Goal: Task Accomplishment & Management: Manage account settings

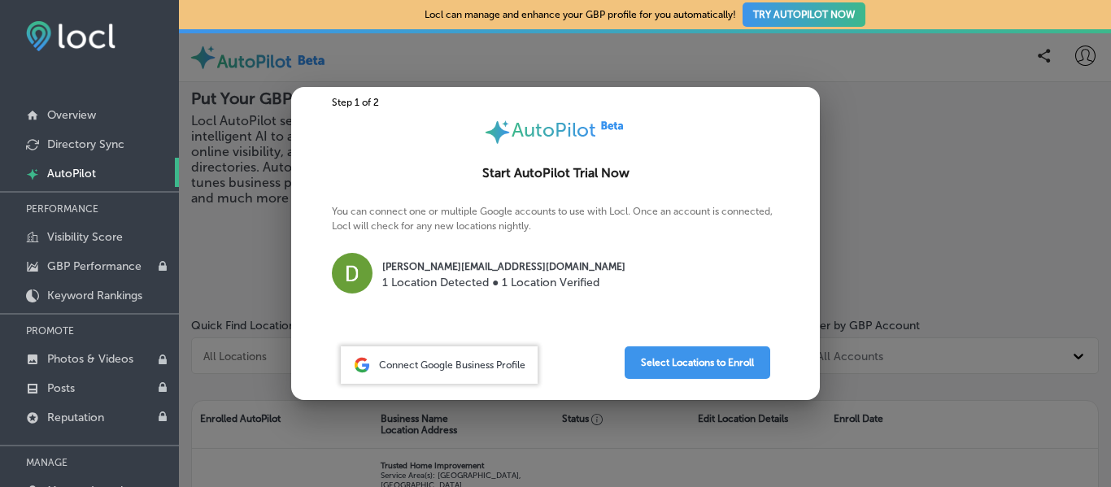
click at [494, 366] on span "Connect Google Business Profile" at bounding box center [452, 365] width 146 height 11
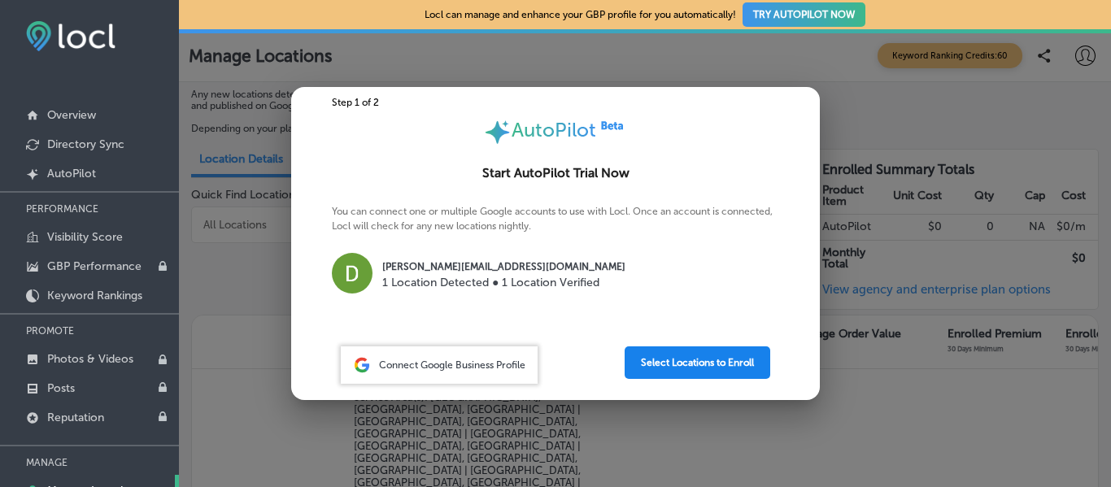
click at [725, 356] on button "Select Locations to Enroll" at bounding box center [698, 363] width 146 height 33
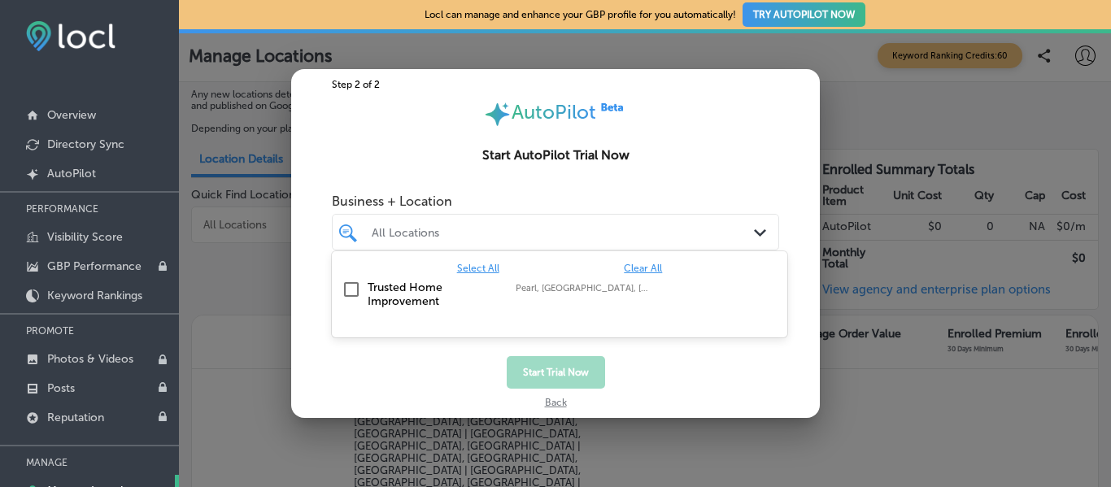
click at [587, 235] on div "All Locations" at bounding box center [564, 232] width 384 height 14
click at [347, 287] on input "checkbox" at bounding box center [352, 290] width 20 height 20
click at [489, 269] on span "Select All" at bounding box center [478, 268] width 42 height 11
click at [582, 378] on button "Start Trial Now" at bounding box center [556, 372] width 98 height 33
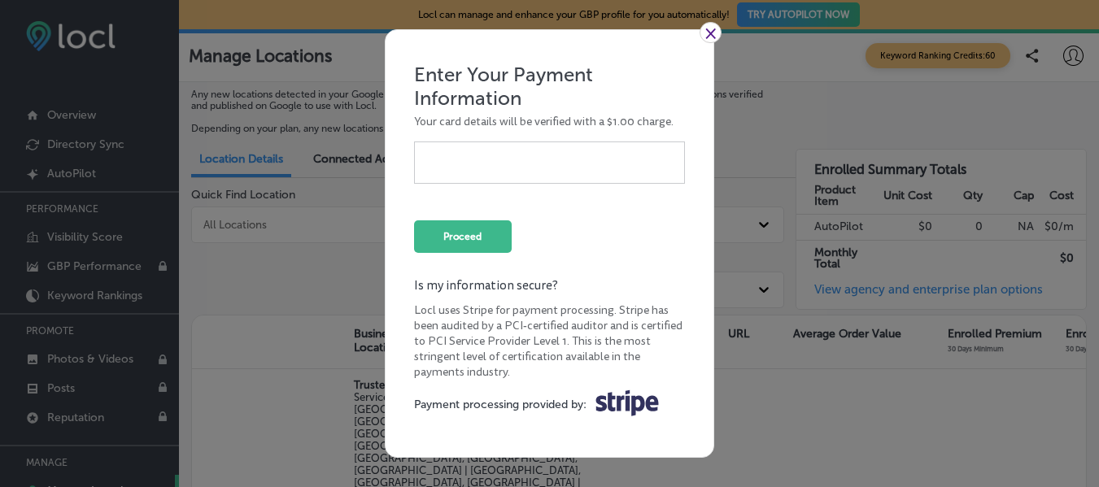
click at [582, 384] on div "Payment processing provided by: .st0{fill-rule:evenodd;clip-rule:evenodd;fill:#…" at bounding box center [549, 404] width 271 height 41
click at [459, 234] on button "Proceed" at bounding box center [463, 236] width 98 height 33
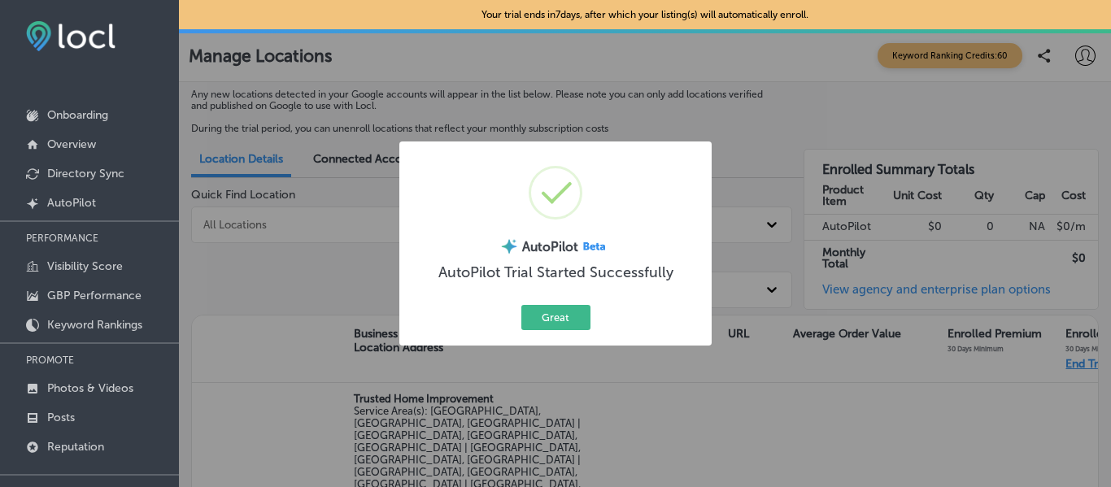
click at [544, 304] on div "Great Cancel" at bounding box center [556, 318] width 288 height 32
click at [549, 312] on button "Great" at bounding box center [556, 317] width 69 height 25
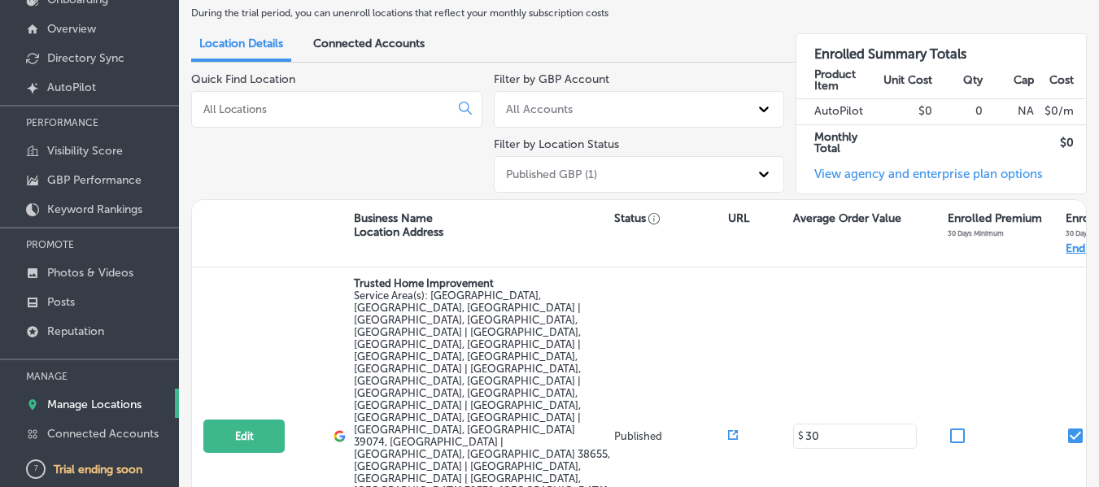
click at [384, 37] on span "Connected Accounts" at bounding box center [368, 44] width 111 height 14
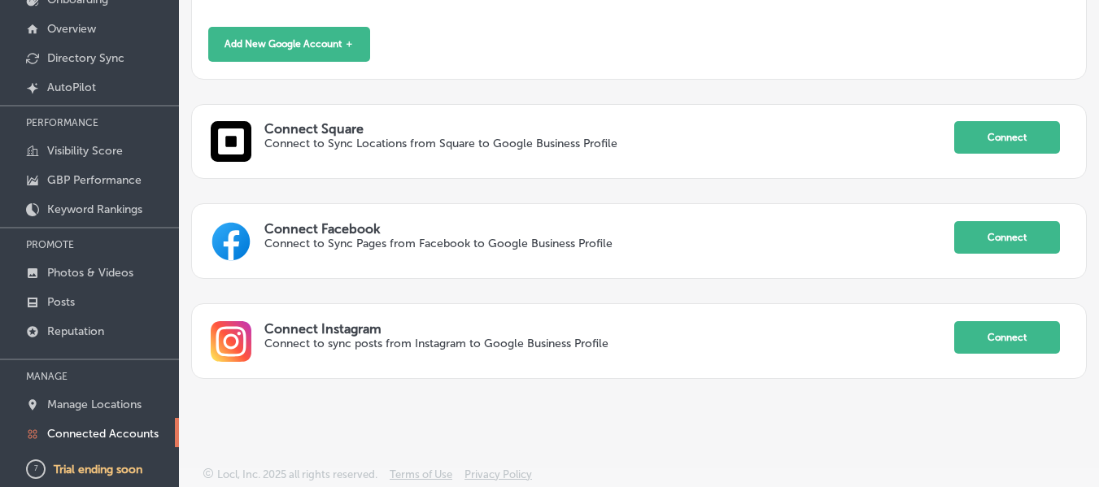
scroll to position [312, 0]
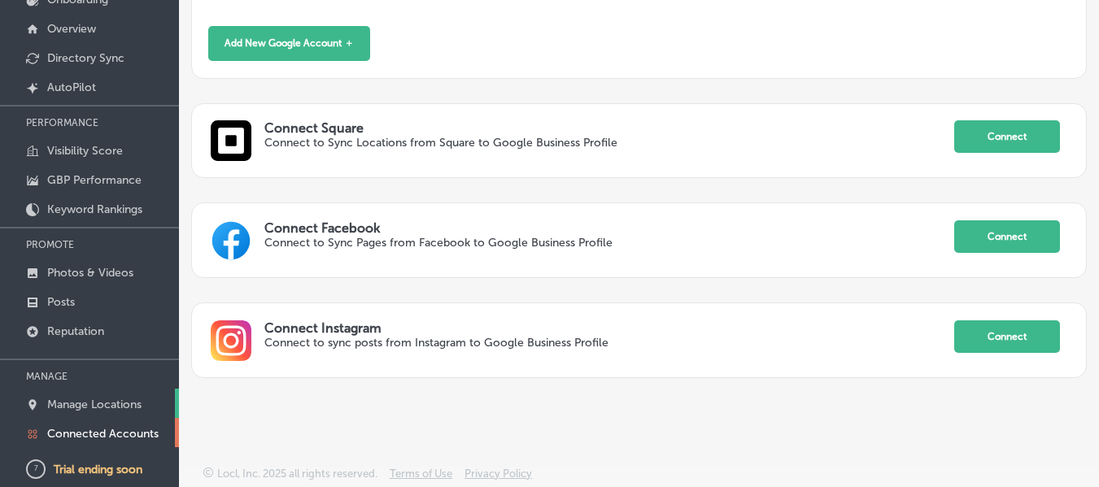
click at [76, 398] on p "Manage Locations" at bounding box center [94, 405] width 94 height 14
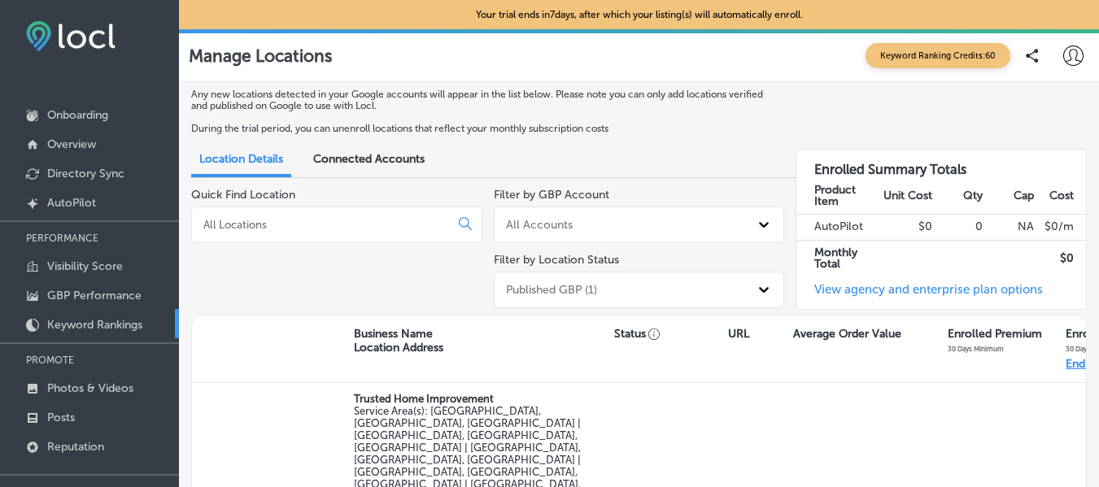
click at [79, 323] on p "Keyword Rankings" at bounding box center [94, 325] width 95 height 14
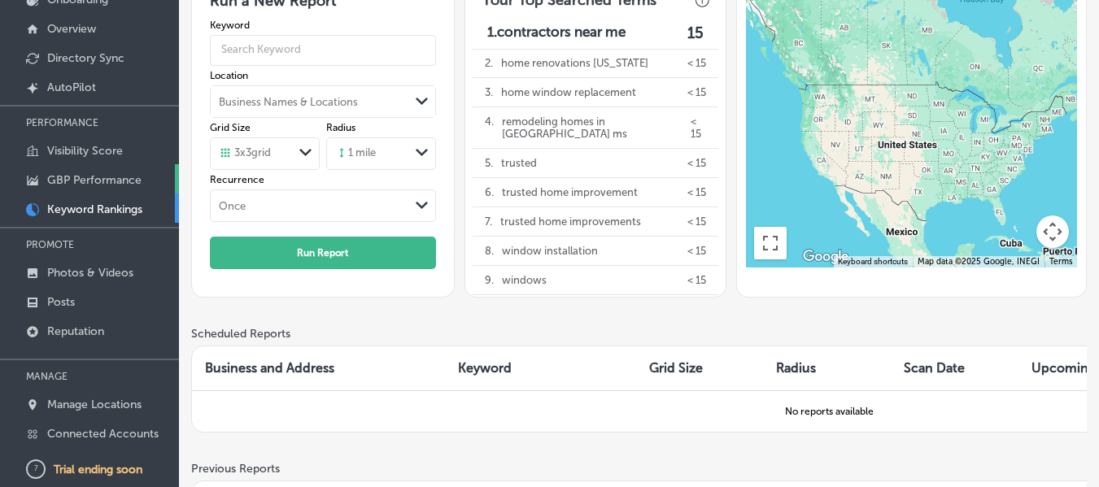
click at [76, 182] on p "GBP Performance" at bounding box center [94, 180] width 94 height 14
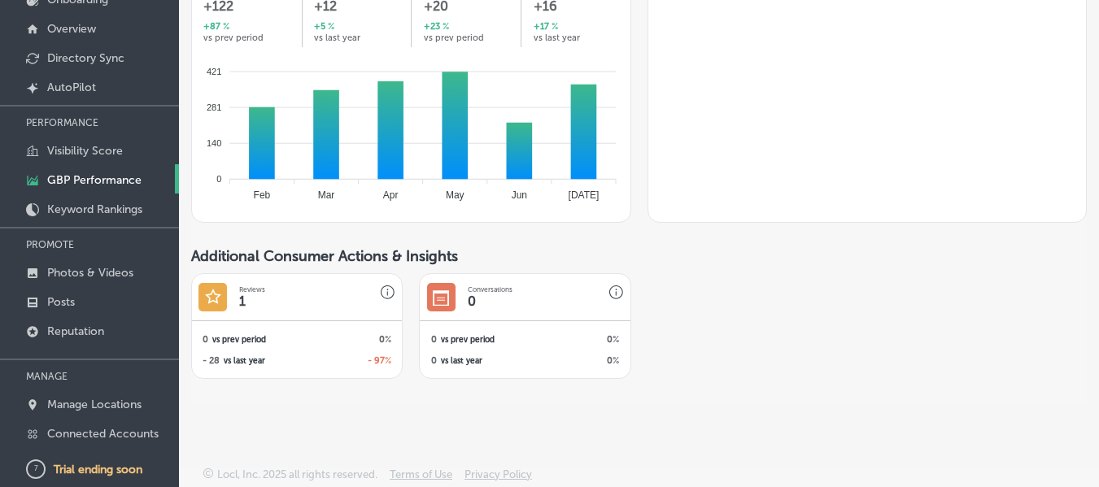
scroll to position [1099, 0]
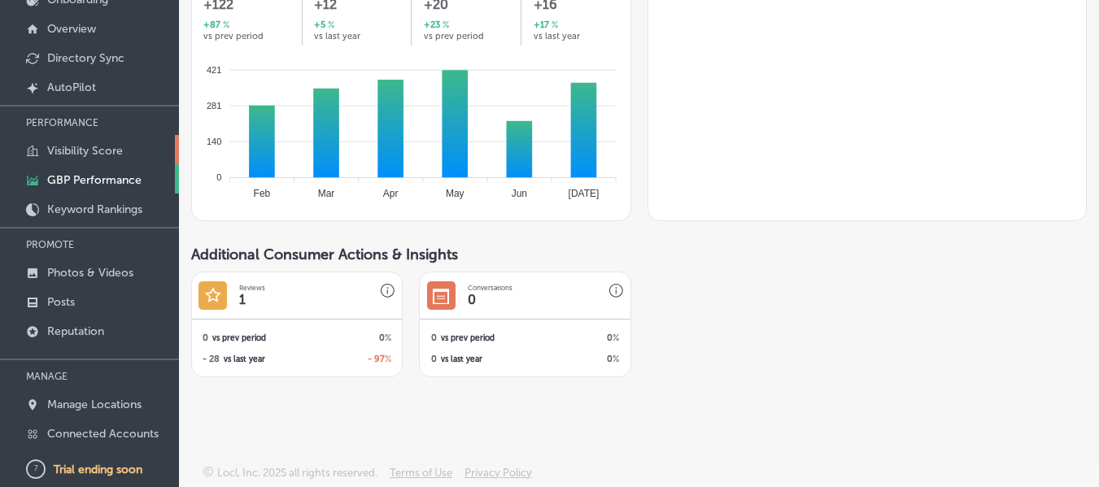
click at [90, 144] on p "Visibility Score" at bounding box center [85, 151] width 76 height 14
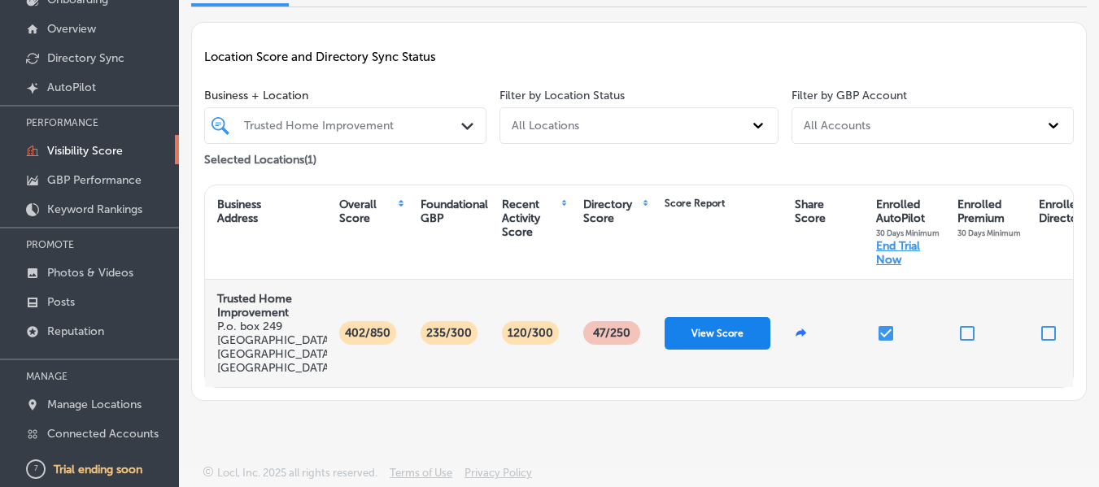
click at [731, 317] on button "View Score" at bounding box center [718, 333] width 106 height 33
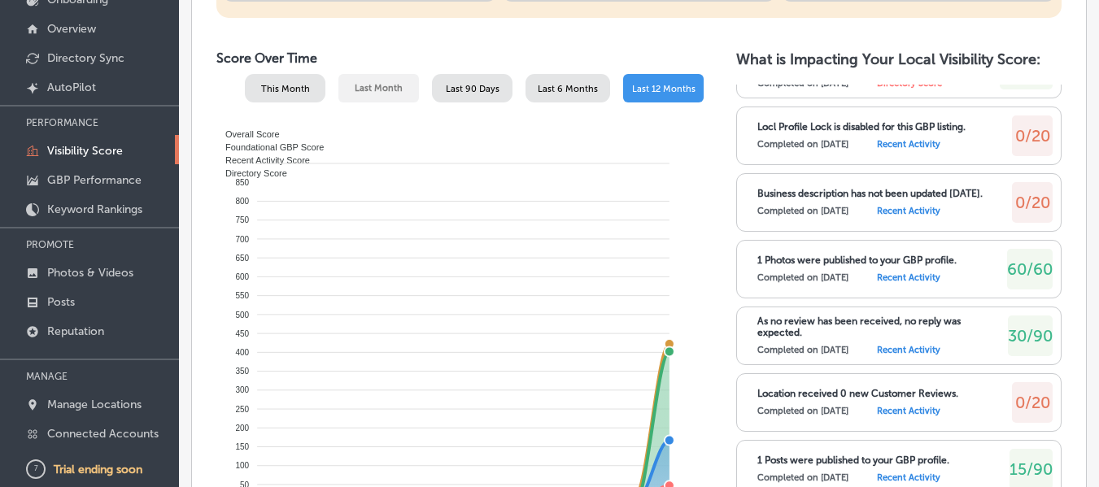
scroll to position [896, 0]
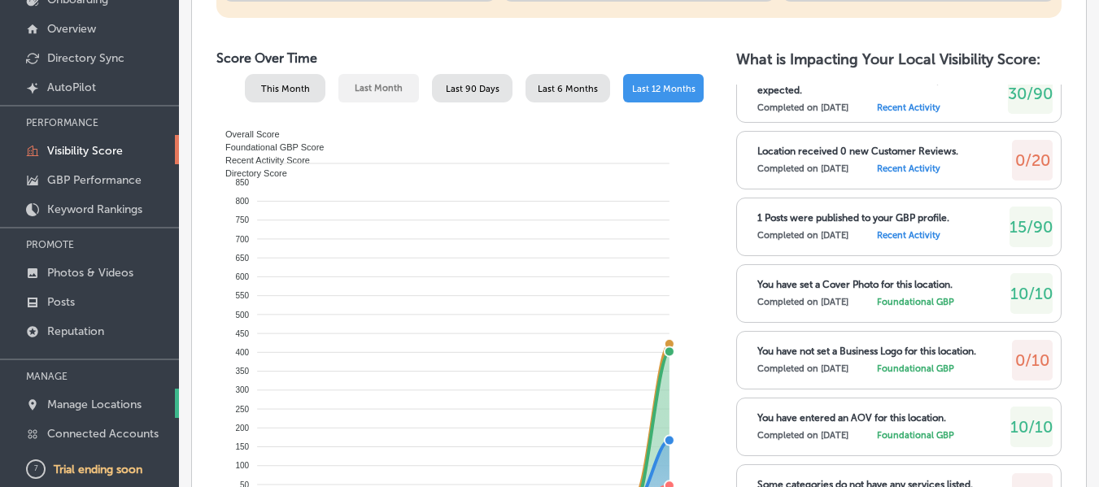
click at [76, 403] on p "Manage Locations" at bounding box center [94, 405] width 94 height 14
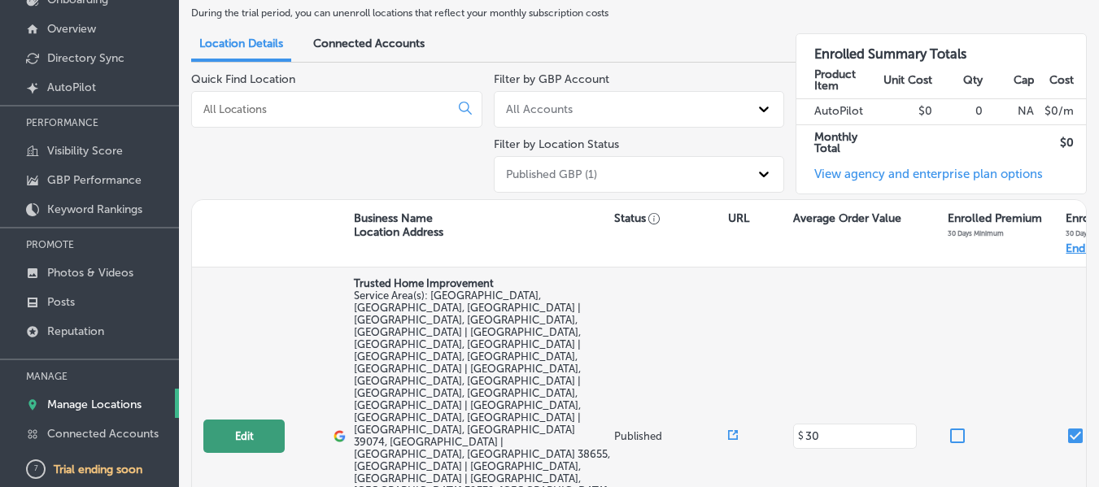
click at [264, 420] on button "Edit" at bounding box center [243, 436] width 81 height 33
select select "US"
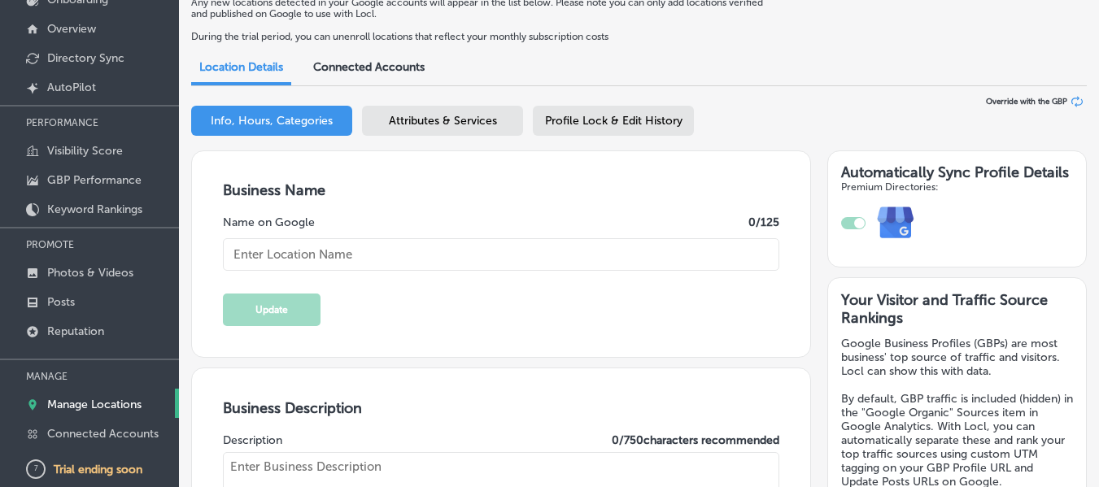
type input "Trusted Home Improvement"
type textarea "Trusted Home Improvement sets the standard for home window replacement and remo…"
type input "P.o. box 249"
type input "[GEOGRAPHIC_DATA]"
type input "39759"
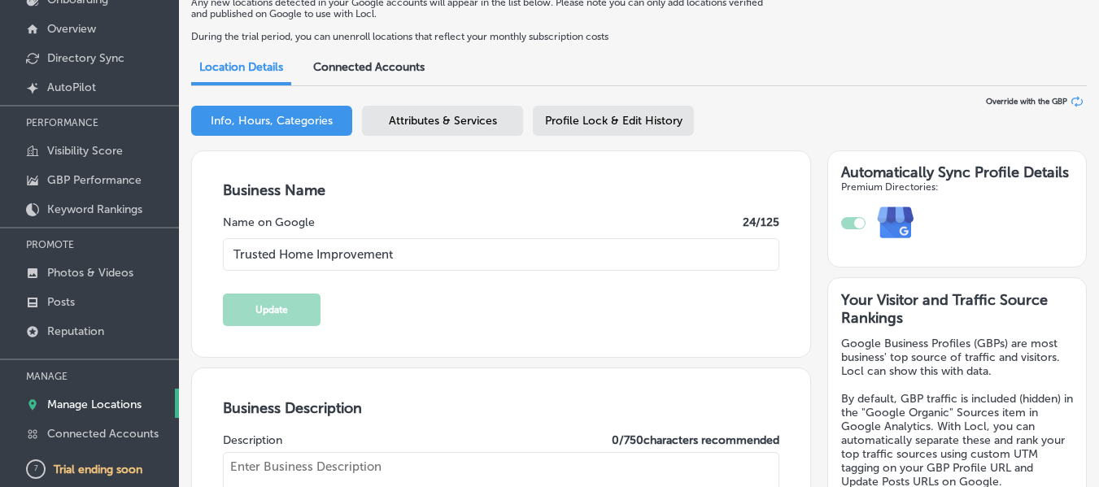
type input "US"
type input "30"
type input "[URL][DOMAIN_NAME]"
checkbox input "true"
type textarea "Trusted Home Improvement - [US_STATE]'s #1 Window Replacement Company 🏆 5-Star …"
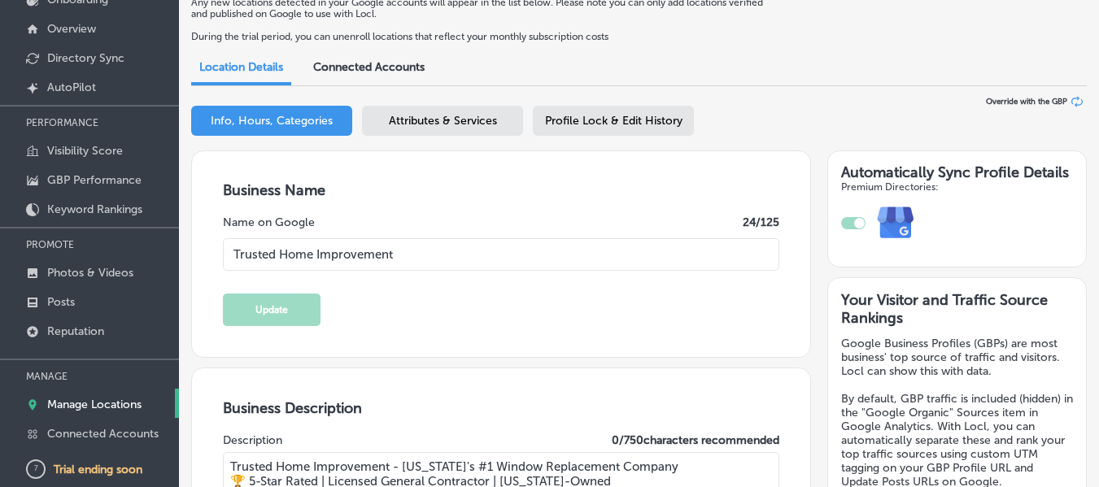
type input "[PHONE_NUMBER]"
select select "US"
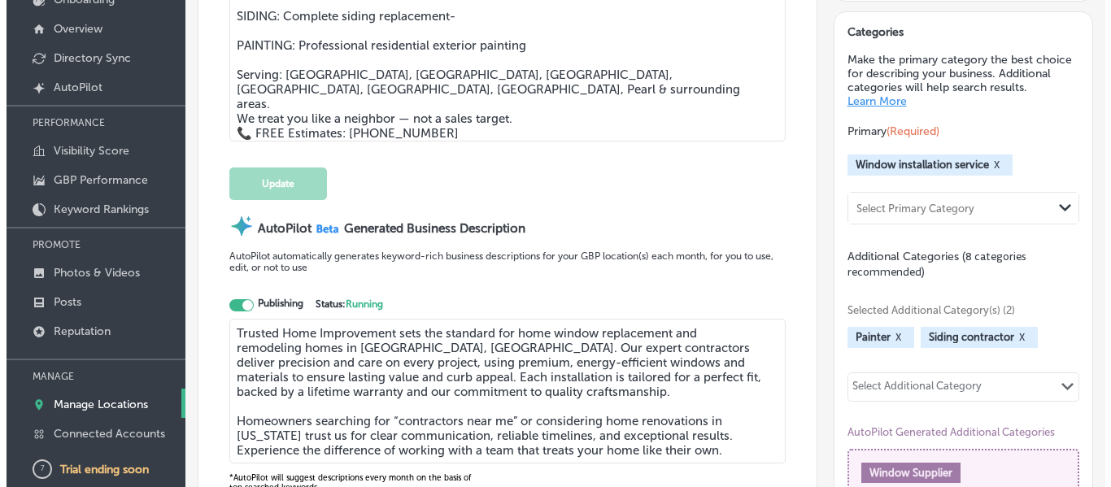
scroll to position [570, 0]
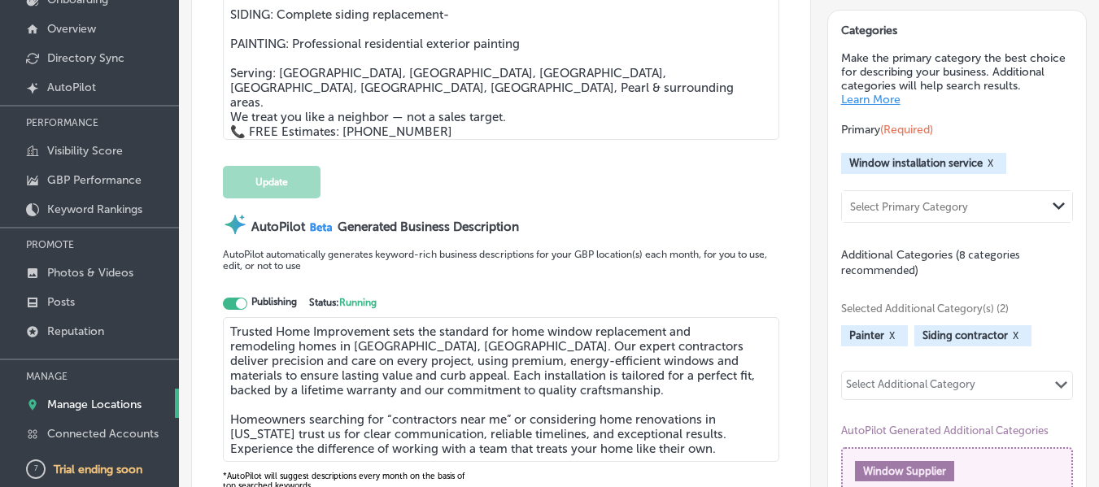
click at [233, 301] on div at bounding box center [235, 304] width 24 height 12
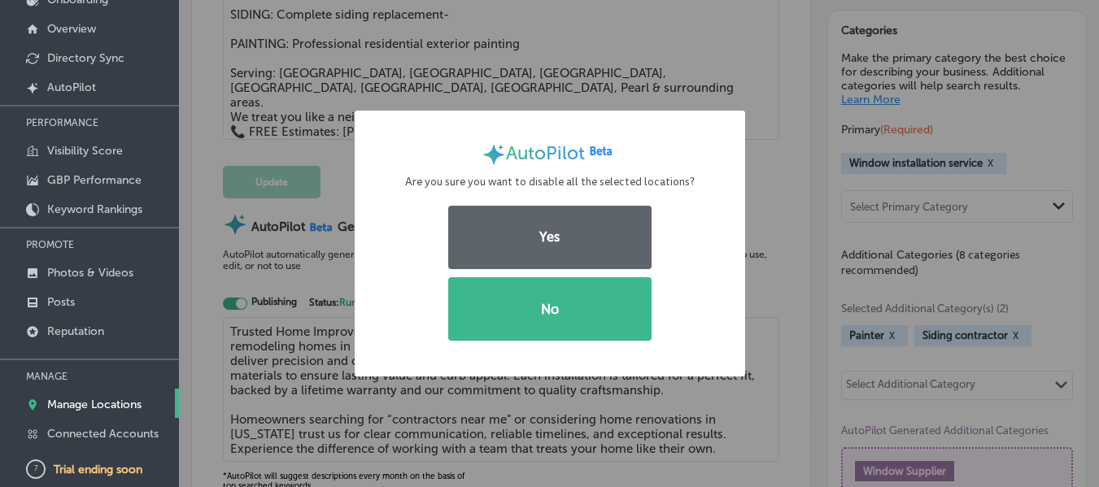
scroll to position [570, 0]
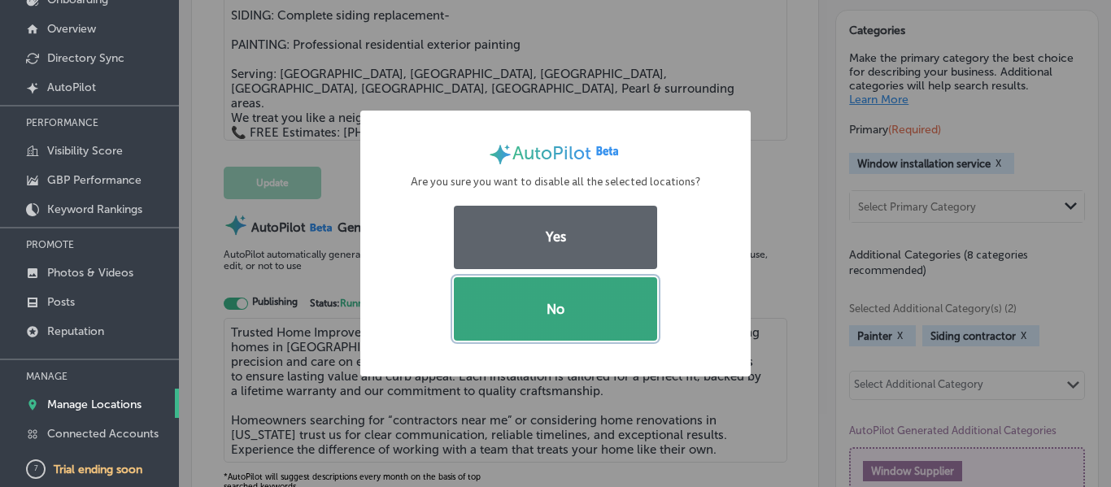
click at [585, 295] on button "No" at bounding box center [555, 308] width 203 height 63
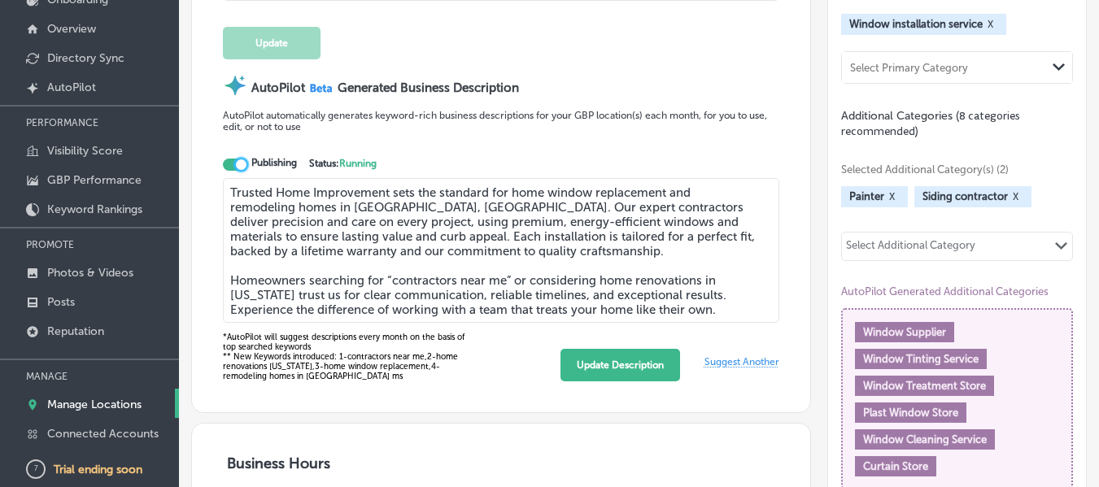
scroll to position [732, 0]
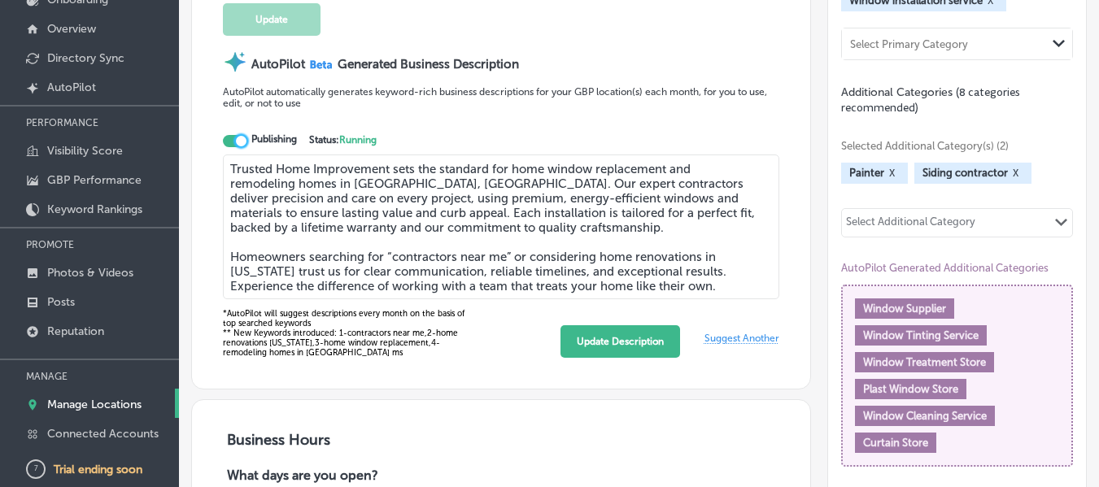
click at [702, 169] on div "AutoPilot automatically generates keyword-rich business descriptions for your G…" at bounding box center [501, 128] width 557 height 85
click at [683, 168] on div "AutoPilot automatically generates keyword-rich business descriptions for your G…" at bounding box center [501, 128] width 557 height 85
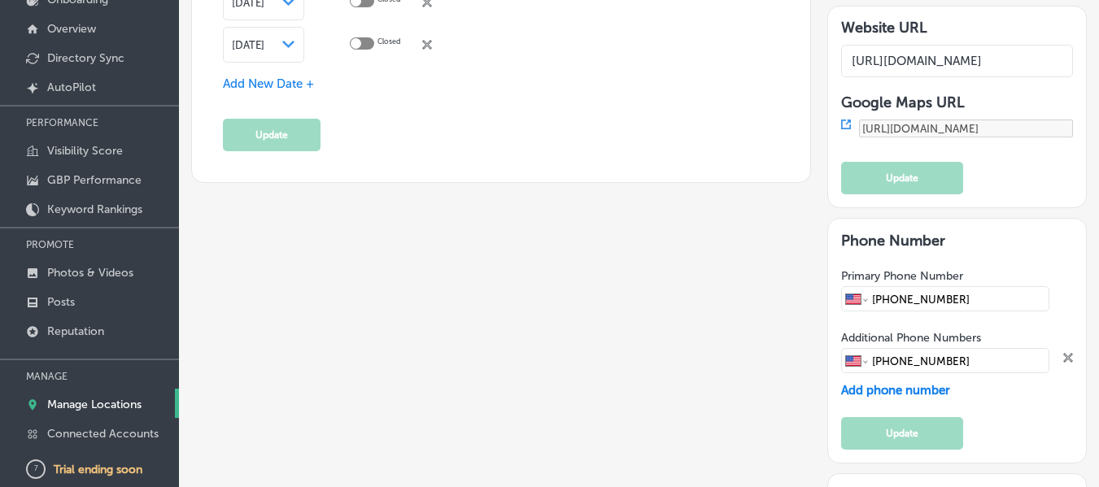
scroll to position [2441, 0]
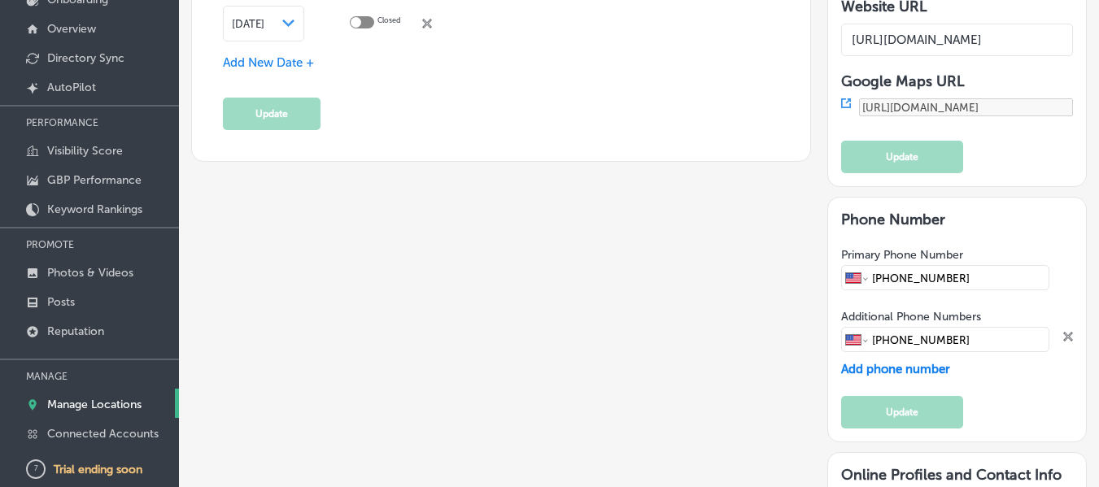
paste input "[URL][DOMAIN_NAME]"
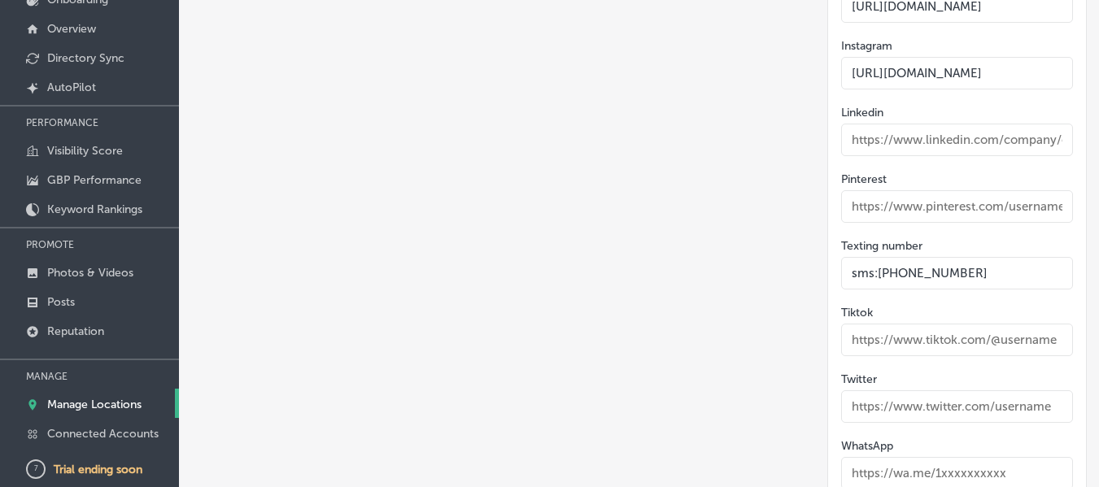
scroll to position [3092, 0]
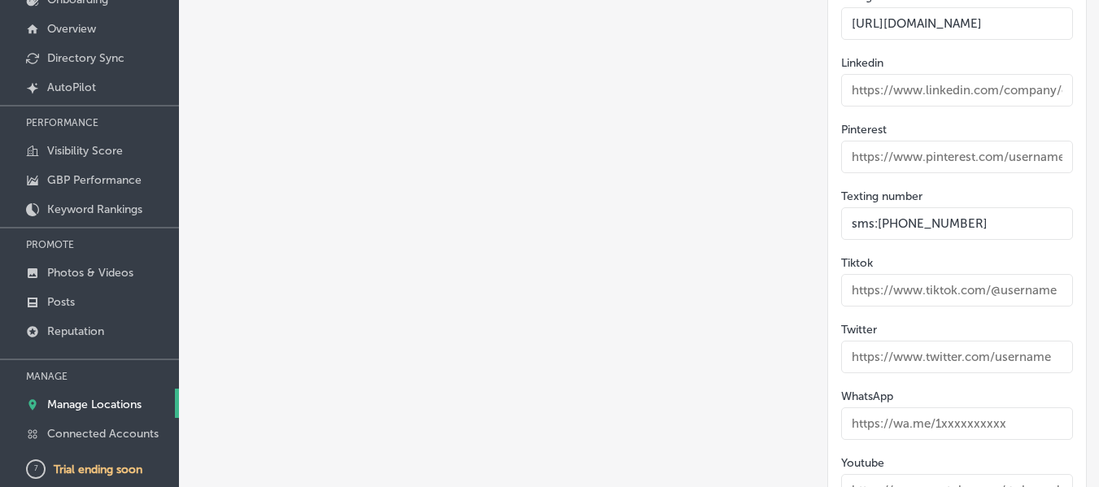
type input "[URL][DOMAIN_NAME]"
click at [942, 474] on input "text" at bounding box center [957, 490] width 232 height 33
paste input "[URL][DOMAIN_NAME]"
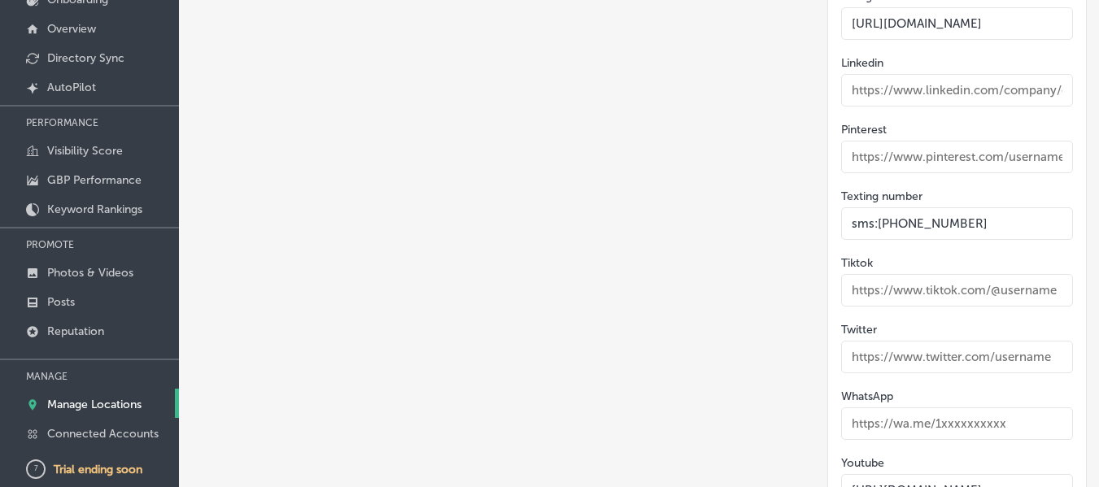
type input "[URL][DOMAIN_NAME]"
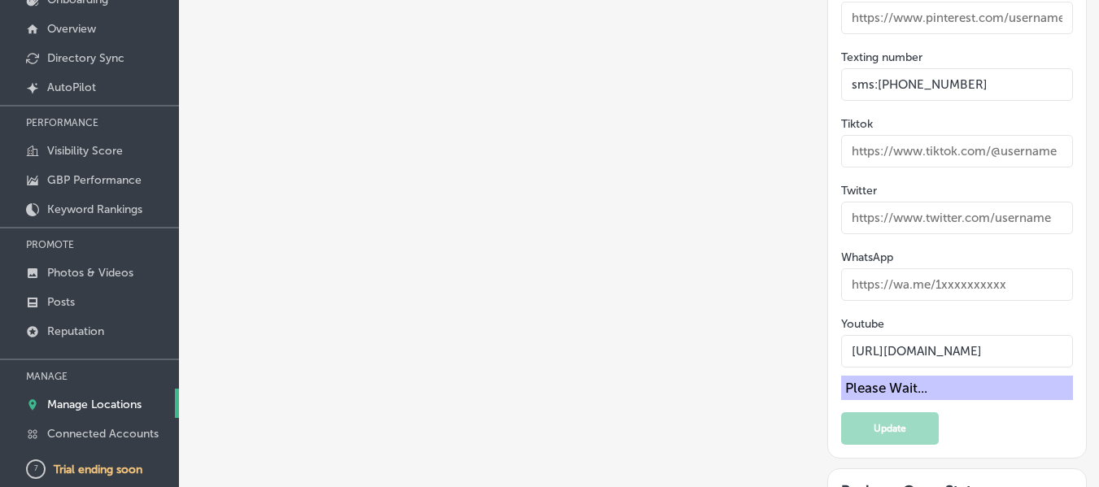
scroll to position [3255, 0]
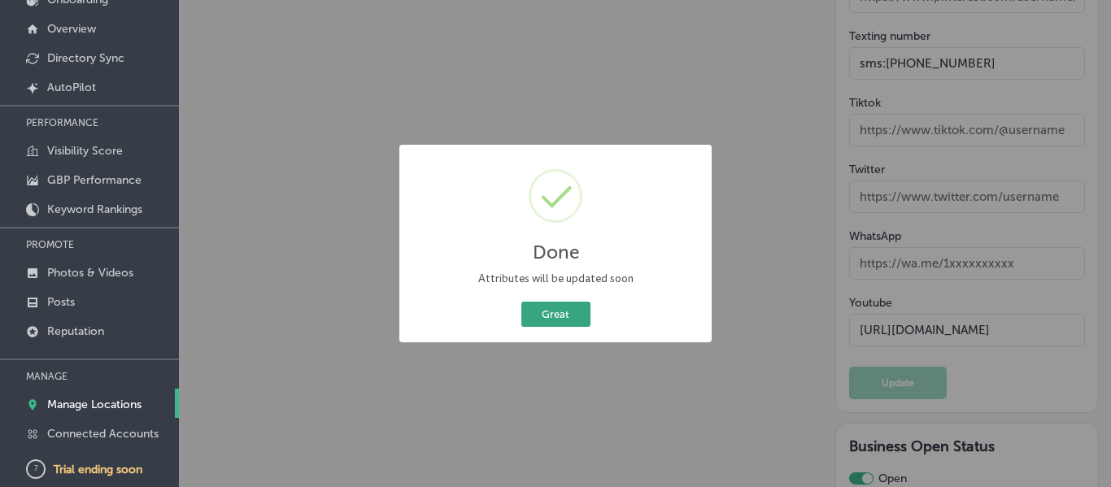
click at [533, 322] on button "Great" at bounding box center [556, 314] width 69 height 25
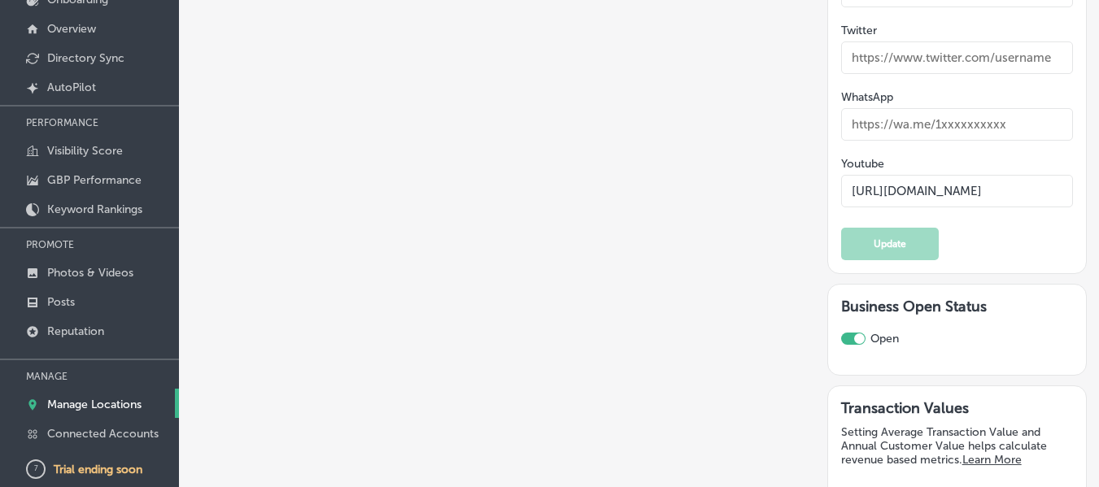
scroll to position [3408, 0]
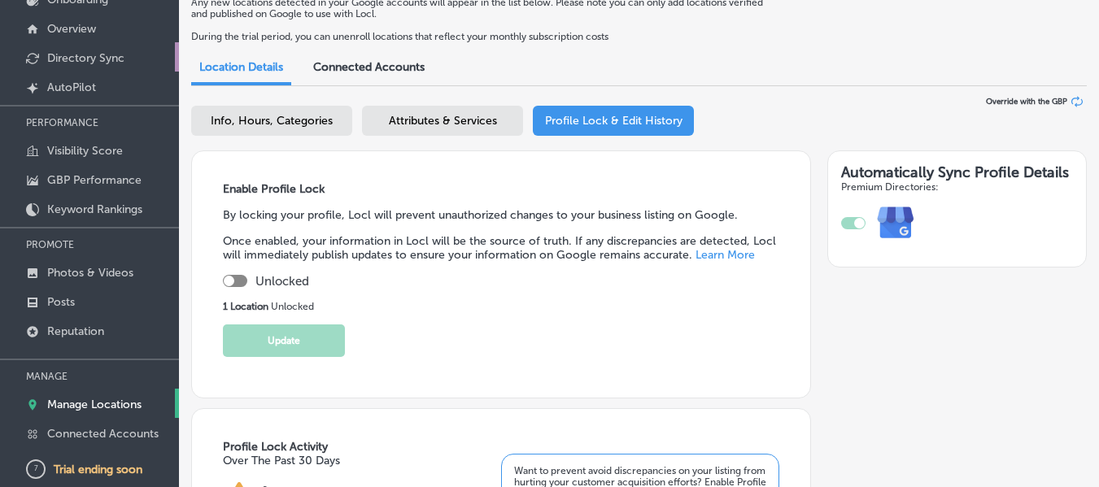
click at [72, 53] on p "Directory Sync" at bounding box center [85, 58] width 77 height 14
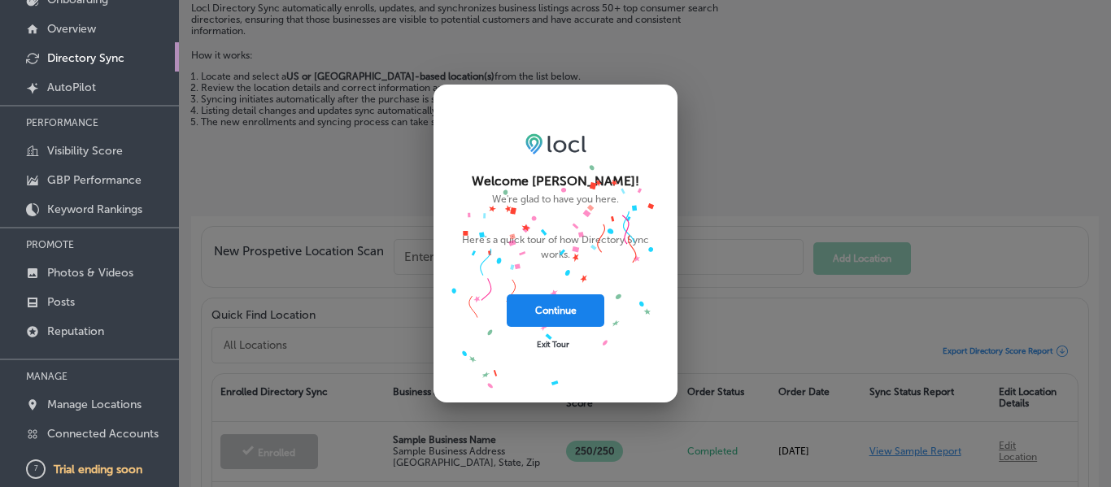
click at [572, 314] on button "Continue" at bounding box center [556, 311] width 98 height 33
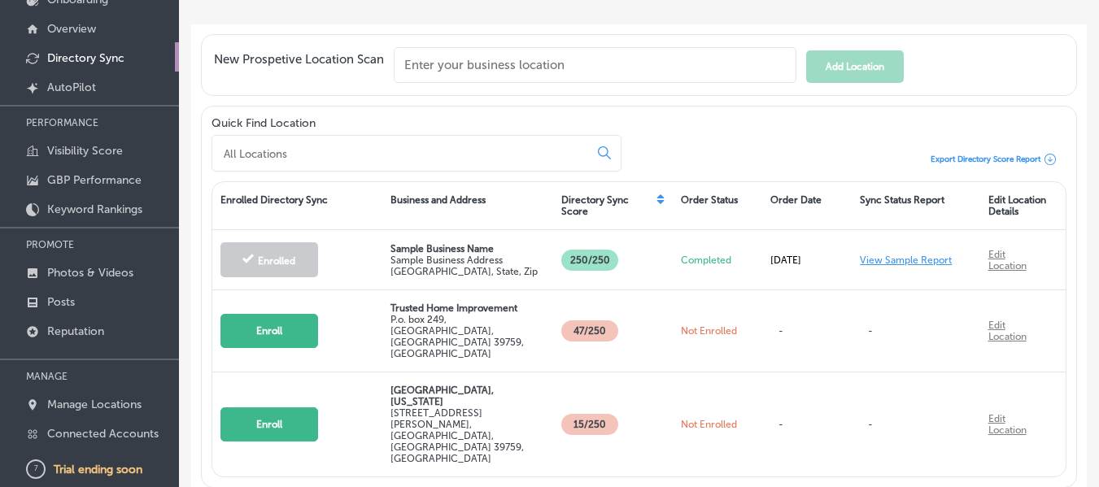
scroll to position [216, 0]
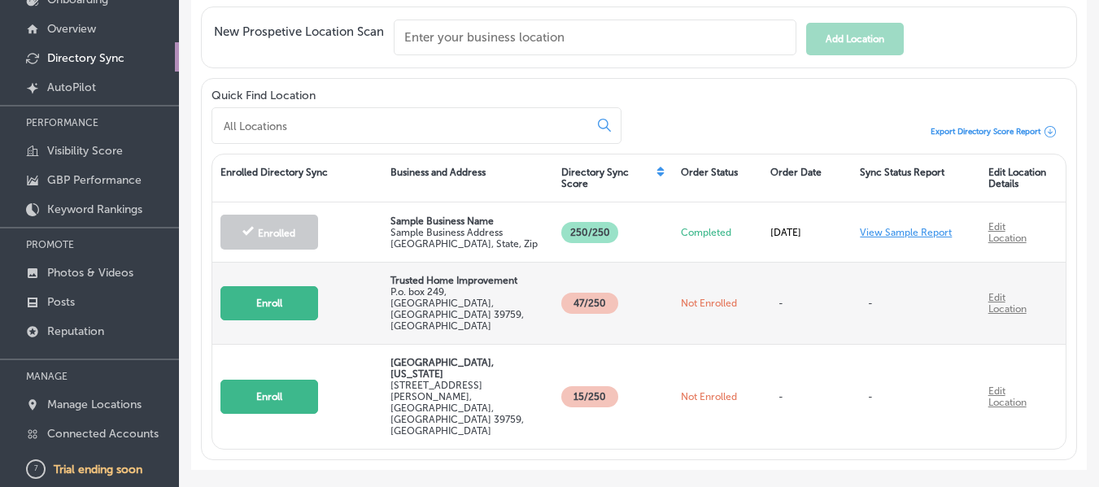
click at [287, 295] on button "Enroll" at bounding box center [269, 303] width 98 height 34
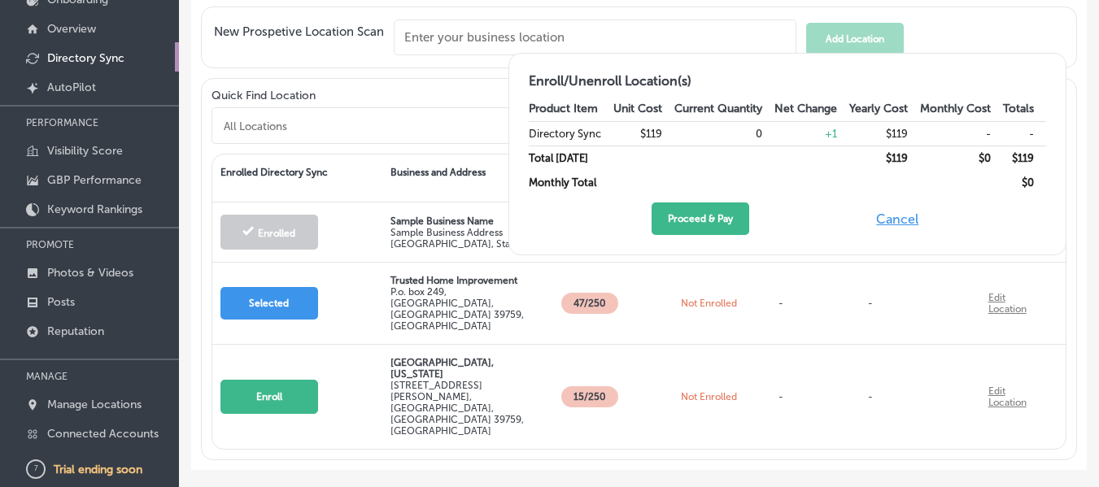
click at [909, 221] on button "Cancel" at bounding box center [897, 219] width 52 height 33
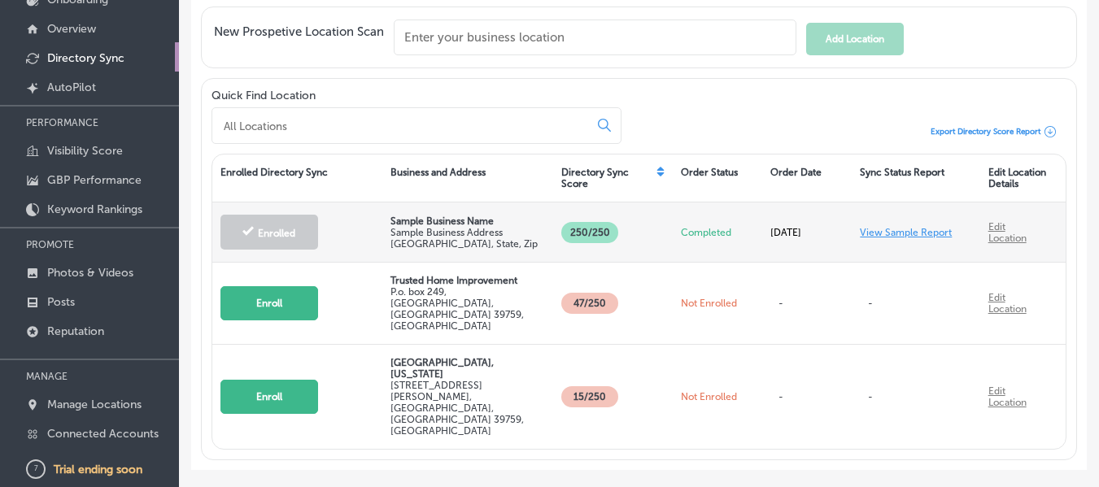
click at [887, 223] on div "View Sample Report" at bounding box center [917, 233] width 128 height 36
click at [886, 229] on link "View Sample Report" at bounding box center [906, 232] width 92 height 11
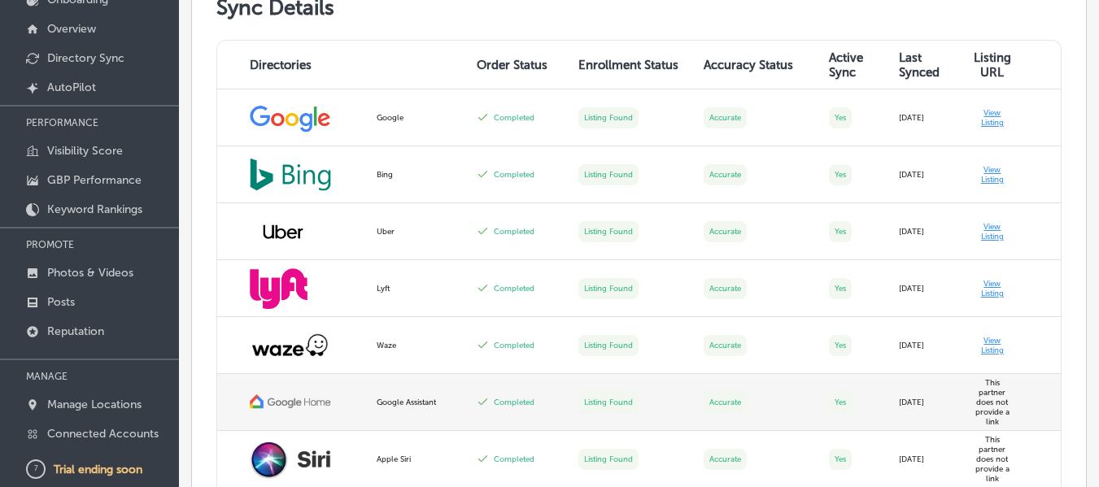
scroll to position [407, 0]
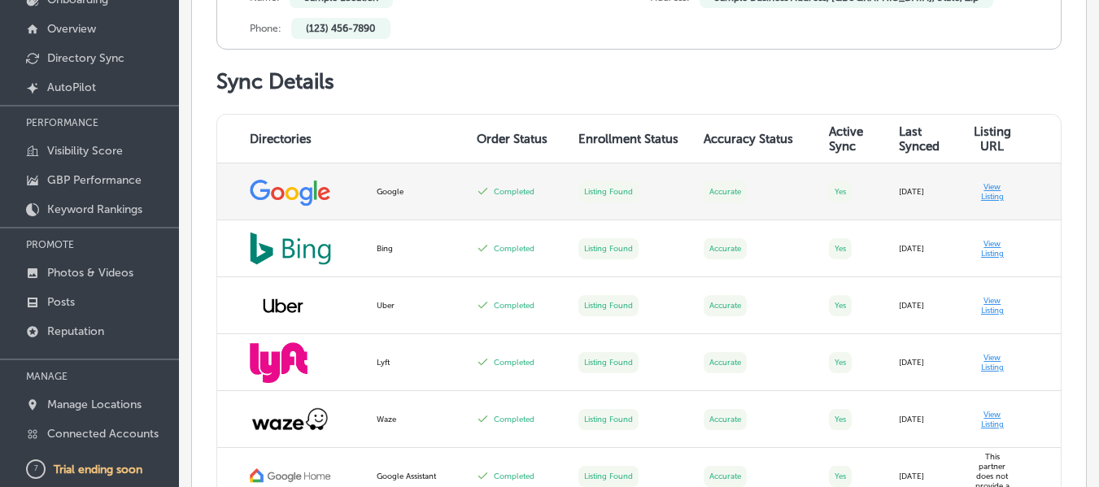
click at [984, 194] on td "View Listing" at bounding box center [1012, 192] width 98 height 57
drag, startPoint x: 984, startPoint y: 195, endPoint x: 1007, endPoint y: 205, distance: 25.5
click at [1007, 205] on td "View Listing" at bounding box center [1012, 192] width 98 height 57
click at [988, 191] on td "View Listing" at bounding box center [1012, 192] width 98 height 57
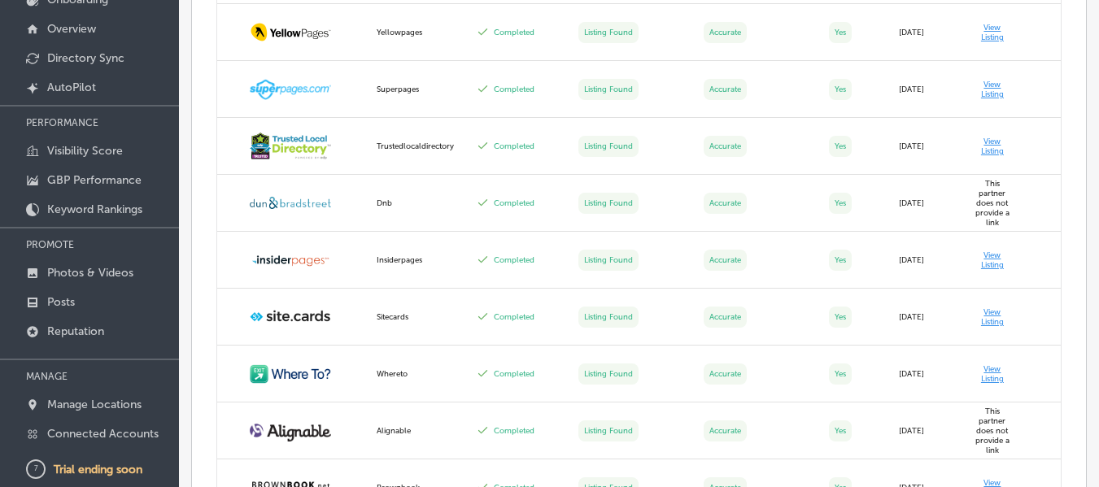
scroll to position [2522, 0]
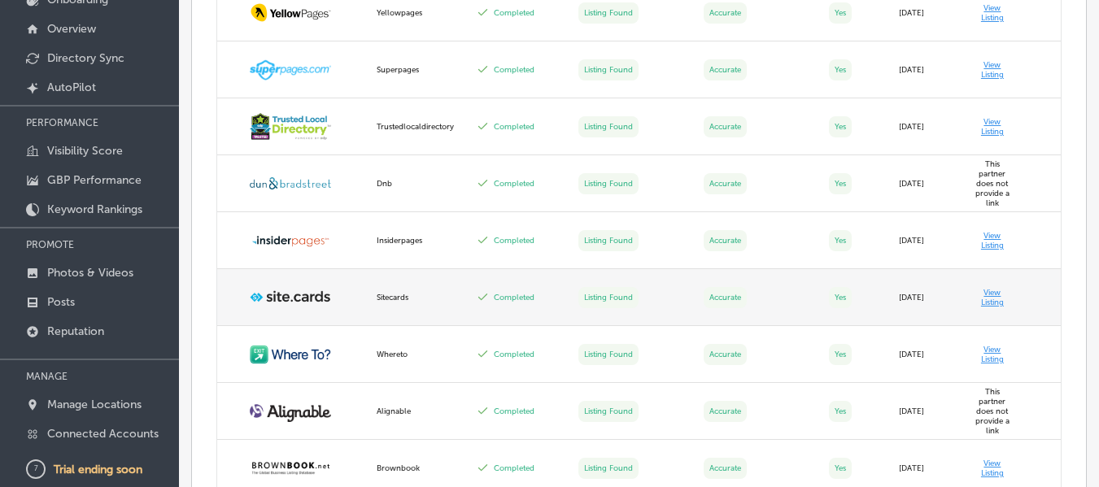
click at [982, 292] on td "View Listing" at bounding box center [1012, 297] width 98 height 57
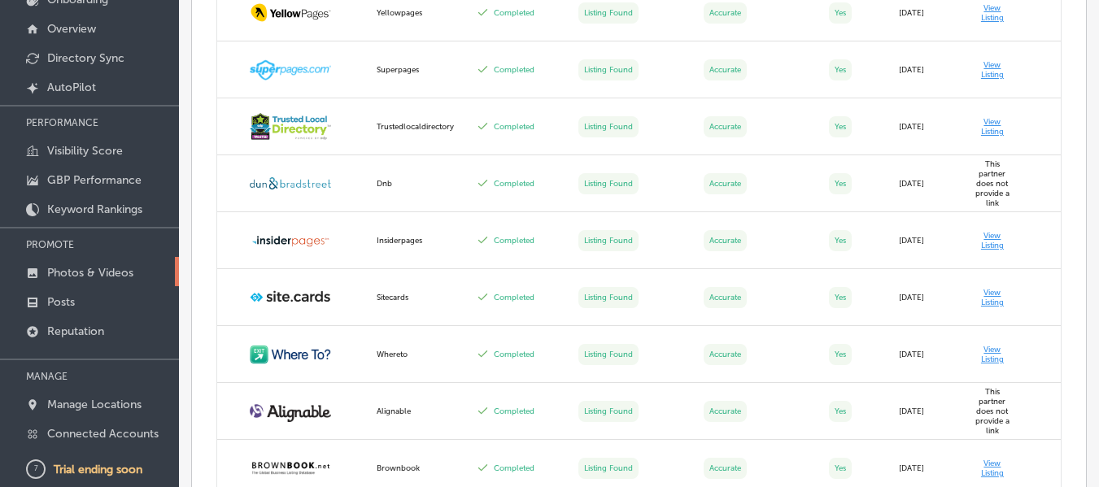
click at [94, 277] on p "Photos & Videos" at bounding box center [90, 273] width 86 height 14
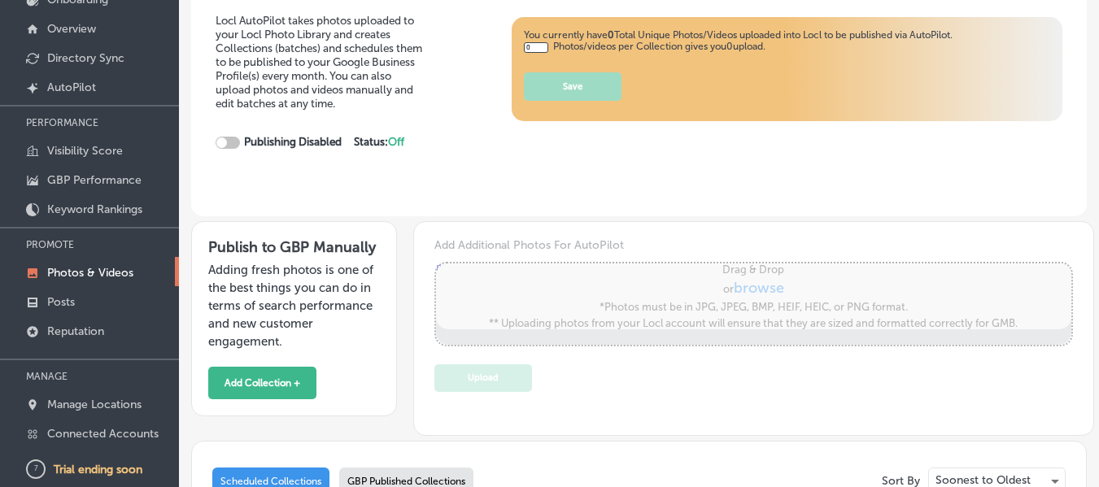
type input "5"
checkbox input "true"
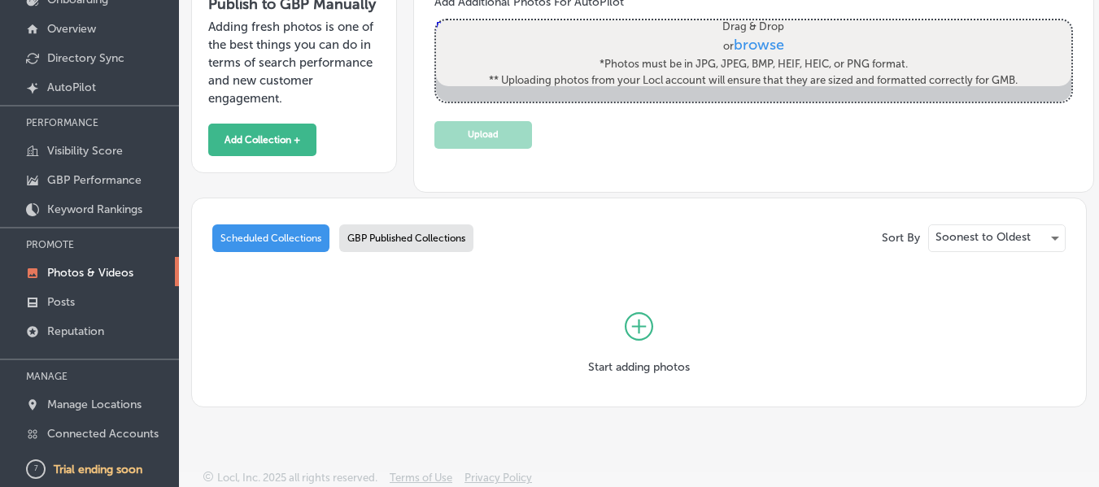
scroll to position [248, 0]
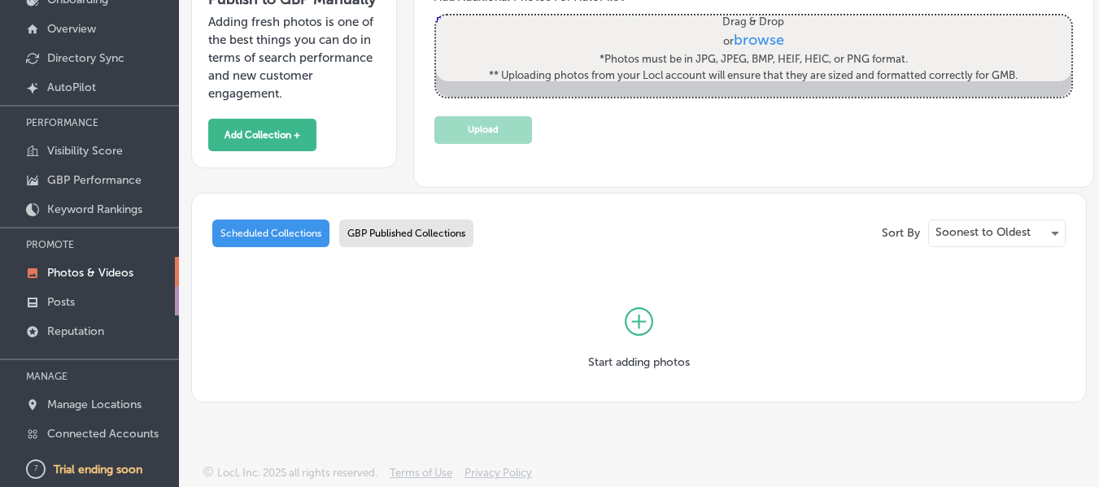
click at [73, 298] on p "Posts" at bounding box center [61, 302] width 28 height 14
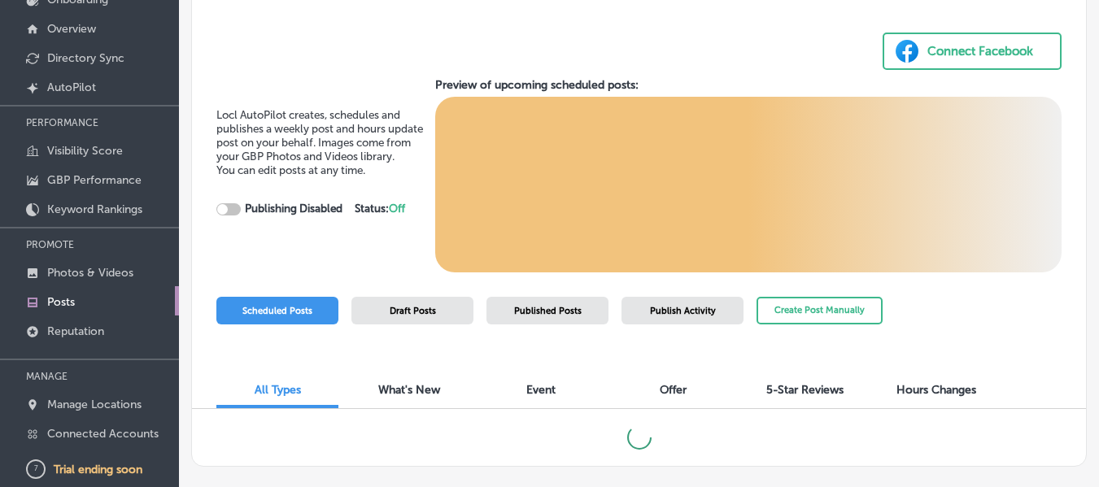
checkbox input "true"
click at [68, 330] on p "Reputation" at bounding box center [75, 332] width 57 height 14
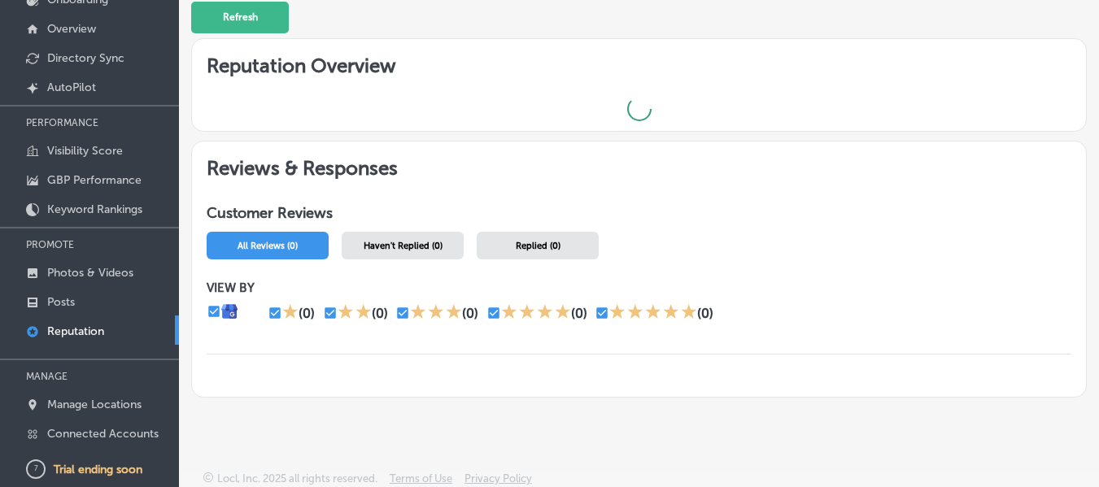
scroll to position [244, 0]
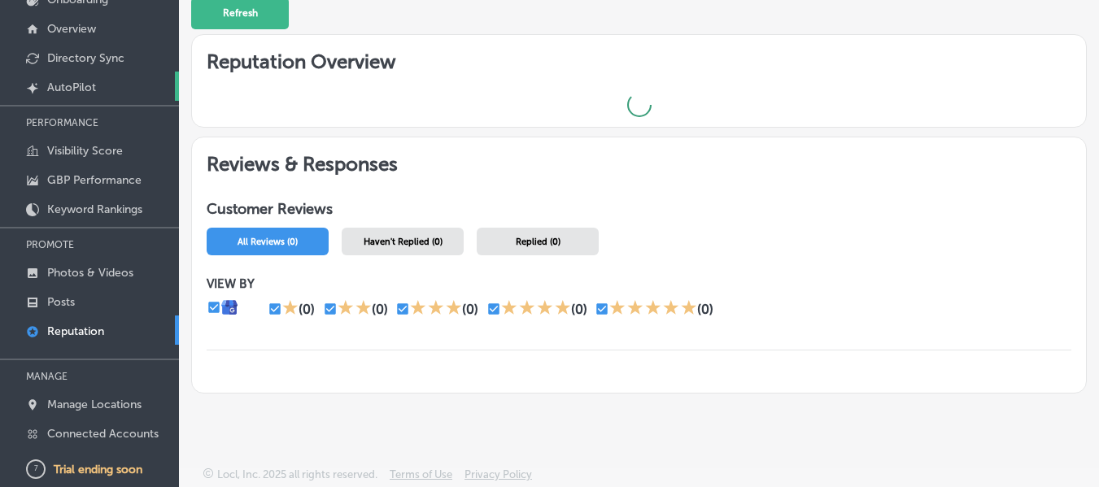
checkbox input "true"
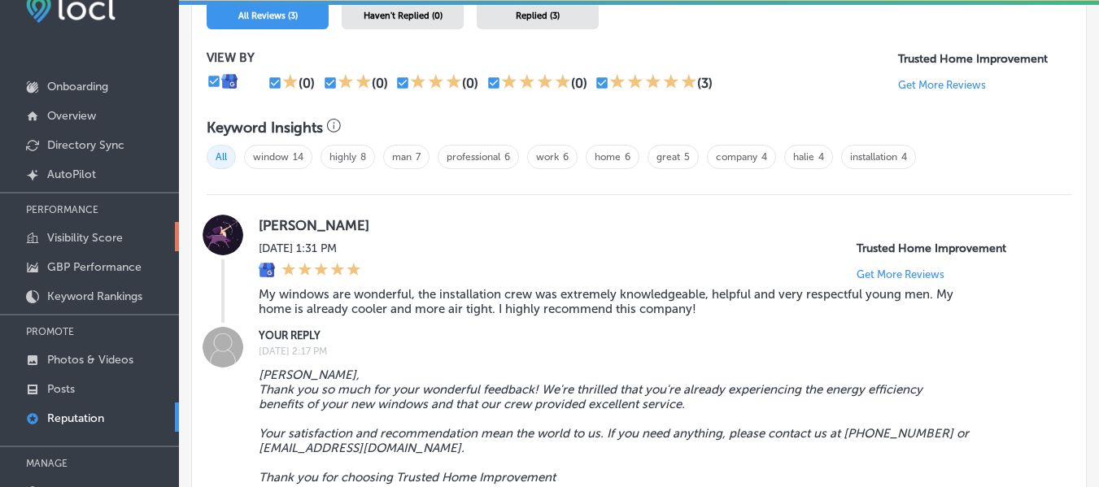
scroll to position [0, 0]
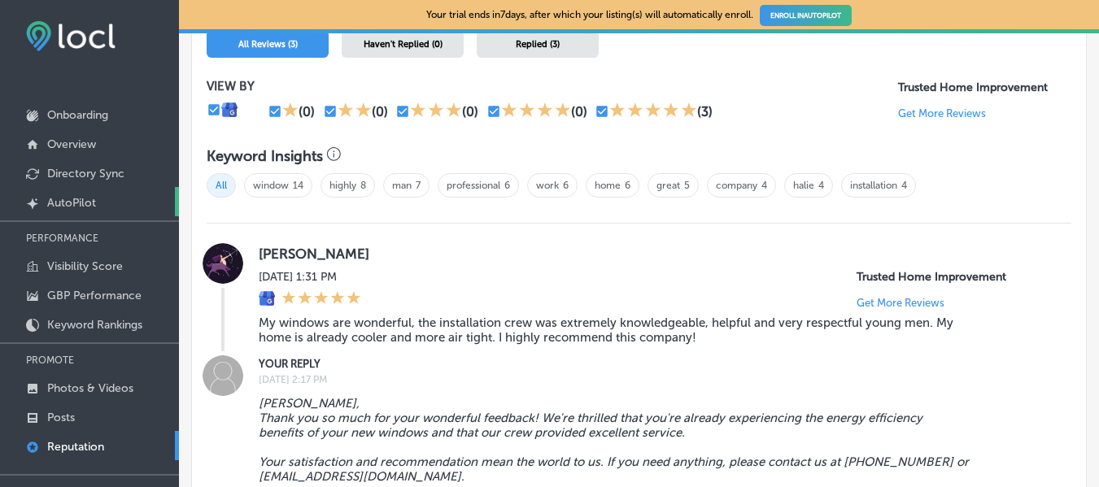
click at [75, 195] on link "Created by potrace 1.10, written by [PERSON_NAME] [DATE]-[DATE] AutoPilot" at bounding box center [89, 201] width 179 height 29
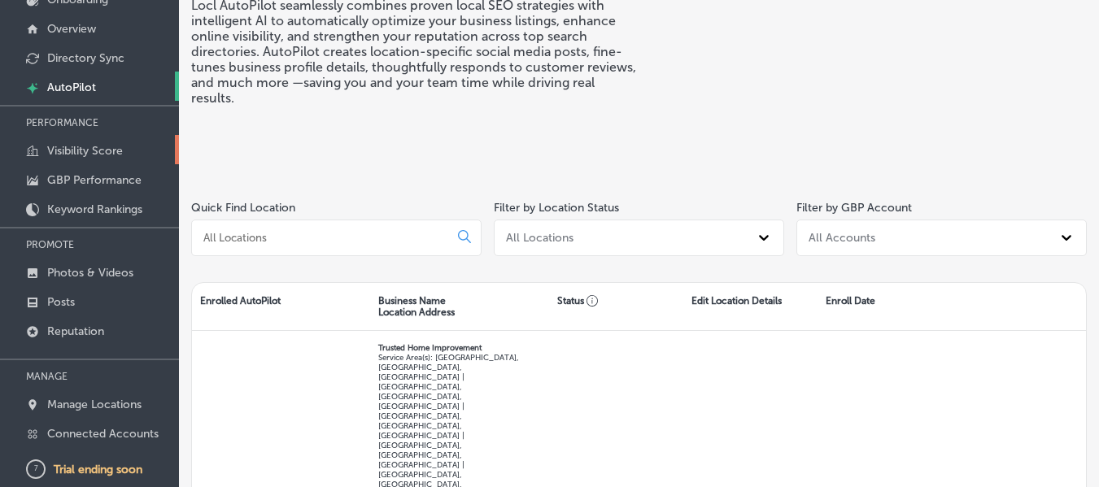
click at [69, 144] on p "Visibility Score" at bounding box center [85, 151] width 76 height 14
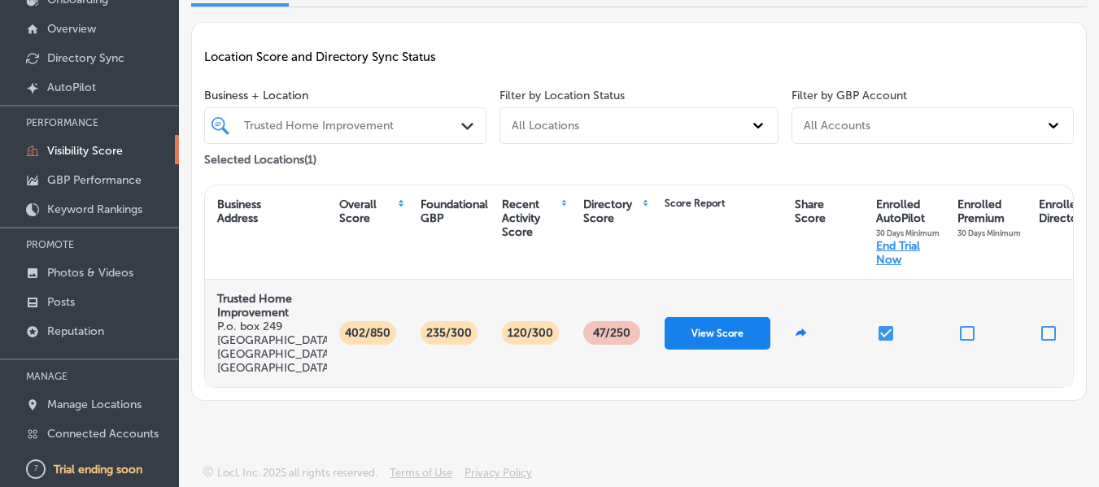
click at [726, 317] on button "View Score" at bounding box center [718, 333] width 106 height 33
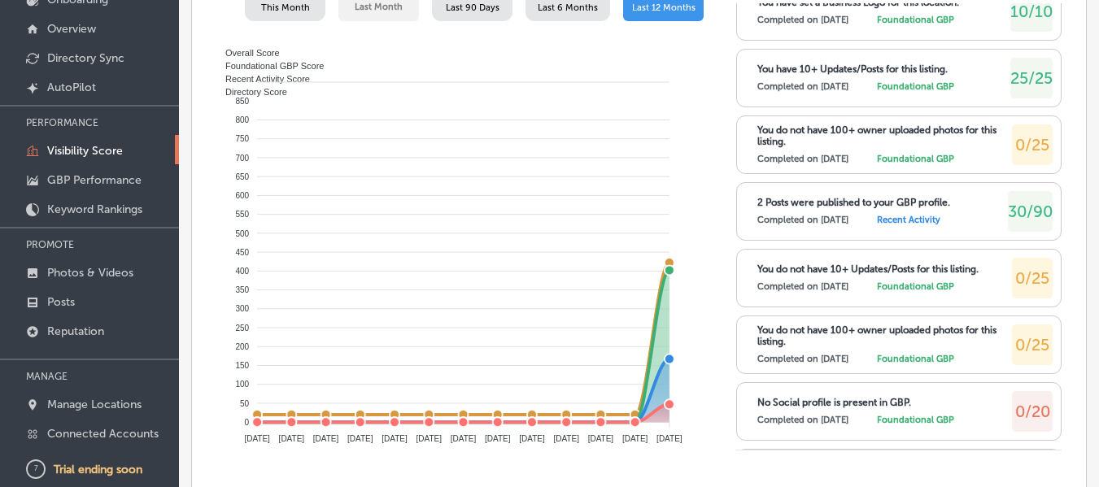
scroll to position [229, 0]
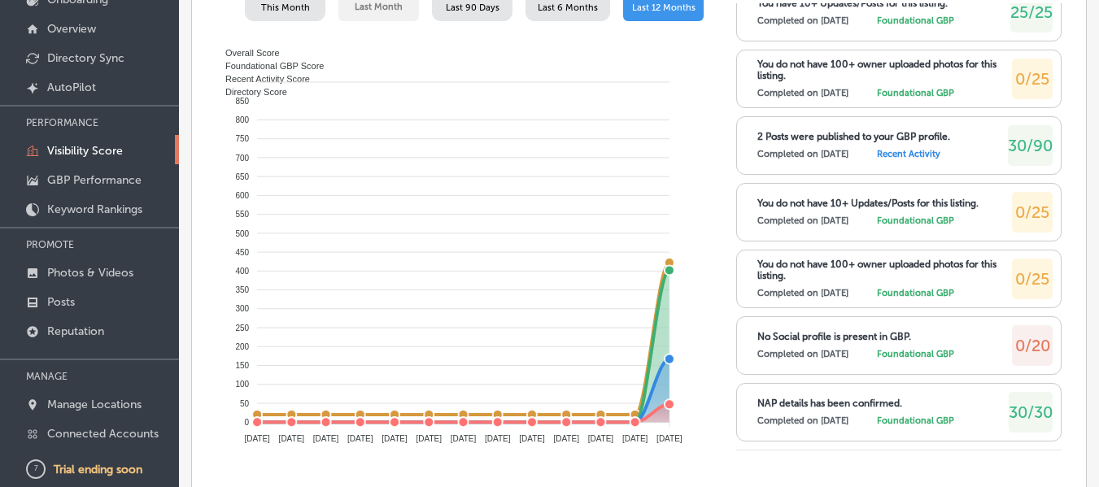
click at [814, 339] on p "No Social profile is present in GBP." at bounding box center [835, 336] width 154 height 11
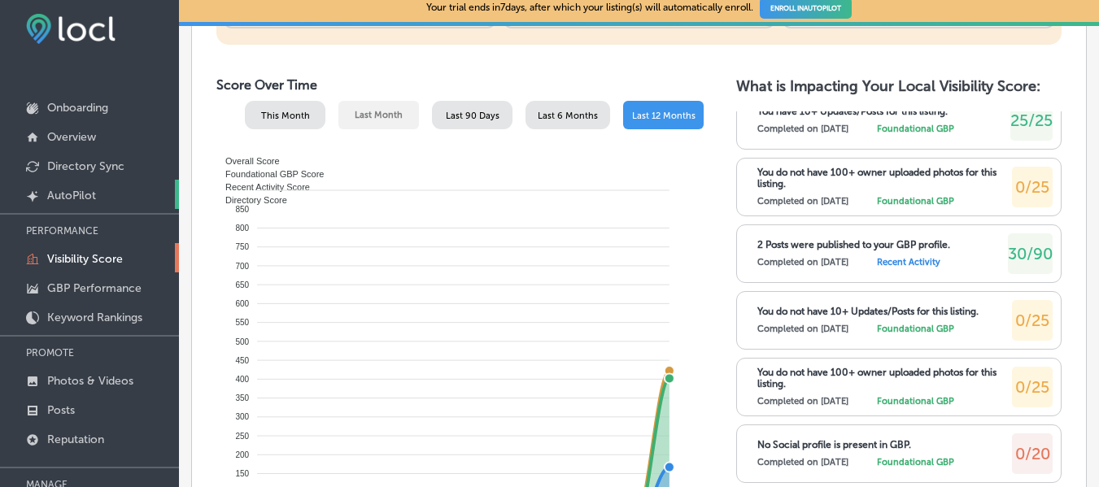
scroll to position [0, 0]
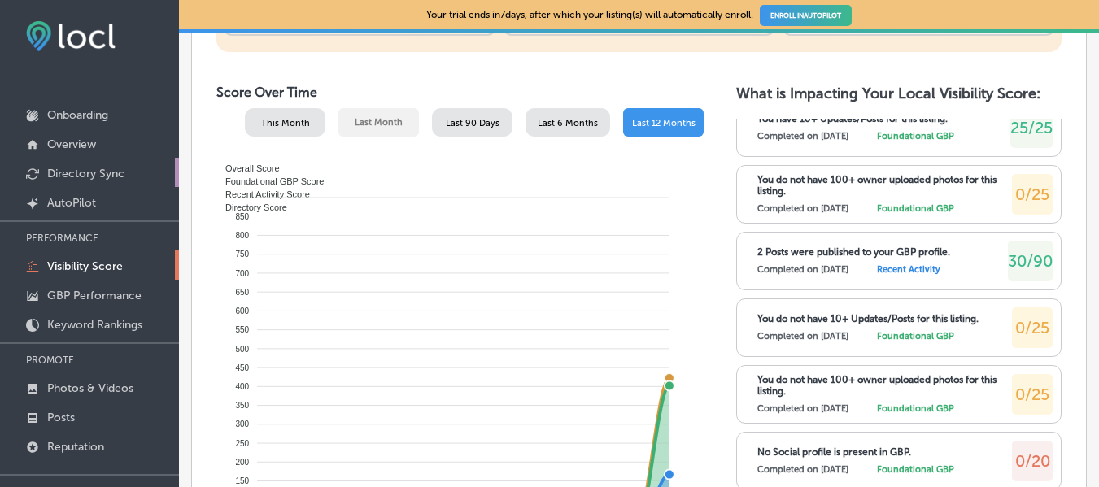
click at [70, 170] on p "Directory Sync" at bounding box center [85, 174] width 77 height 14
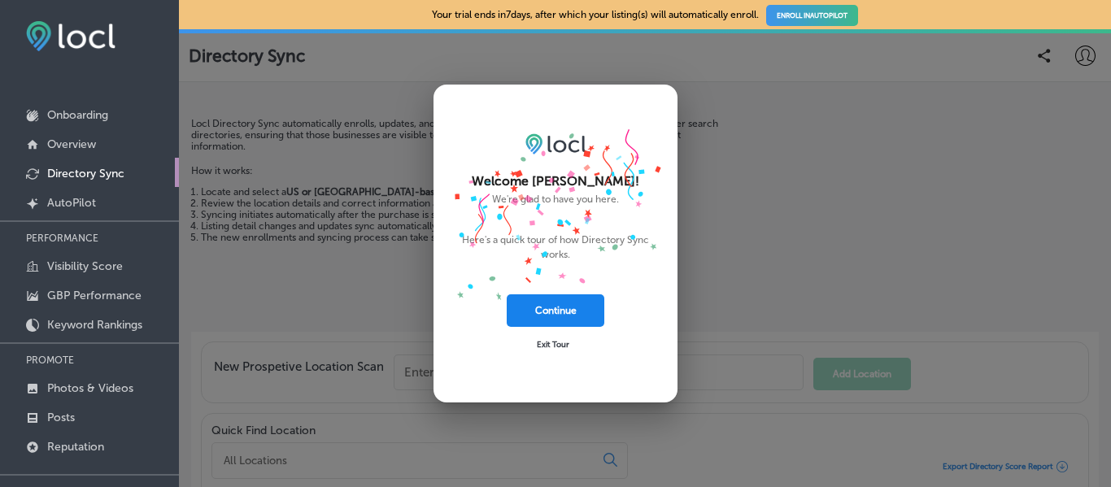
click at [568, 310] on button "Continue" at bounding box center [556, 311] width 98 height 33
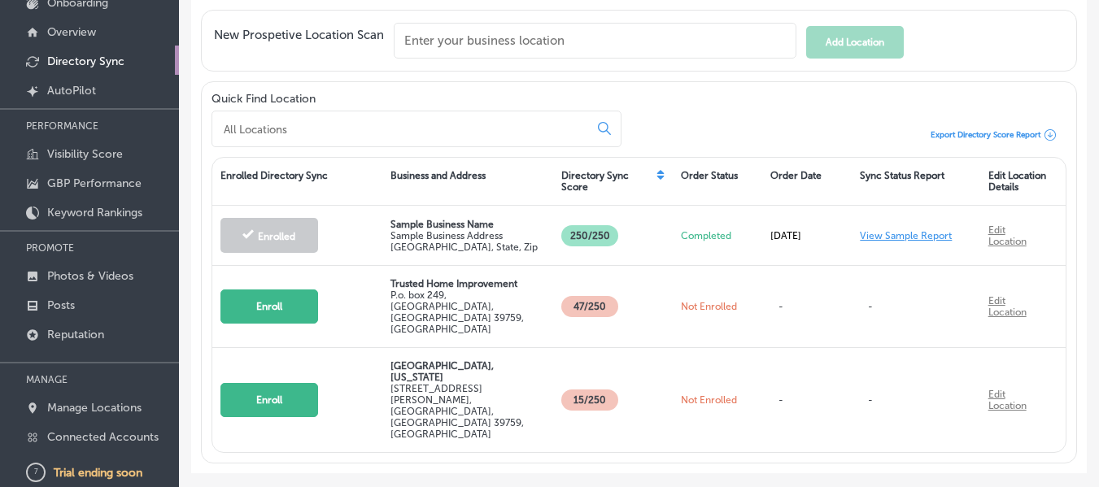
scroll to position [116, 0]
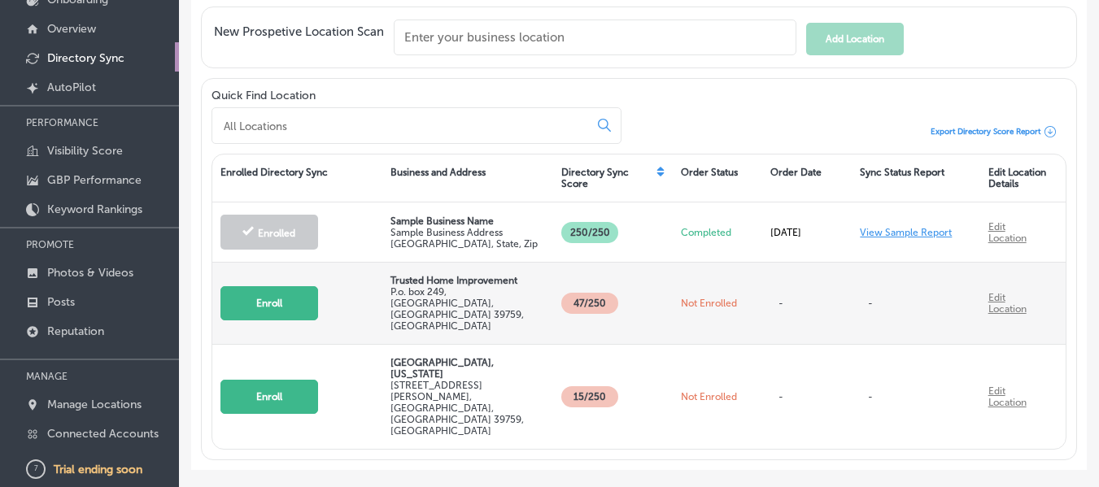
click at [290, 290] on button "Enroll" at bounding box center [269, 303] width 98 height 34
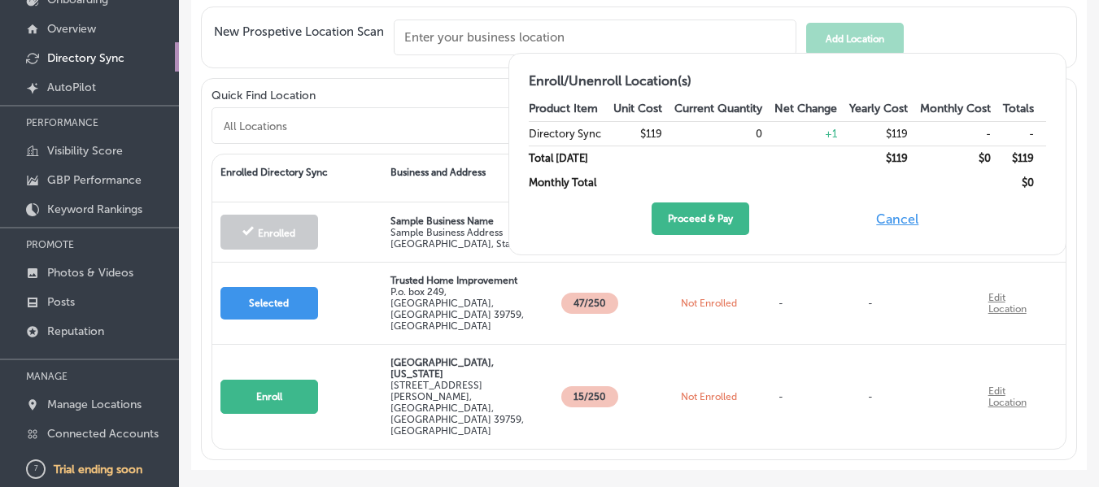
click at [906, 216] on button "Cancel" at bounding box center [897, 219] width 52 height 33
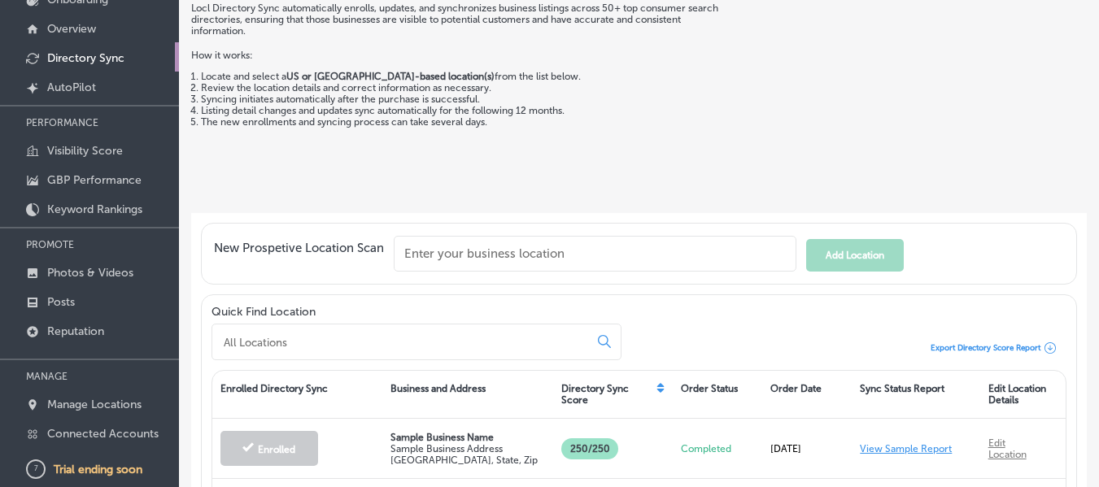
scroll to position [0, 0]
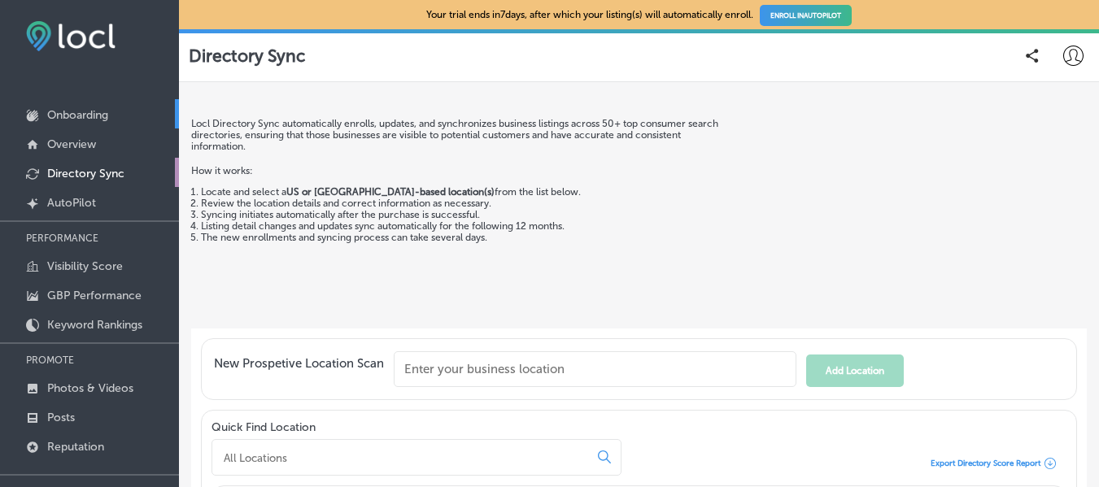
click at [64, 107] on link "Onboarding" at bounding box center [89, 113] width 179 height 29
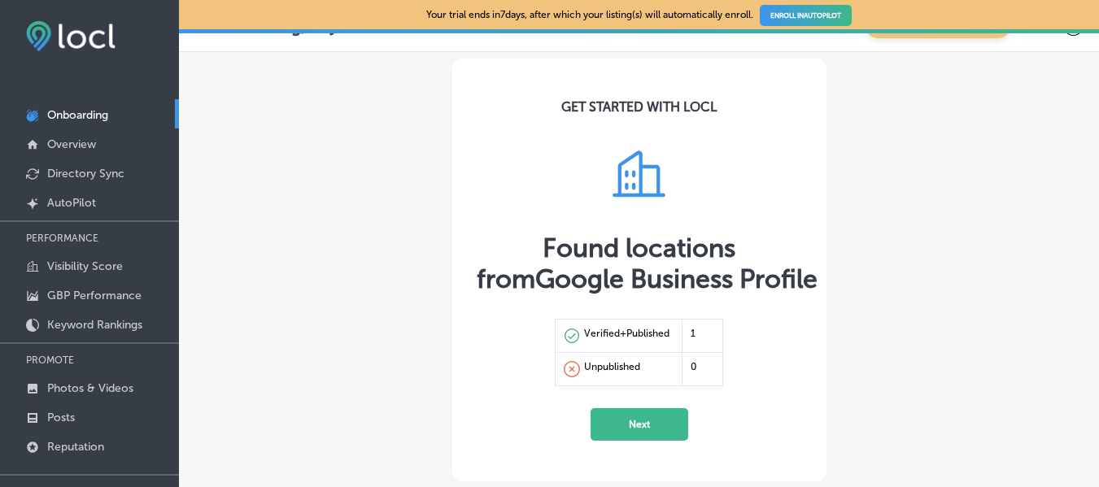
scroll to position [59, 0]
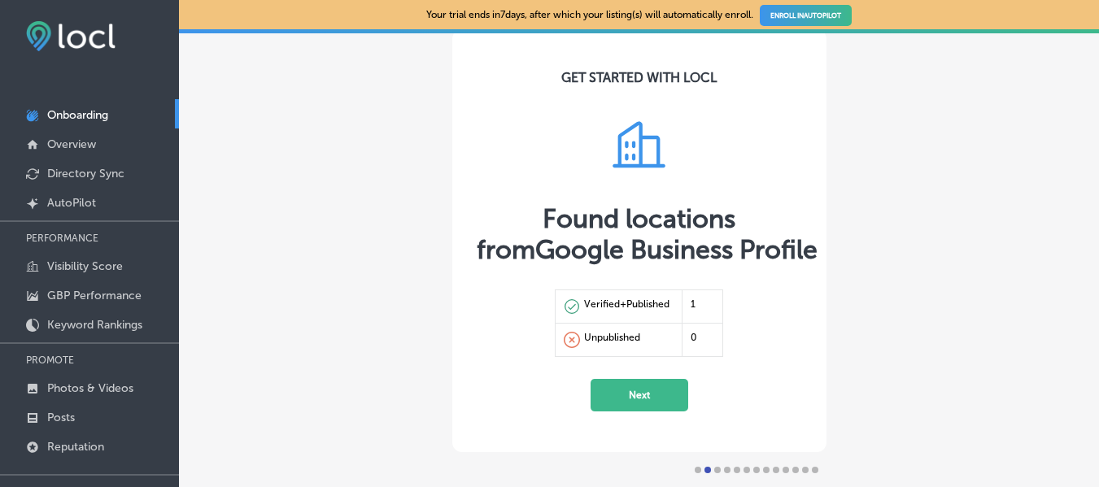
click at [606, 394] on button "Next" at bounding box center [640, 395] width 98 height 33
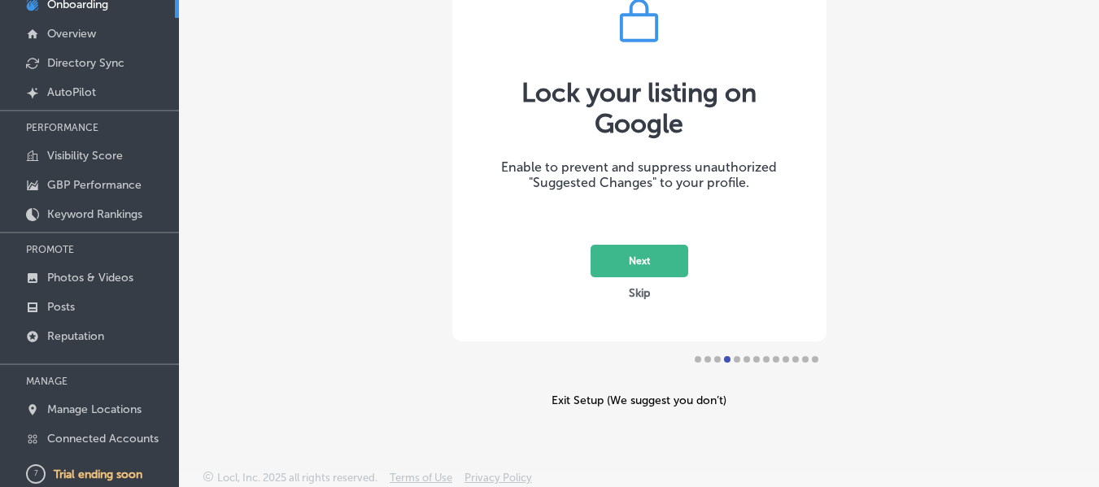
scroll to position [116, 0]
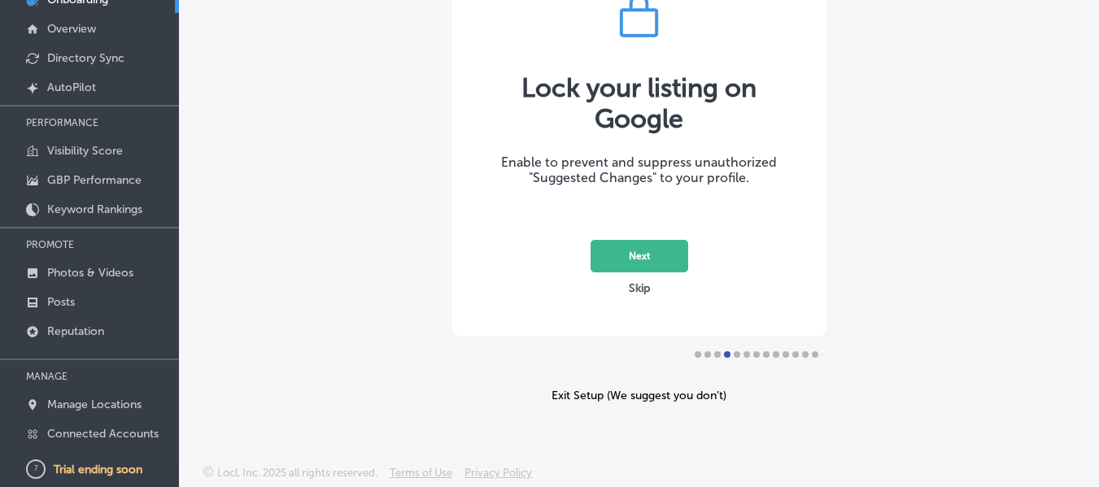
click at [631, 246] on button "Next" at bounding box center [640, 256] width 98 height 33
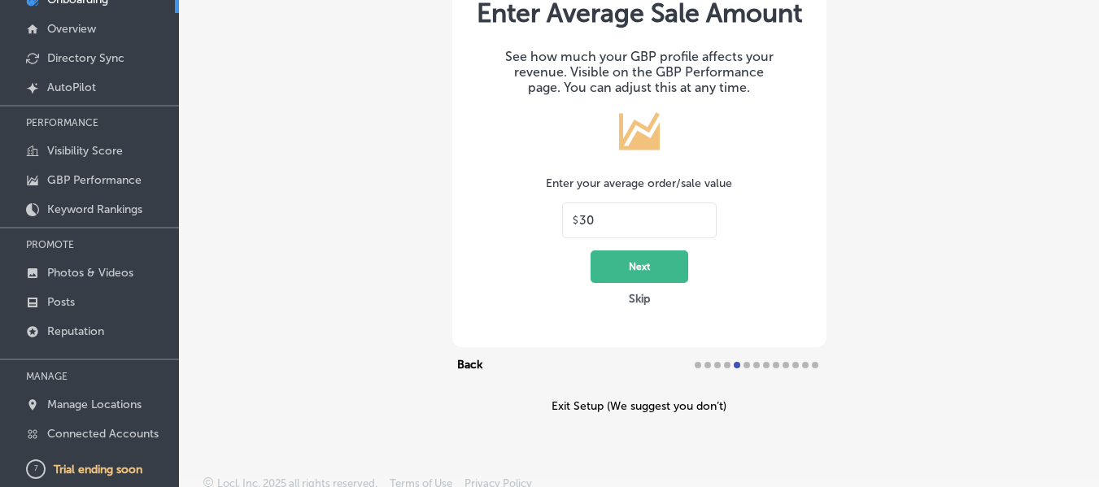
click at [637, 307] on button "Skip" at bounding box center [639, 298] width 31 height 15
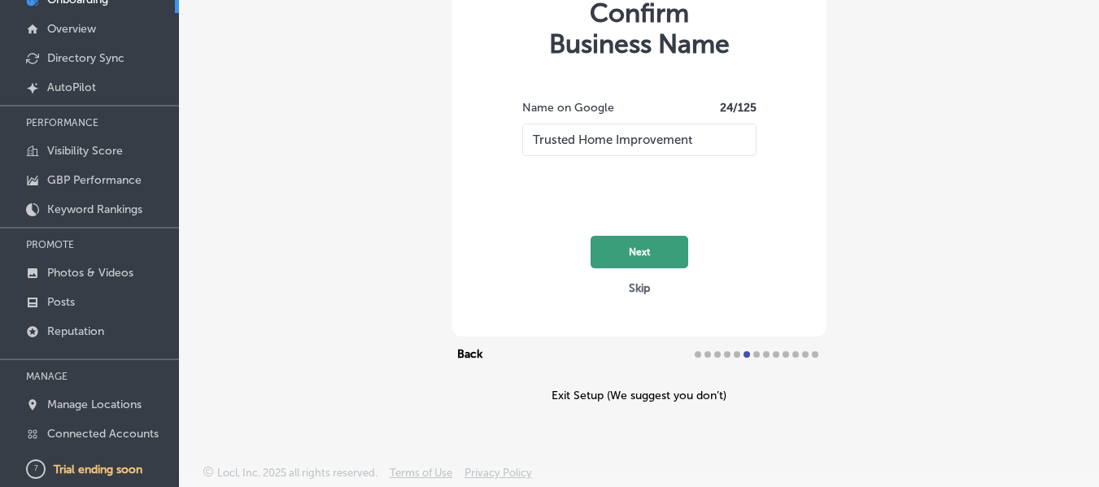
click at [656, 259] on button "Next" at bounding box center [640, 252] width 98 height 33
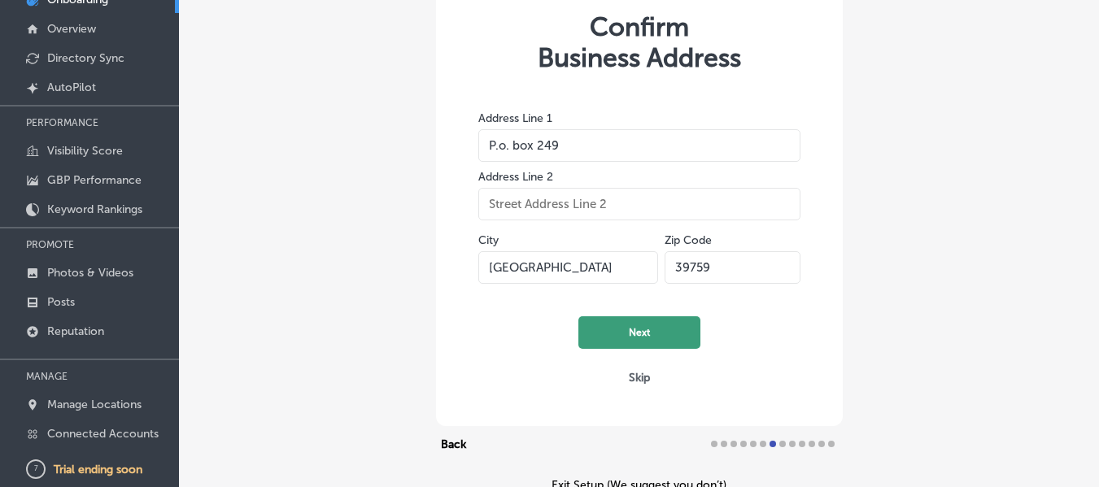
click at [634, 324] on button "Next" at bounding box center [639, 333] width 122 height 33
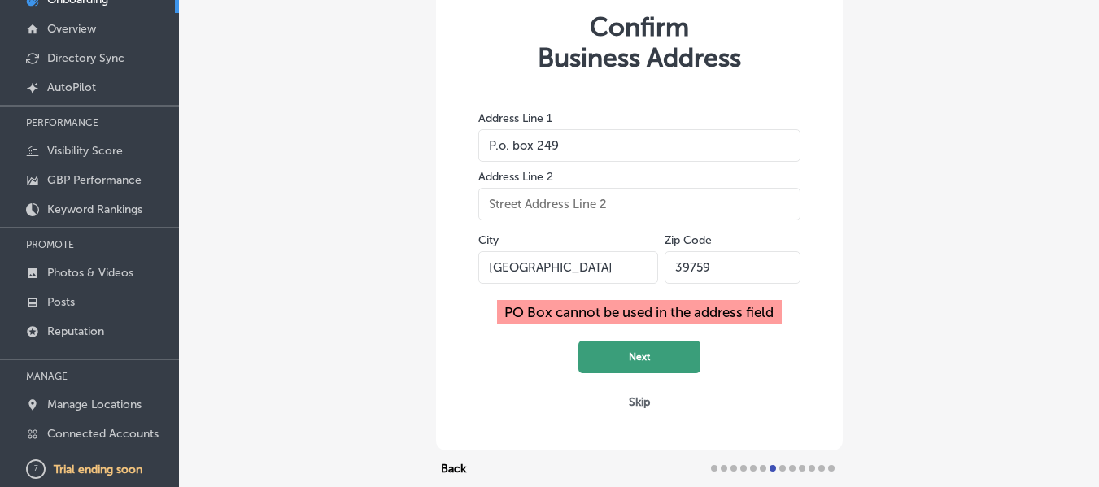
click at [640, 352] on button "Next" at bounding box center [639, 357] width 122 height 33
click at [629, 408] on button "Skip" at bounding box center [639, 402] width 31 height 15
select select "US"
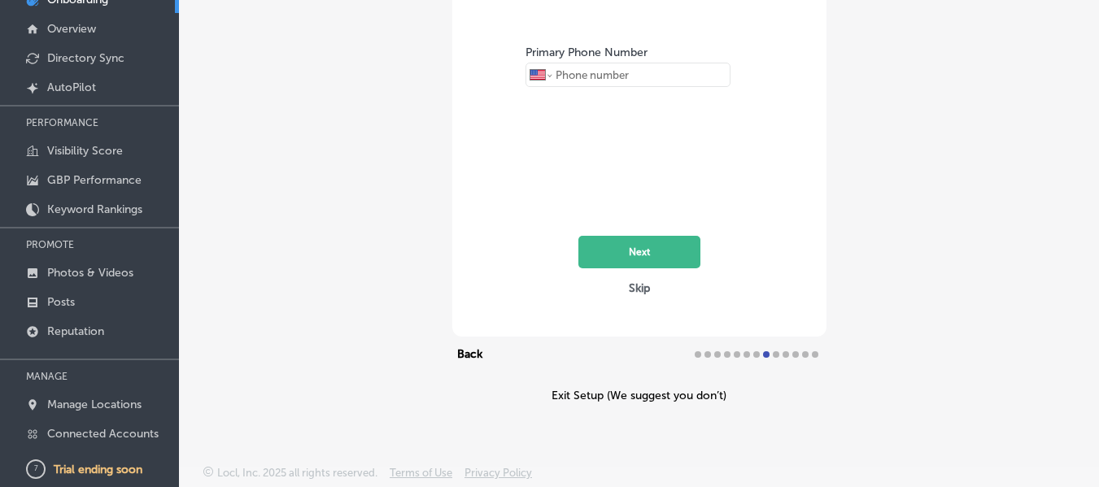
type input "[PHONE_NUMBER]"
click at [623, 250] on button "Next" at bounding box center [639, 252] width 122 height 33
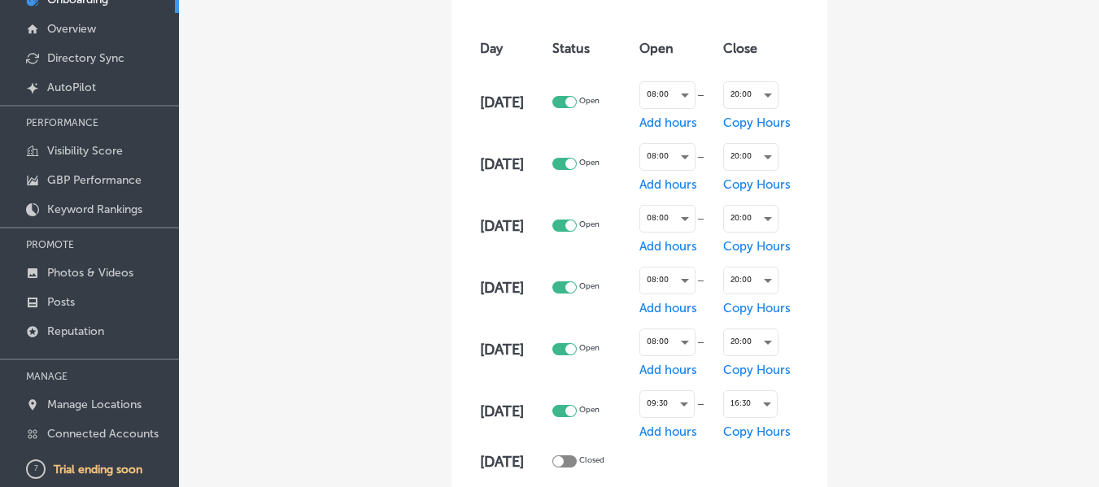
scroll to position [322, 0]
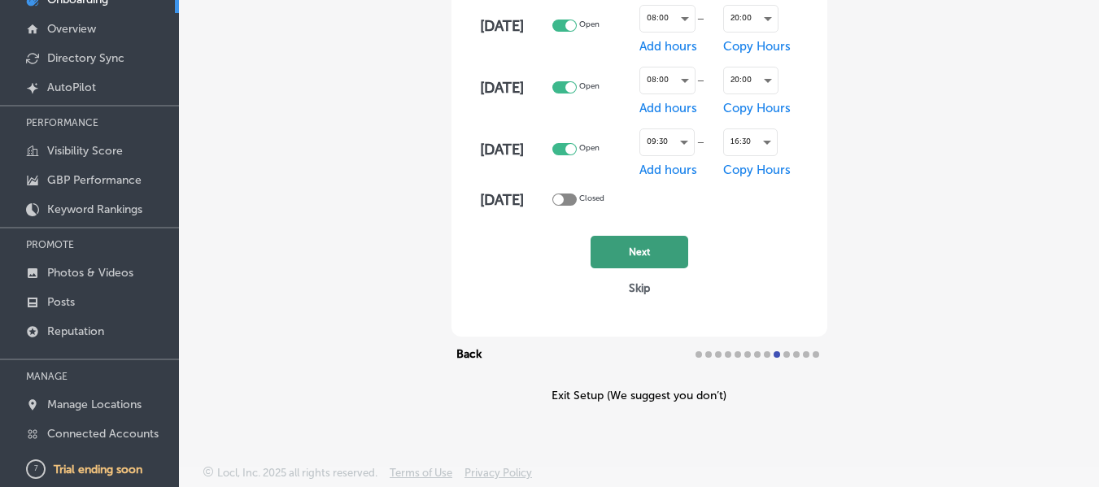
click at [623, 249] on button "Next" at bounding box center [640, 252] width 98 height 33
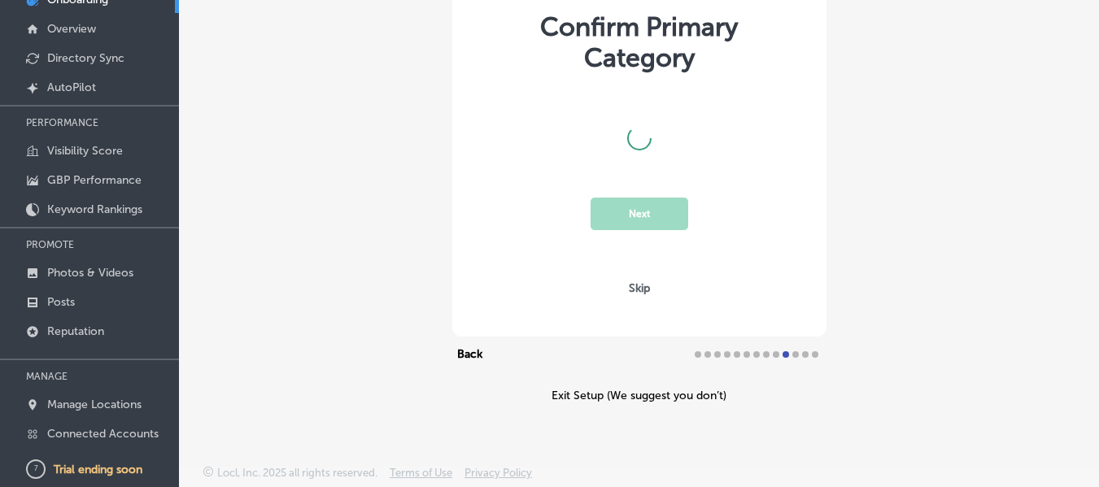
scroll to position [60, 0]
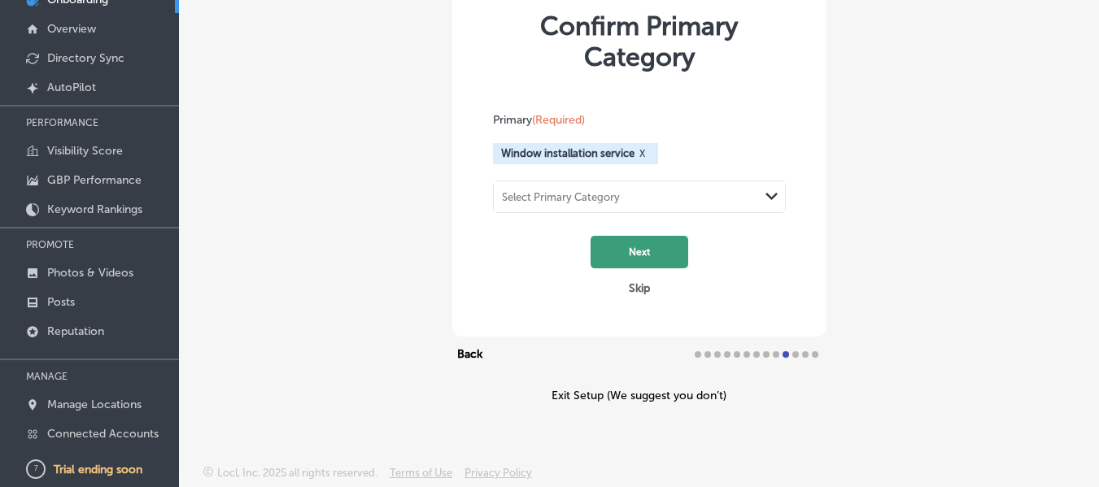
click at [628, 243] on button "Next" at bounding box center [640, 252] width 98 height 33
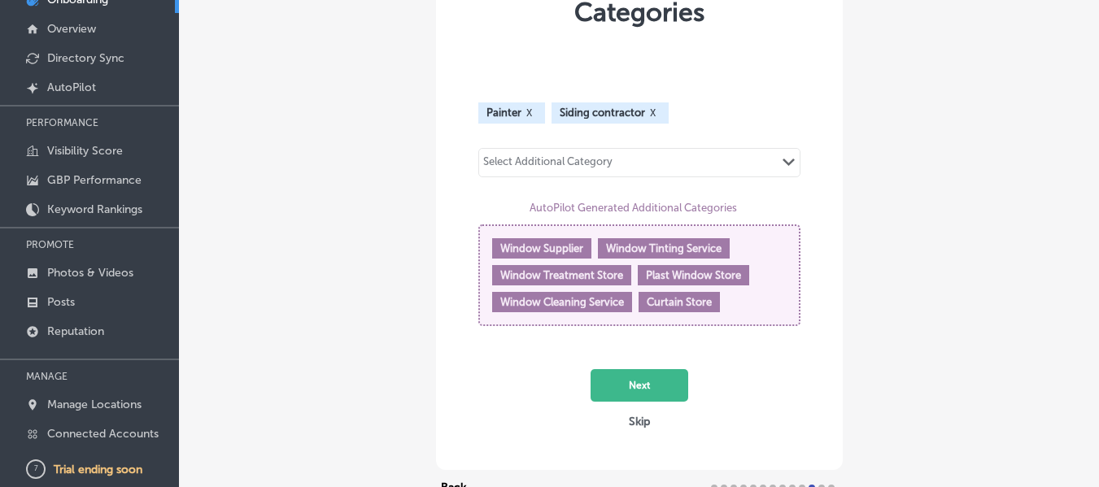
scroll to position [194, 0]
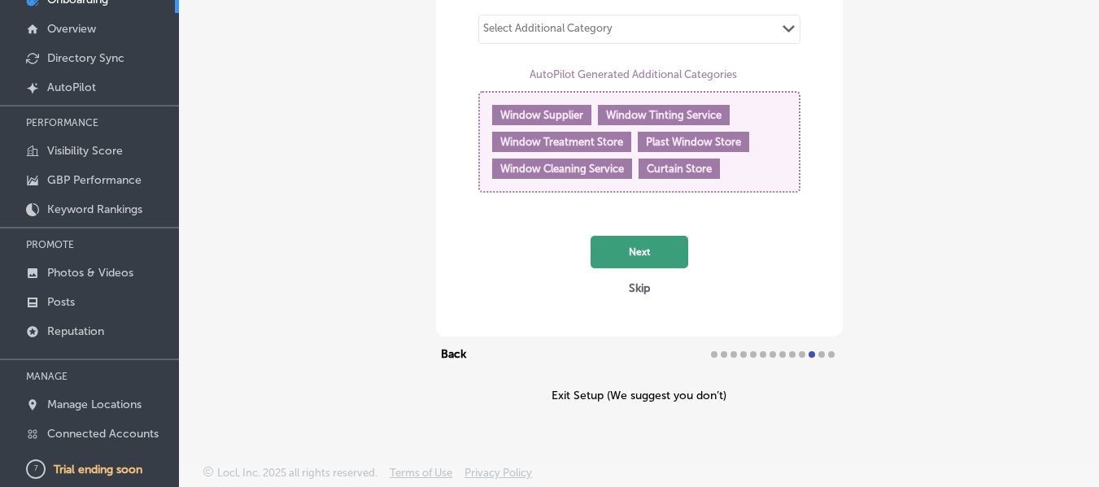
click at [642, 255] on button "Next" at bounding box center [640, 252] width 98 height 33
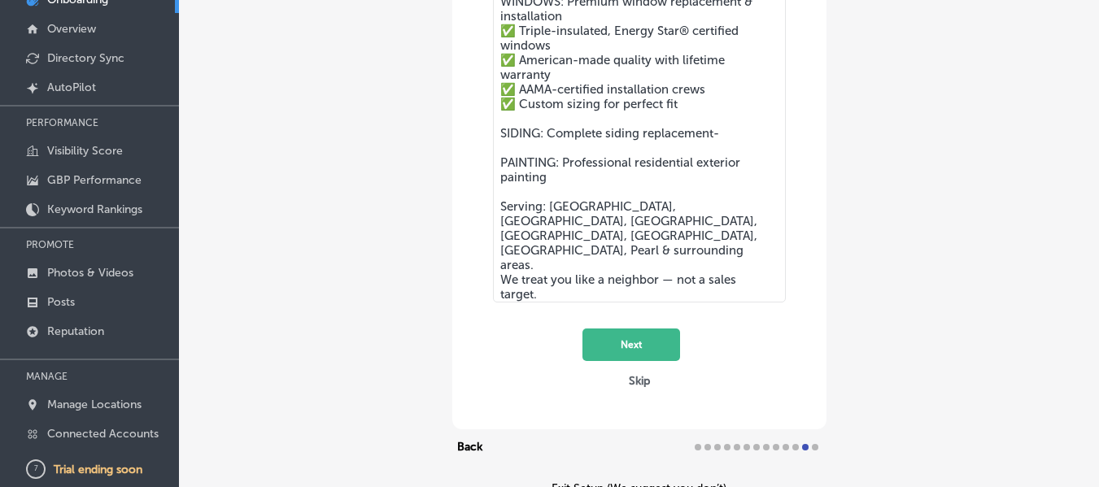
scroll to position [244, 0]
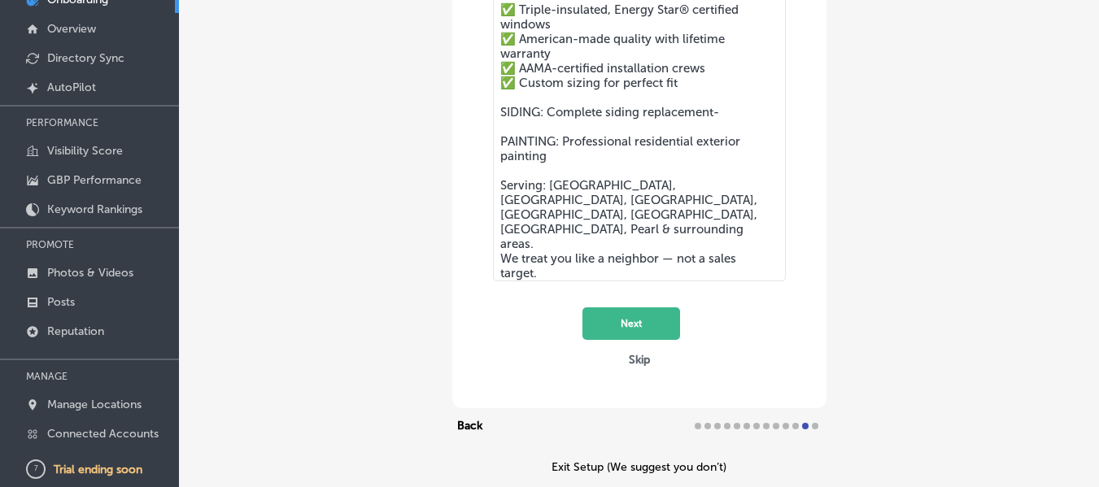
click at [716, 121] on textarea "Trusted Home Improvement - [US_STATE]'s #1 Window Replacement Company 🏆 5-Star …" at bounding box center [639, 94] width 293 height 374
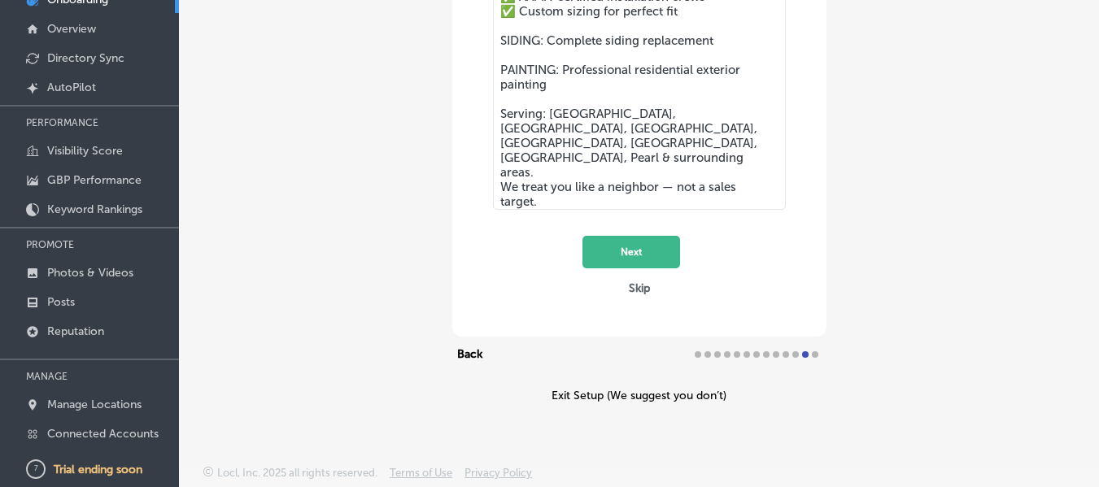
scroll to position [0, 0]
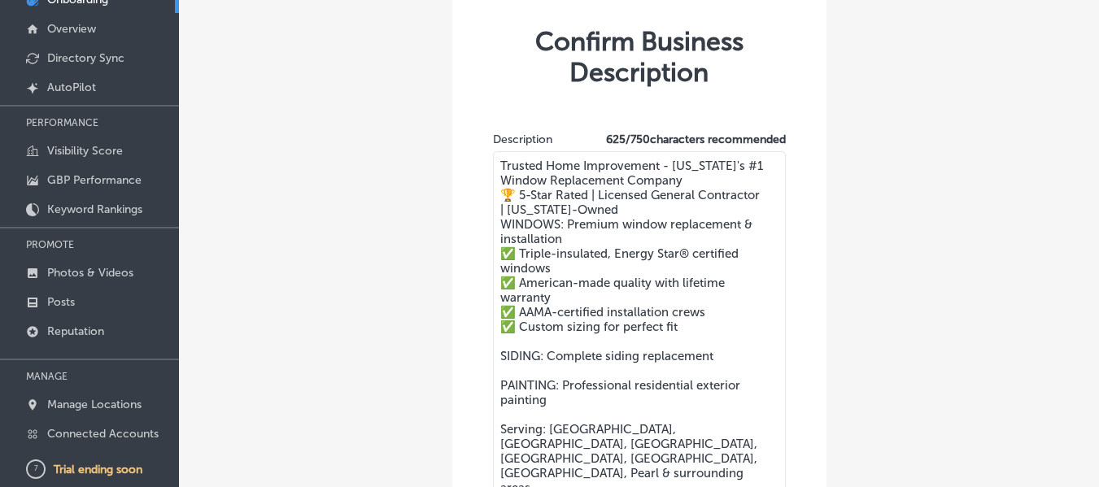
type textarea "Trusted Home Improvement - [US_STATE]'s #1 Window Replacement Company 🏆 5-Star …"
click at [683, 178] on textarea "Trusted Home Improvement - [US_STATE]'s #1 Window Replacement Company 🏆 5-Star …" at bounding box center [639, 338] width 293 height 374
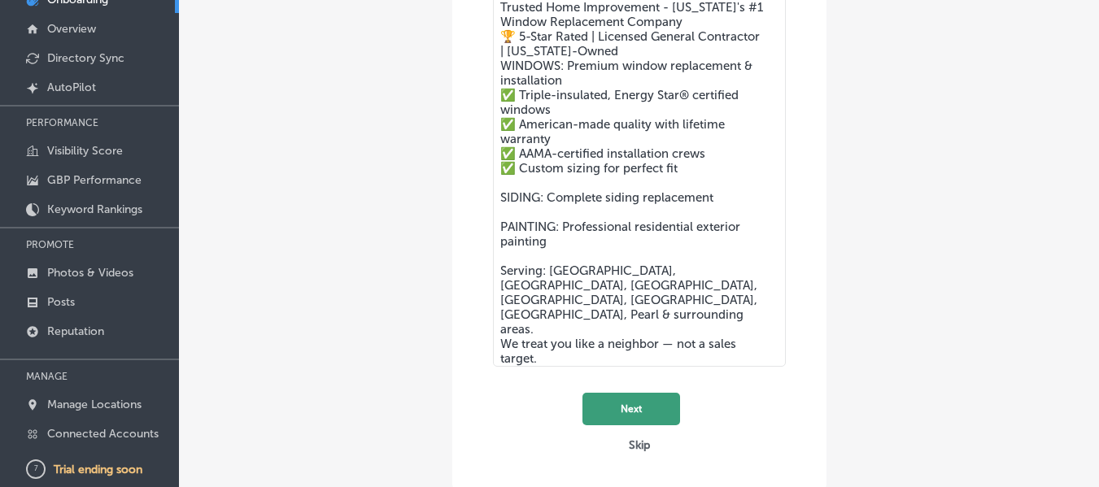
scroll to position [316, 0]
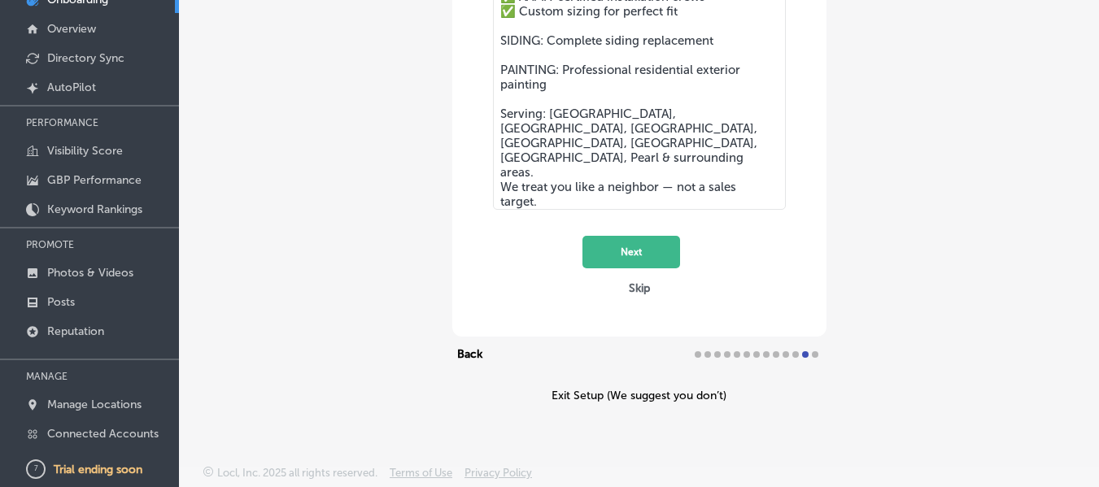
click at [464, 355] on button "Back" at bounding box center [469, 355] width 35 height 20
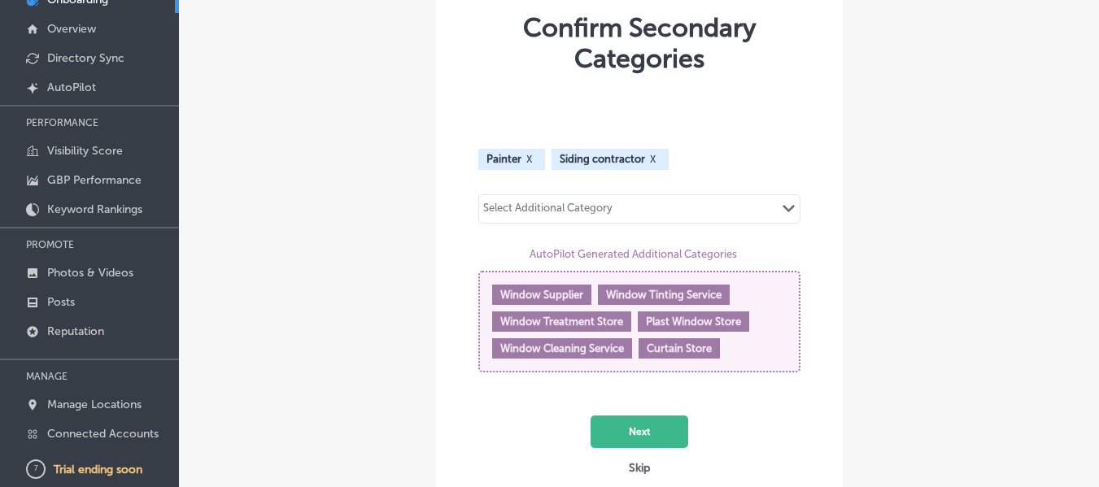
scroll to position [0, 0]
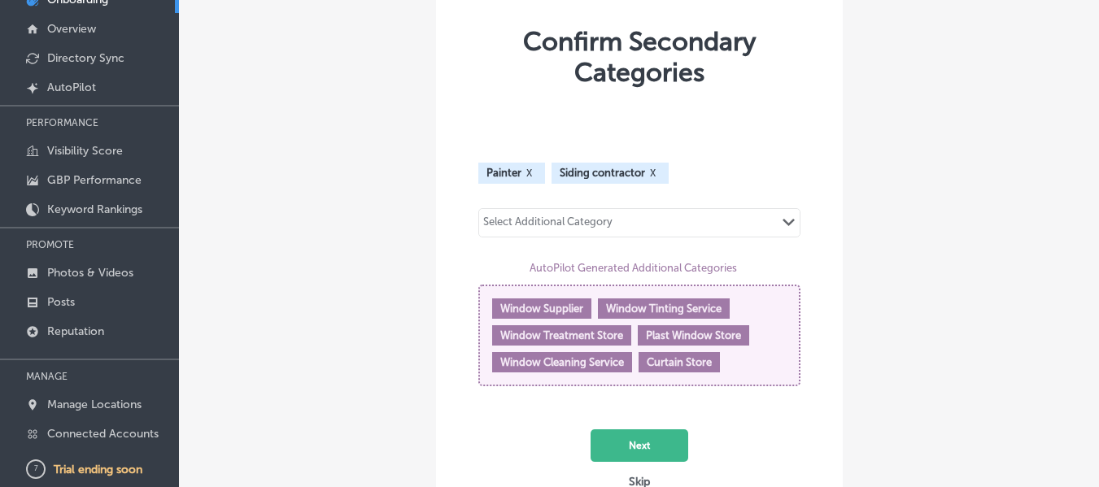
click at [583, 220] on div "Select Additional Category" at bounding box center [547, 225] width 129 height 19
click at [871, 288] on div "Confirm Secondary Categories Painter X Siding contractor X 0 results available.…" at bounding box center [639, 284] width 920 height 635
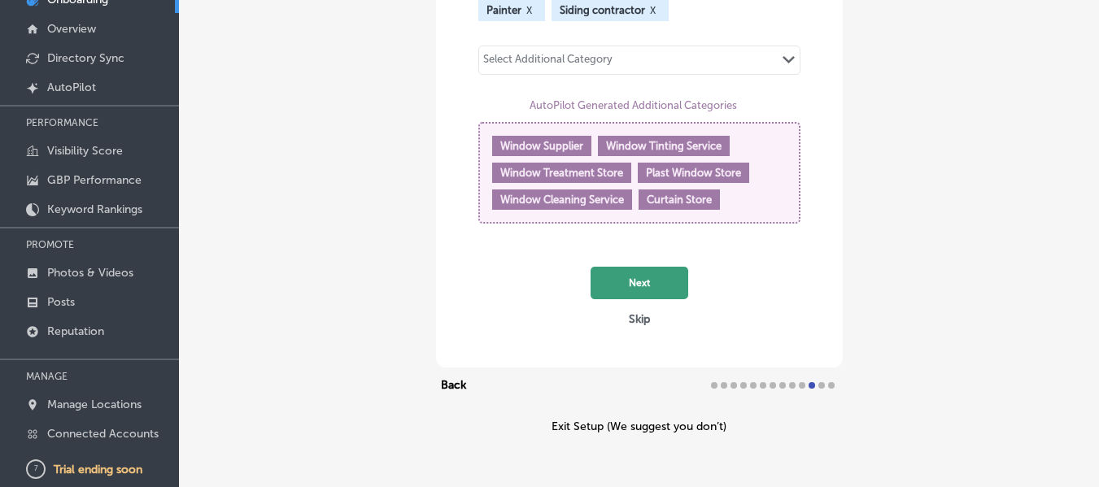
click at [641, 290] on button "Next" at bounding box center [640, 283] width 98 height 33
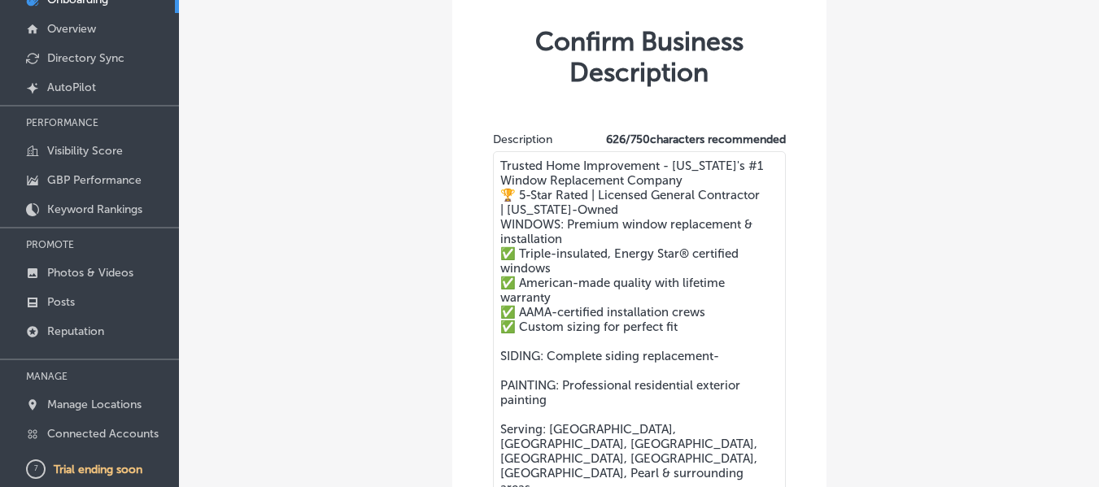
click at [618, 180] on textarea "Trusted Home Improvement - [US_STATE]'s #1 Window Replacement Company 🏆 5-Star …" at bounding box center [639, 338] width 293 height 374
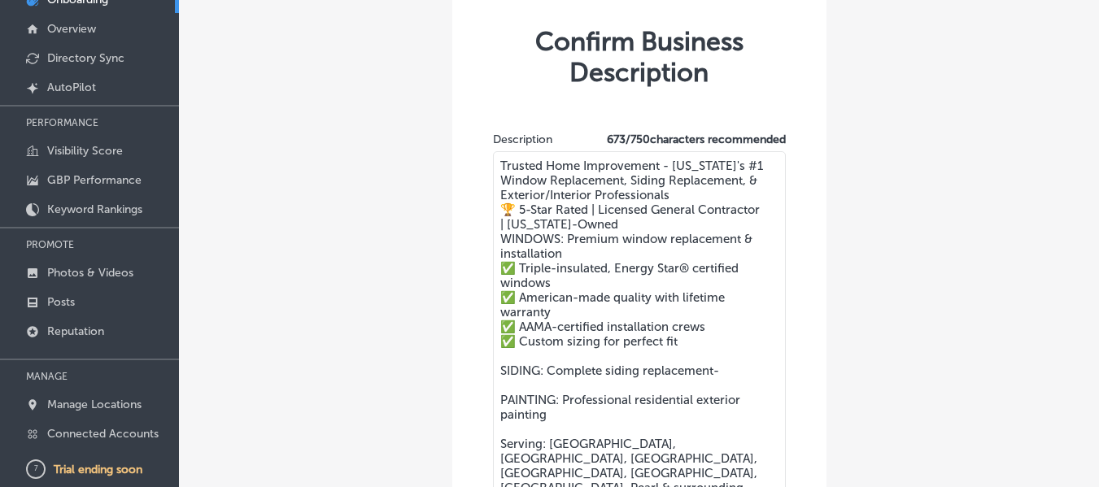
click at [587, 196] on textarea "Trusted Home Improvement - [US_STATE]'s #1 Window Replacement, Siding Replaceme…" at bounding box center [639, 345] width 293 height 389
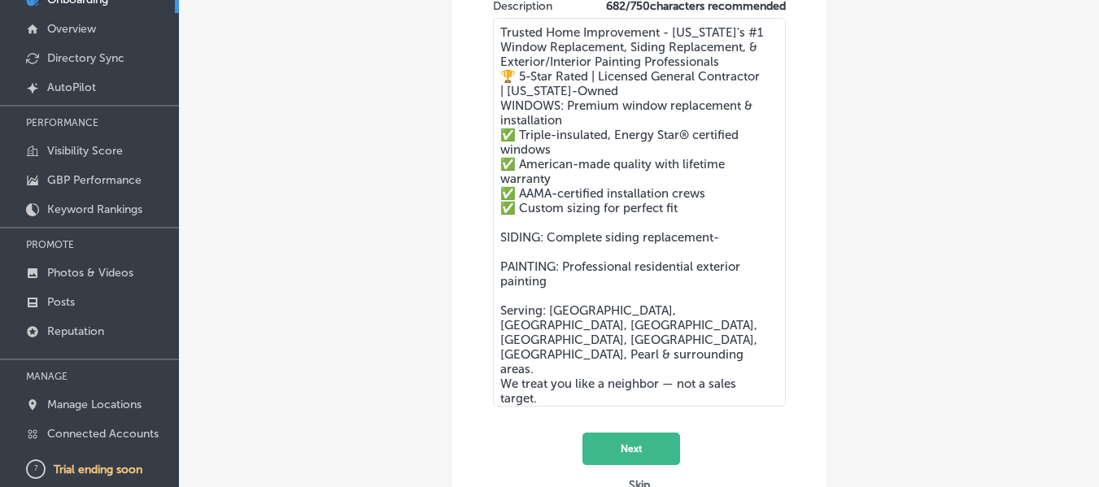
scroll to position [163, 0]
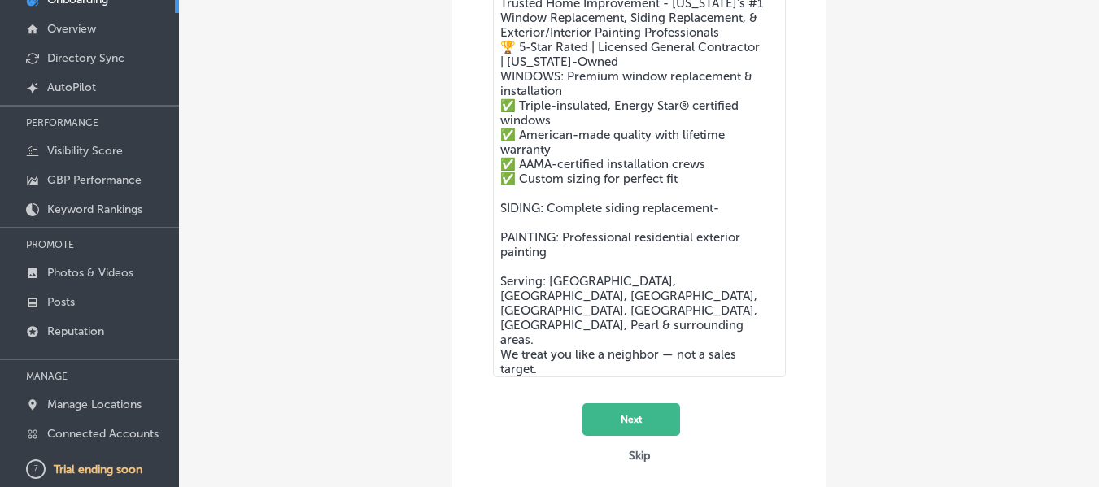
click at [721, 216] on textarea "Trusted Home Improvement - [US_STATE]'s #1 Window Replacement, Siding Replaceme…" at bounding box center [639, 183] width 293 height 389
click at [734, 241] on textarea "Trusted Home Improvement - [US_STATE]'s #1 Window Replacement, Siding Replaceme…" at bounding box center [639, 183] width 293 height 389
click at [626, 262] on textarea "Trusted Home Improvement - [US_STATE]'s #1 Window Replacement, Siding Replaceme…" at bounding box center [639, 183] width 293 height 389
click at [712, 214] on textarea "Trusted Home Improvement - [US_STATE]'s #1 Window Replacement, Siding Replaceme…" at bounding box center [639, 183] width 293 height 389
click at [600, 216] on textarea "Trusted Home Improvement - [US_STATE]'s #1 Window Replacement, Siding Replaceme…" at bounding box center [639, 183] width 293 height 389
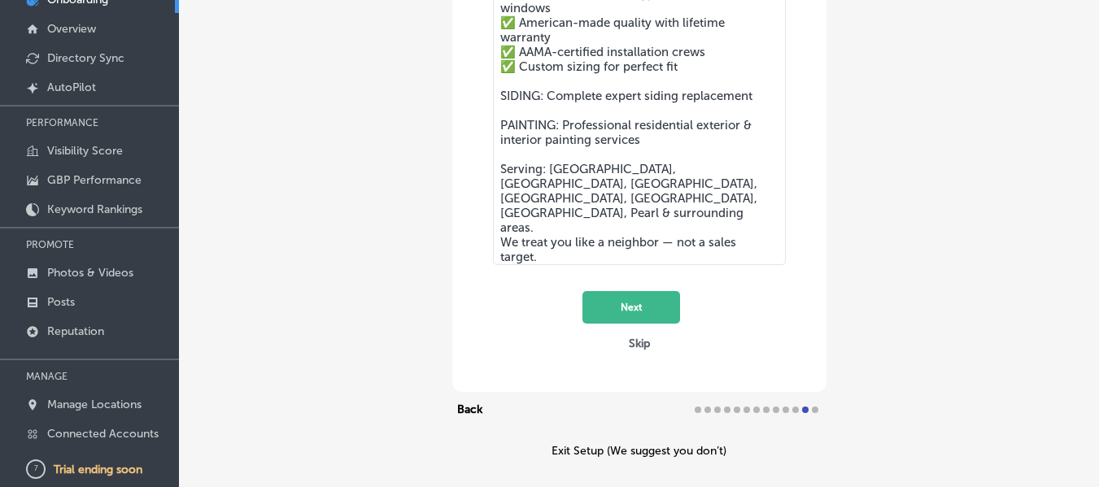
scroll to position [325, 0]
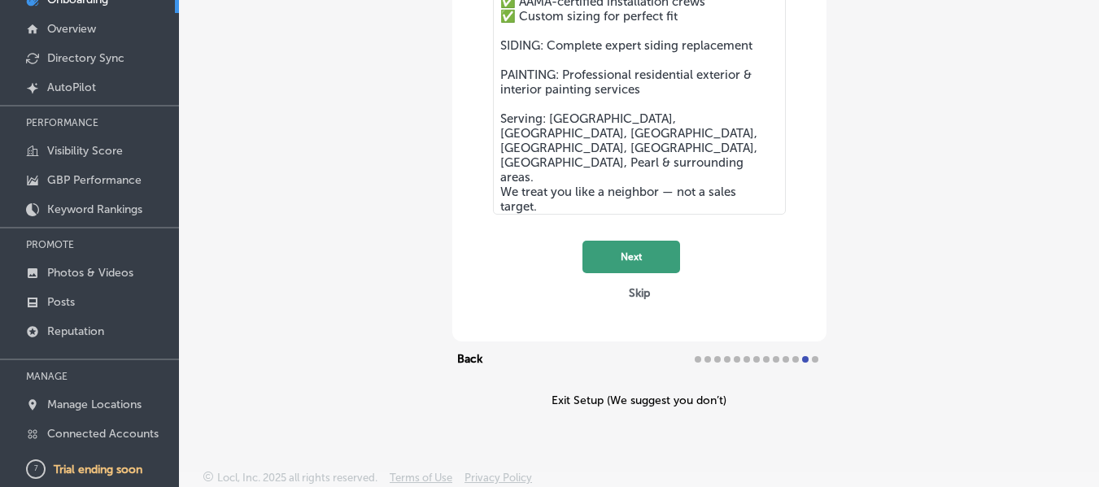
type textarea "Trusted Home Improvement - [US_STATE]'s #1 Window Replacement, Siding Replaceme…"
click at [618, 254] on button "Next" at bounding box center [632, 257] width 98 height 33
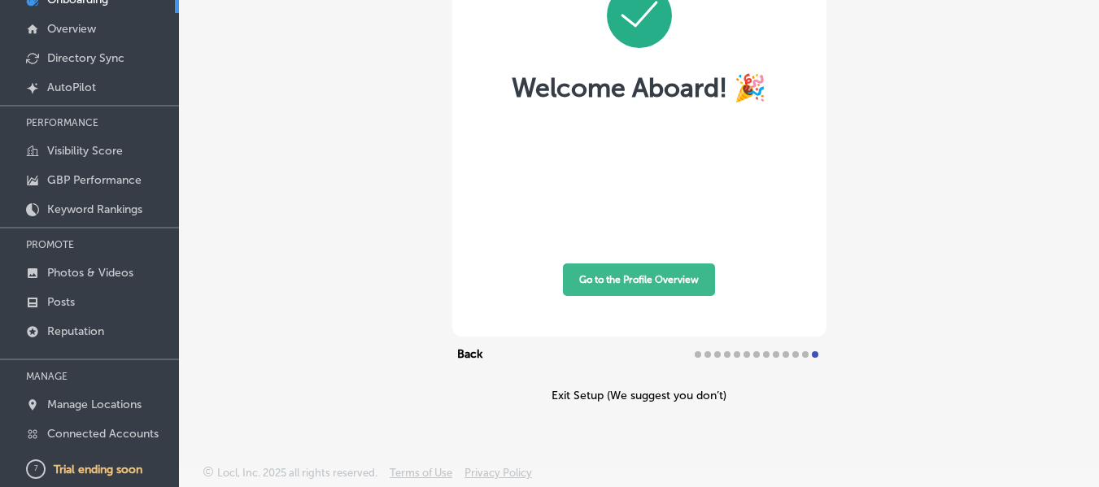
scroll to position [13, 0]
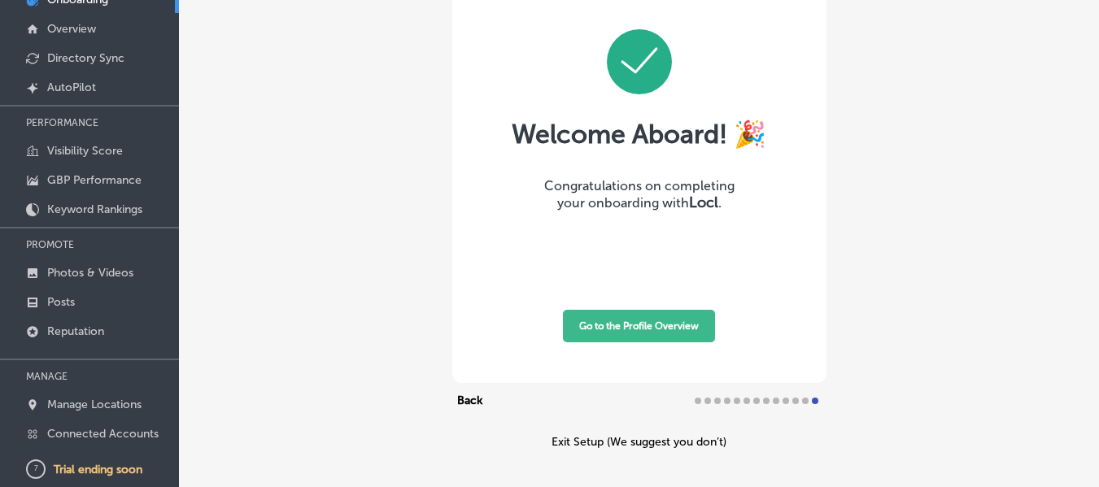
click at [631, 319] on button "Go to the Profile Overview" at bounding box center [639, 326] width 152 height 33
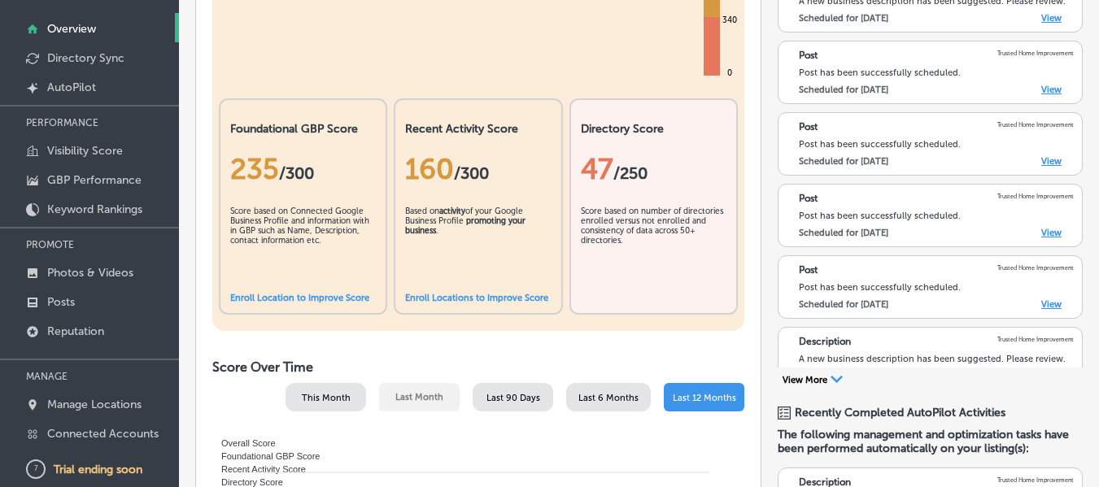
scroll to position [163, 0]
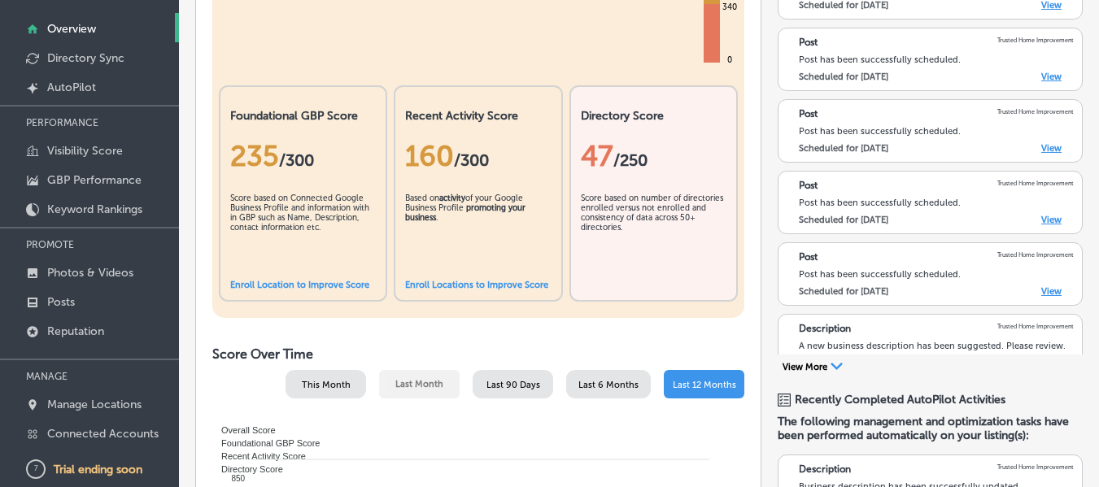
click at [312, 284] on link "Enroll Location to Improve Score" at bounding box center [299, 285] width 139 height 11
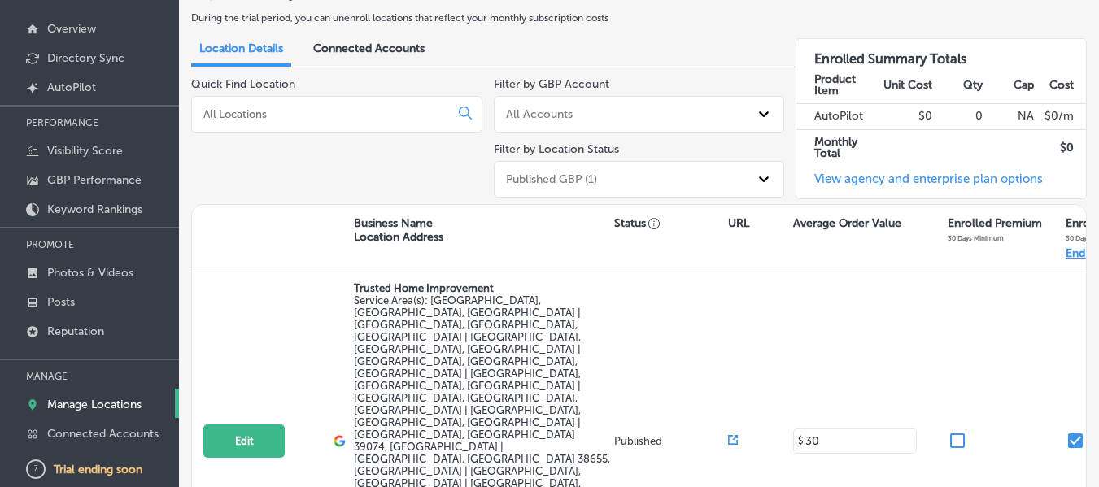
scroll to position [37, 0]
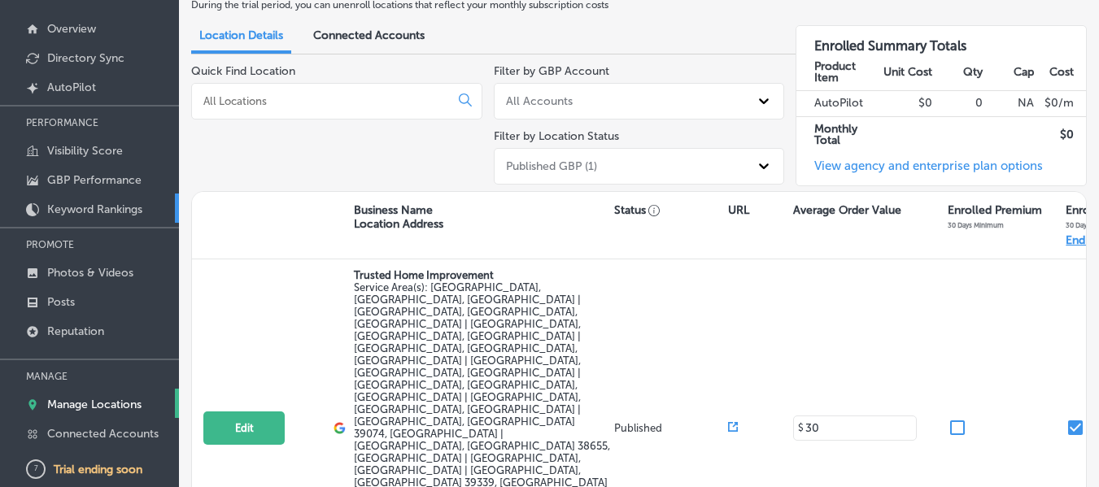
click at [105, 208] on p "Keyword Rankings" at bounding box center [94, 210] width 95 height 14
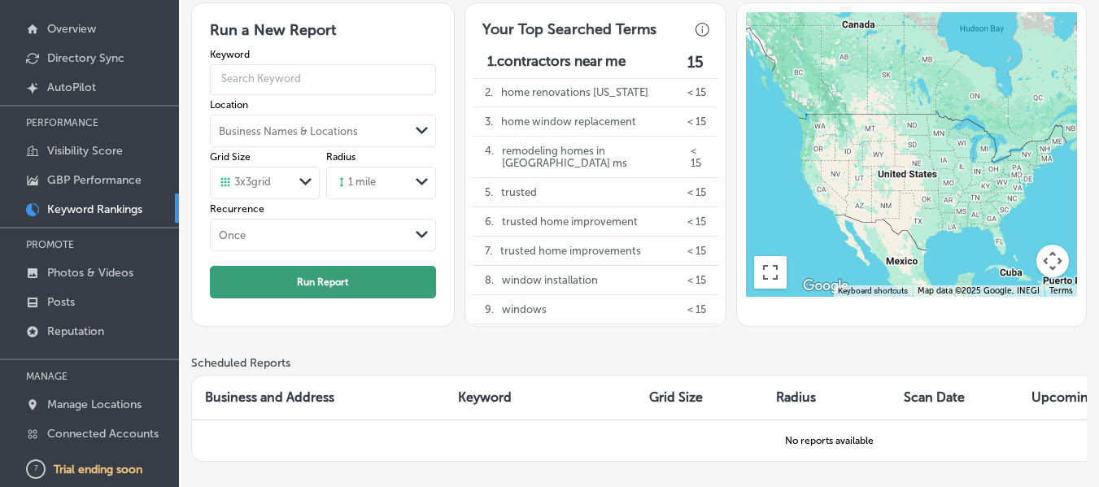
click at [376, 280] on button "Run Report" at bounding box center [323, 282] width 226 height 33
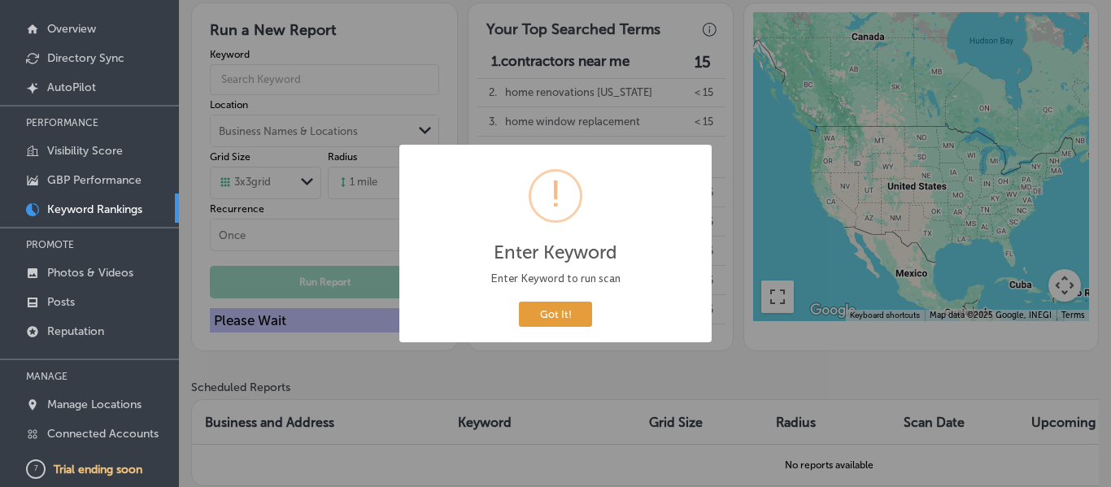
click at [552, 314] on button "Got It!" at bounding box center [555, 314] width 73 height 25
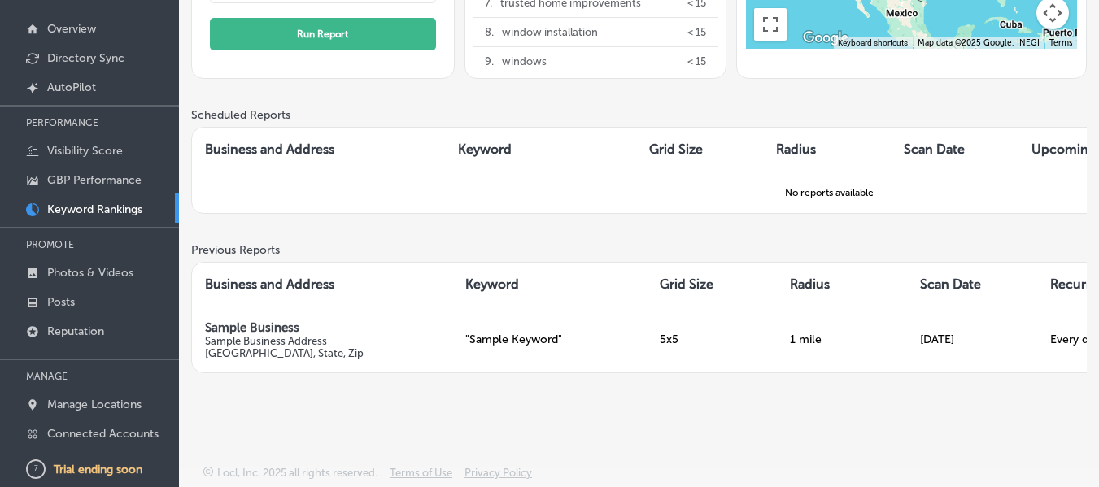
scroll to position [273, 0]
click at [81, 150] on p "Visibility Score" at bounding box center [85, 151] width 76 height 14
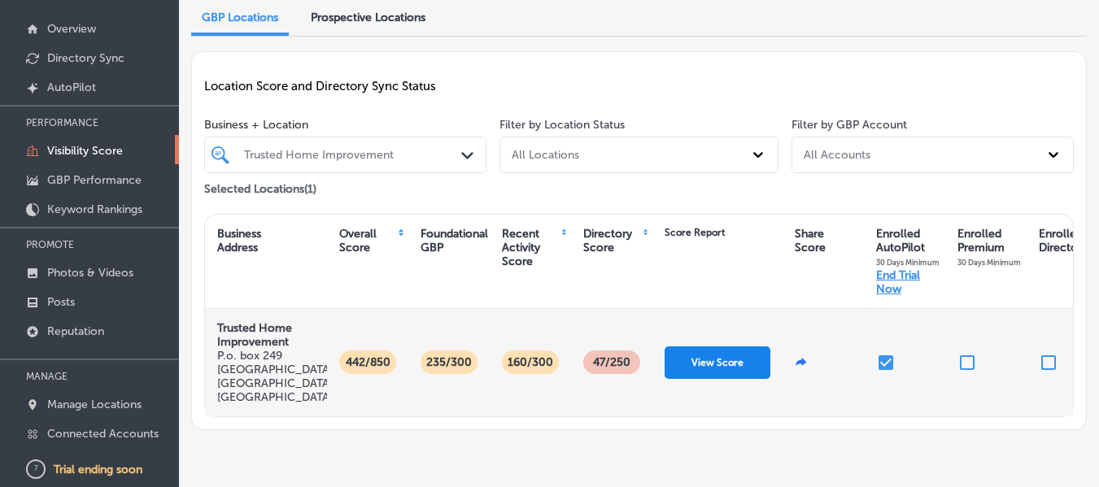
click at [744, 357] on button "View Score" at bounding box center [718, 363] width 106 height 33
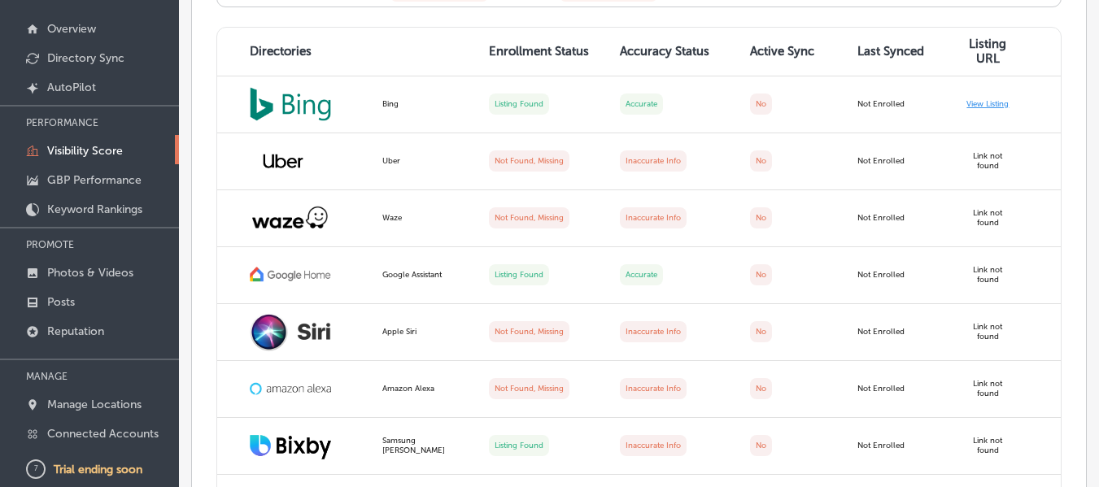
scroll to position [1139, 0]
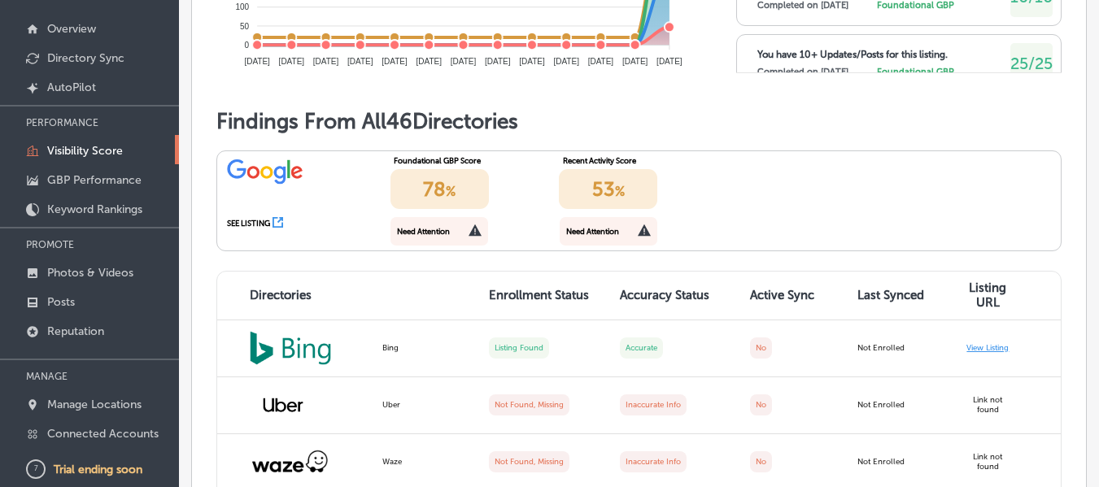
click at [469, 228] on icon at bounding box center [475, 230] width 13 height 13
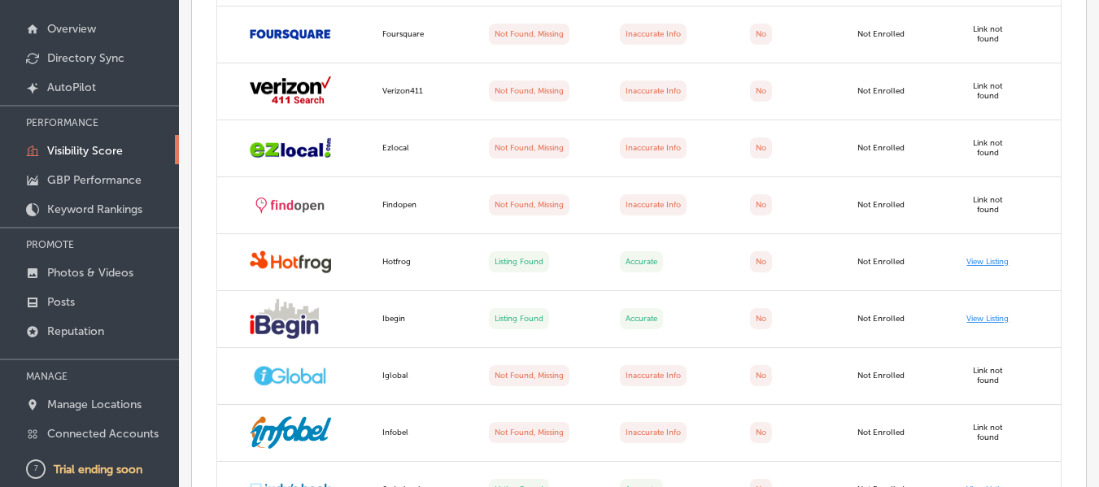
scroll to position [2115, 0]
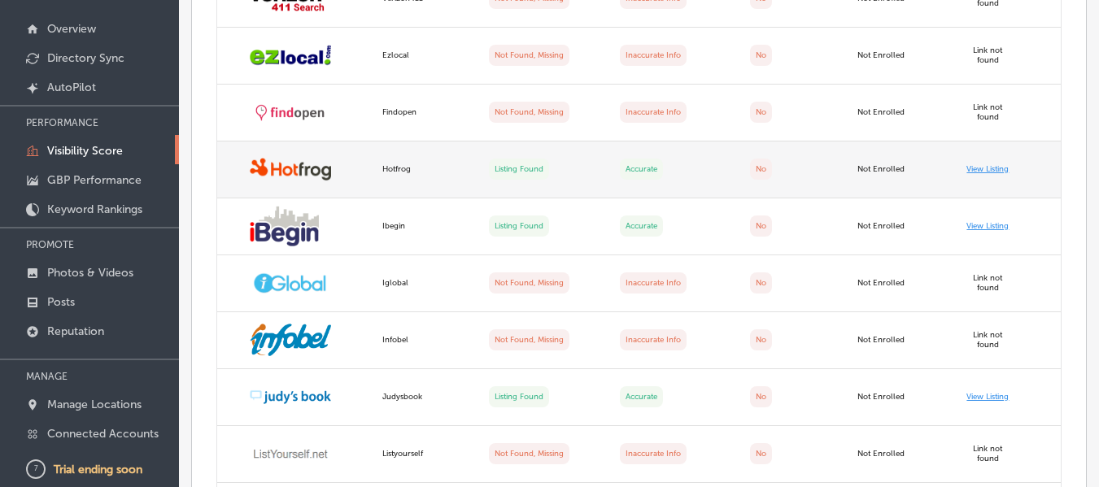
click at [976, 165] on link "View Listing" at bounding box center [988, 169] width 42 height 10
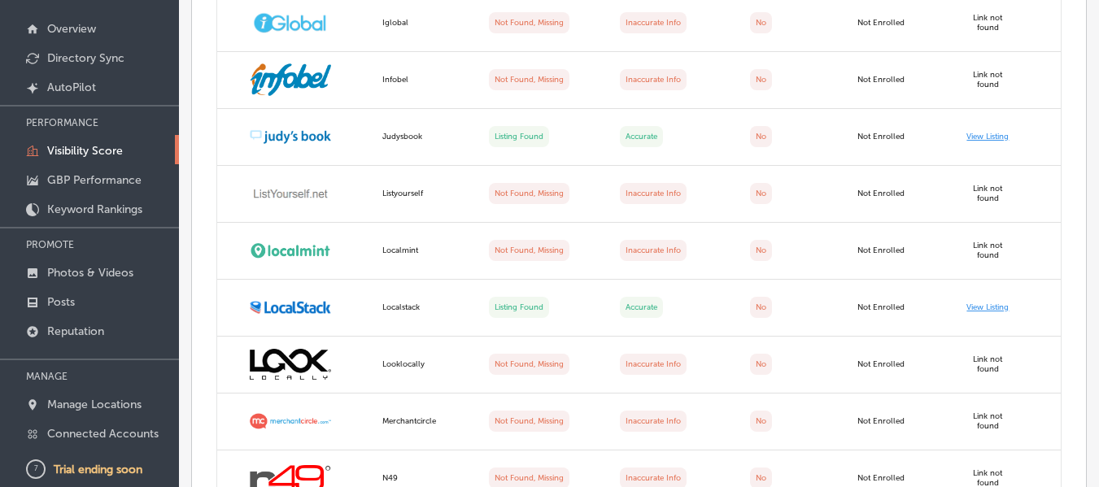
scroll to position [2757, 0]
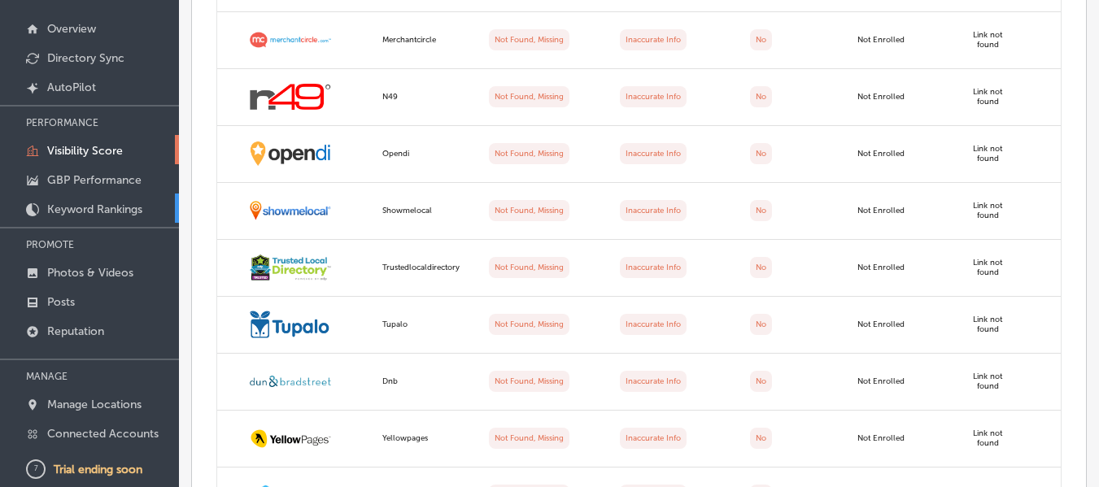
click at [99, 199] on link "Keyword Rankings" at bounding box center [89, 208] width 179 height 29
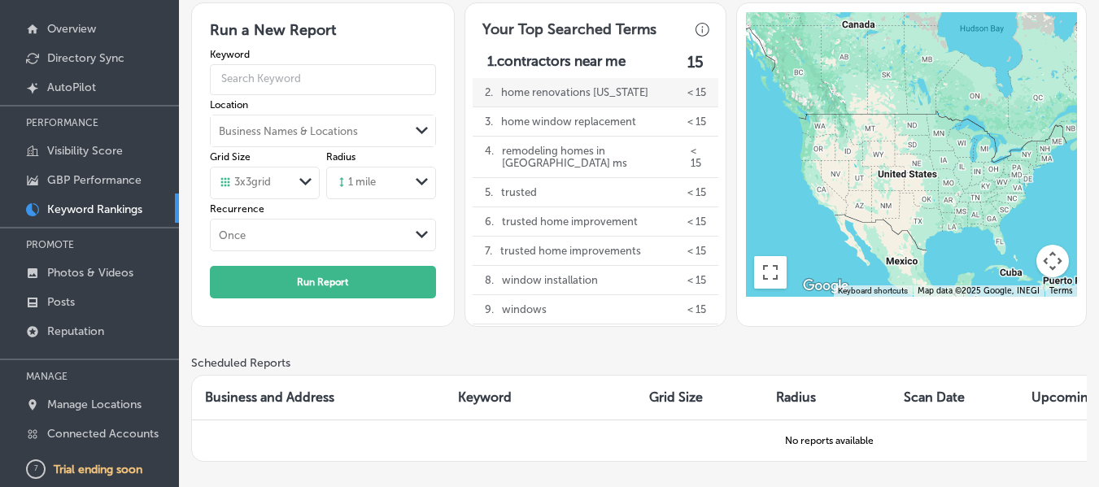
click at [554, 93] on p "home renovations [US_STATE]" at bounding box center [574, 92] width 147 height 28
type input "home renovations [US_STATE]"
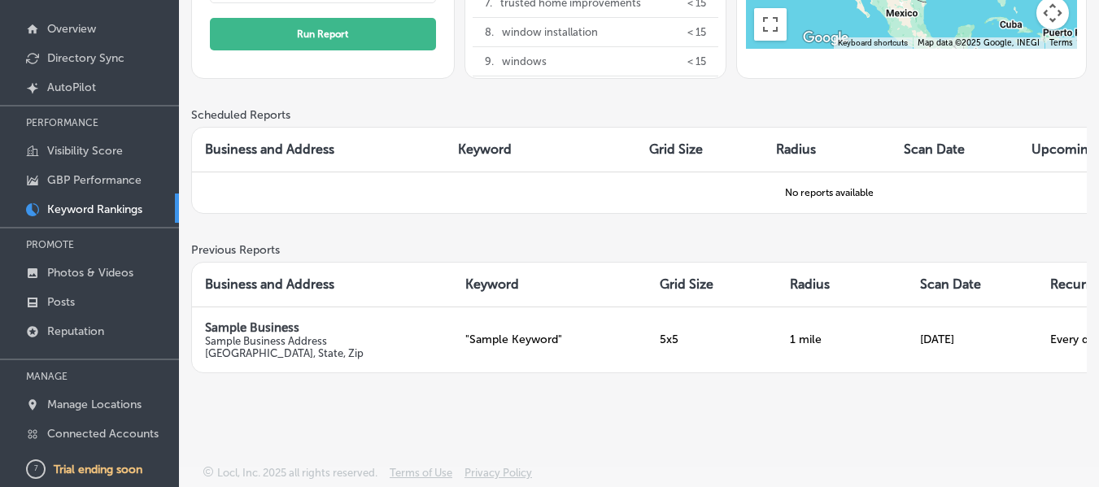
scroll to position [273, 0]
click at [75, 30] on p "Overview" at bounding box center [71, 29] width 49 height 14
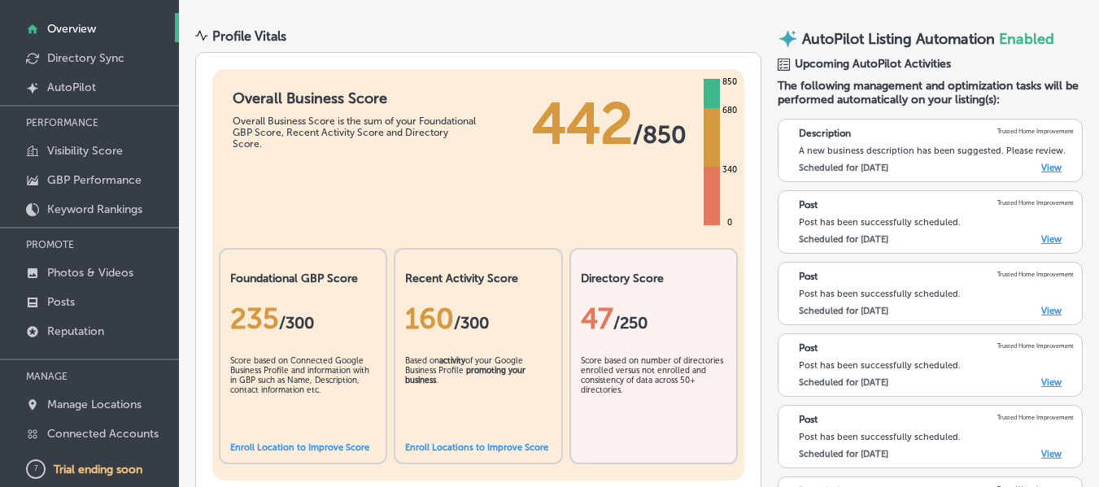
click at [1041, 164] on link "View" at bounding box center [1051, 168] width 20 height 11
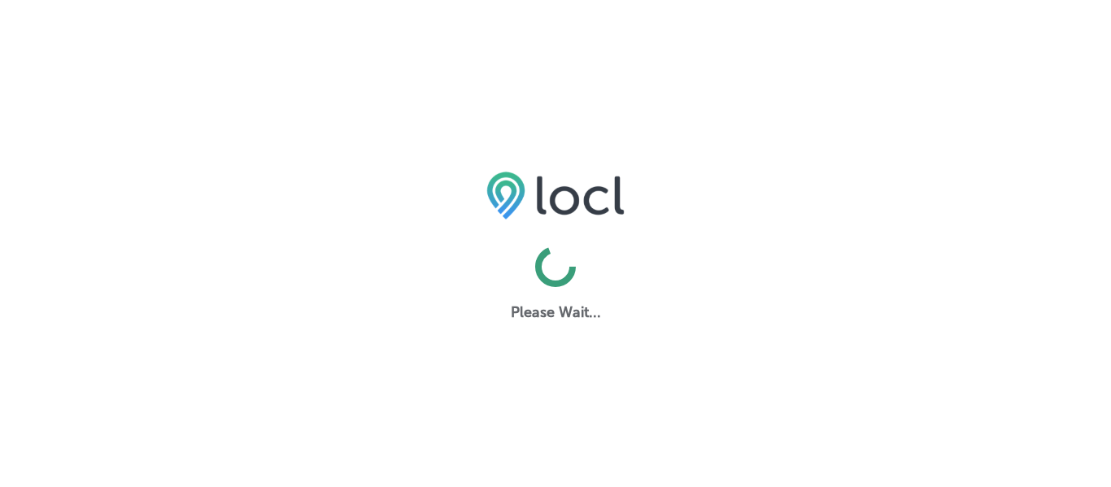
select select "US"
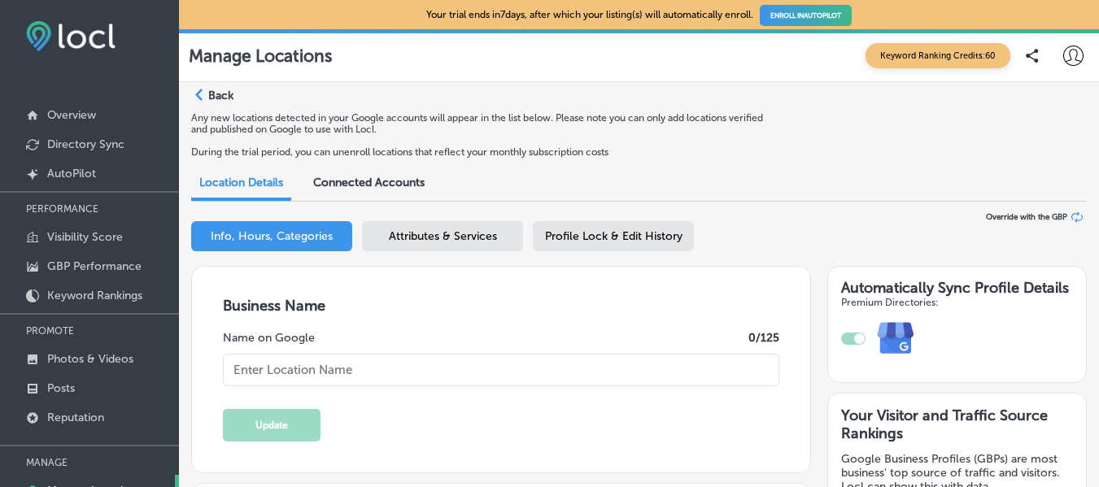
type input "Trusted Home Improvement"
type textarea "Trusted Home Improvement sets the standard for home window replacement and remo…"
type input "P.o. box 249"
type input "Starkville"
type input "39759"
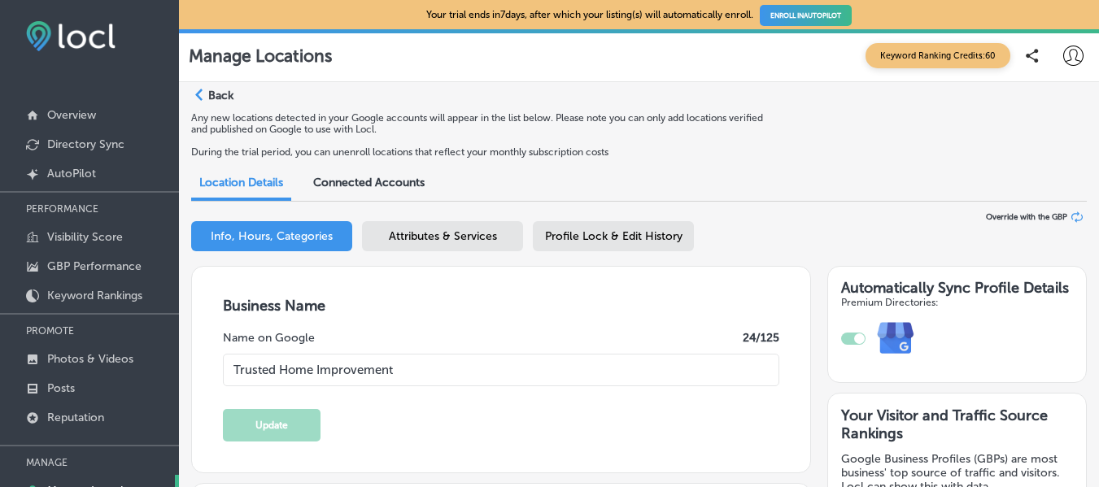
type input "US"
type input "https://www.trustedhomeimprovements.com/"
type input "30"
checkbox input "true"
type textarea "Trusted Home Improvement - Mississippi's #1 Window Replacement, Siding Replacem…"
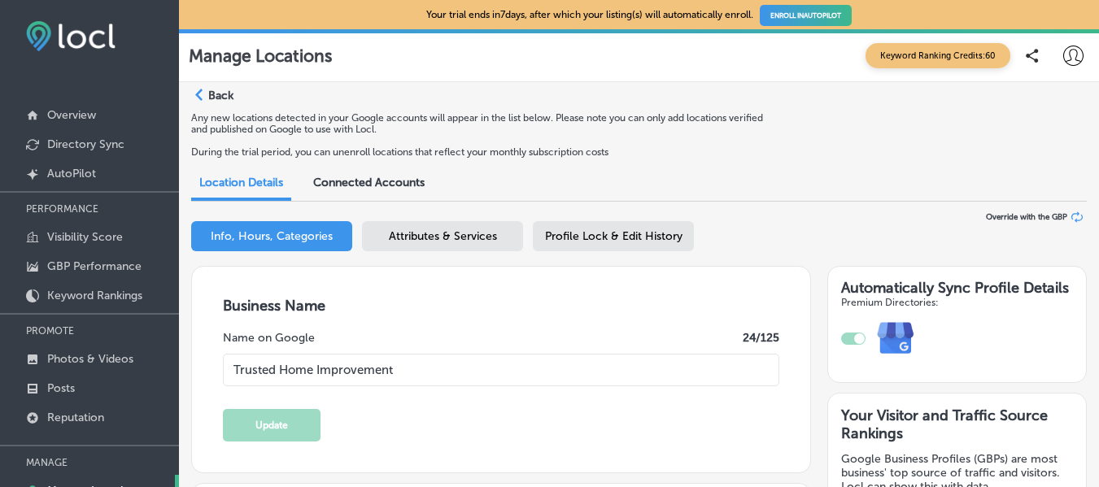
type input "+1 662 312 5795"
select select "US"
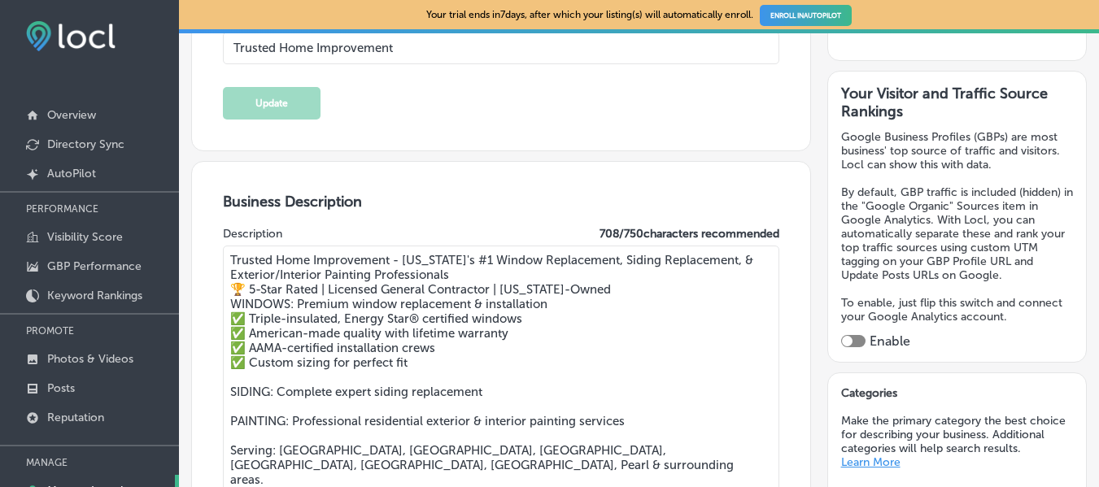
scroll to position [325, 0]
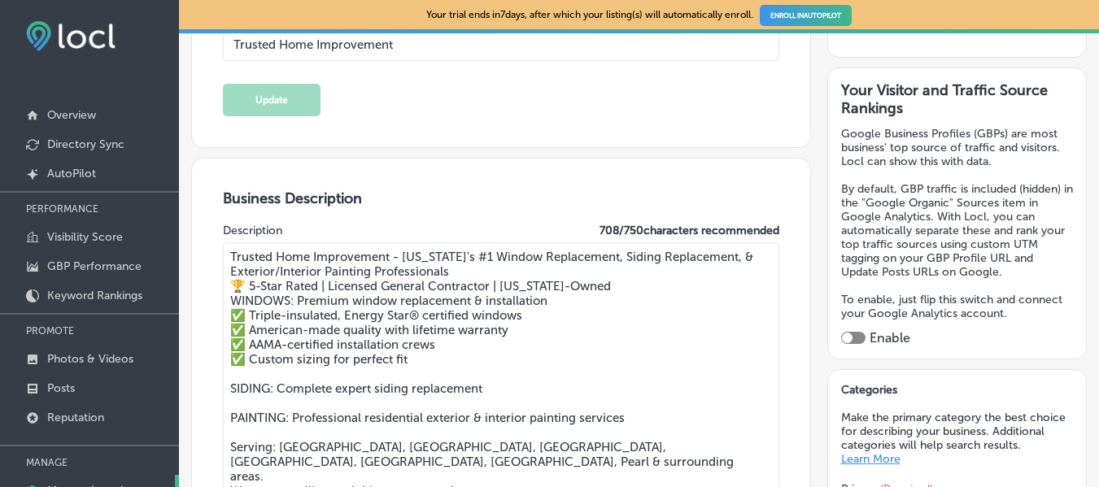
click at [502, 274] on textarea "Trusted Home Improvement - Mississippi's #1 Window Replacement, Siding Replacem…" at bounding box center [501, 378] width 557 height 272
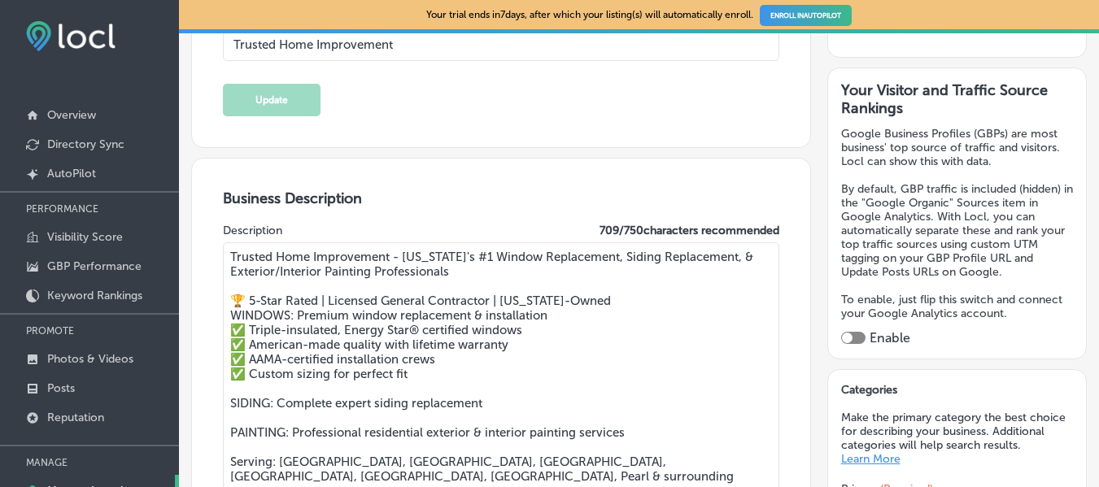
click at [226, 315] on textarea "Trusted Home Improvement - Mississippi's #1 Window Replacement, Siding Replacem…" at bounding box center [501, 385] width 557 height 286
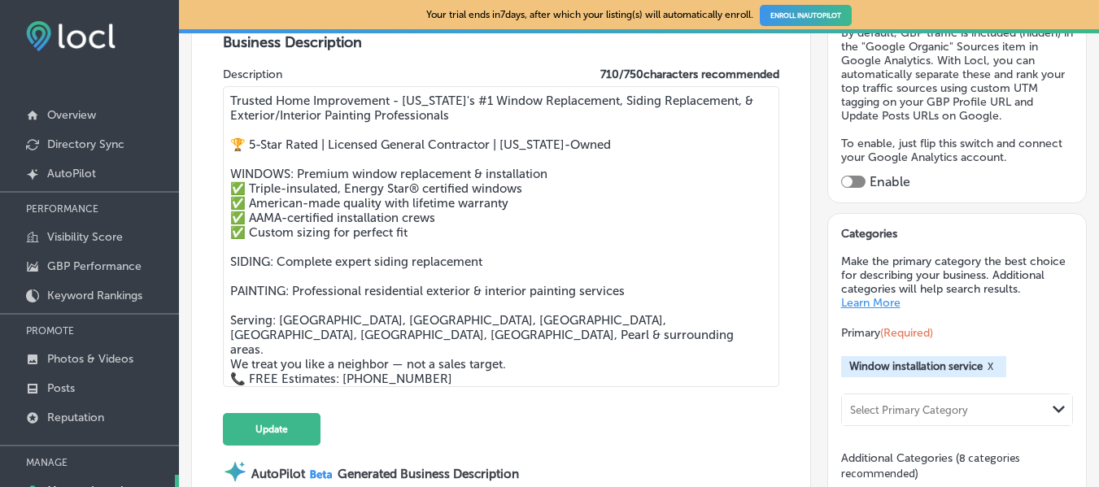
scroll to position [488, 0]
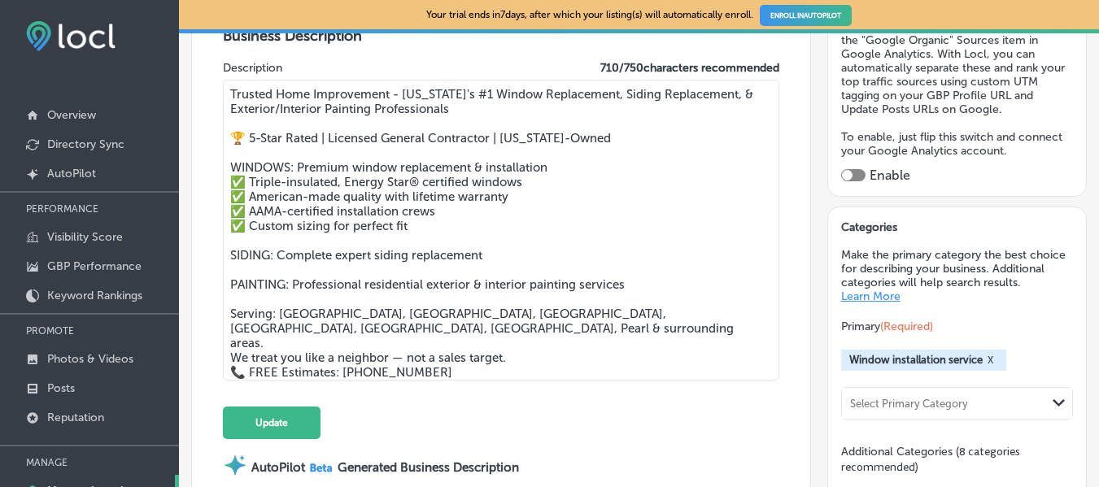
click at [342, 343] on textarea "Trusted Home Improvement - Mississippi's #1 Window Replacement, Siding Replacem…" at bounding box center [501, 230] width 557 height 301
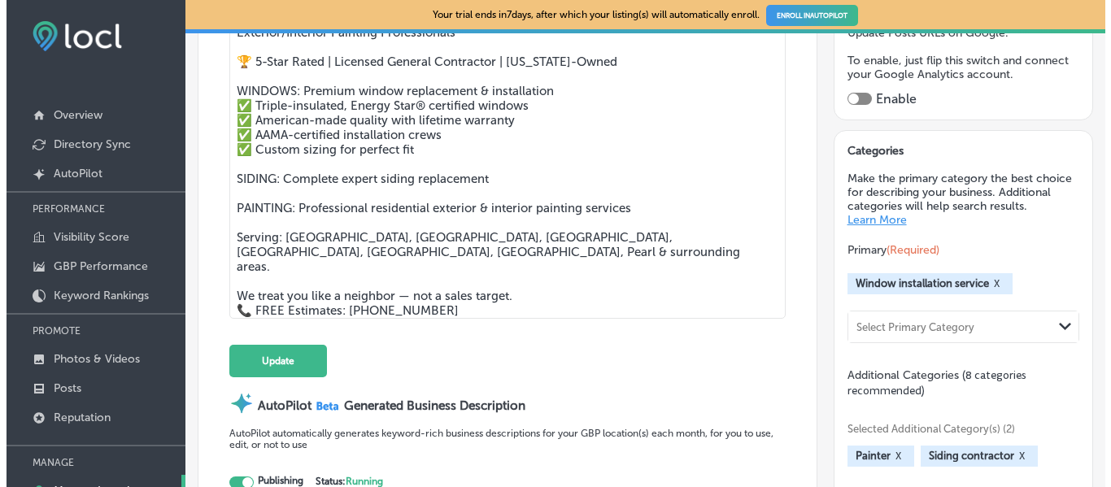
scroll to position [570, 0]
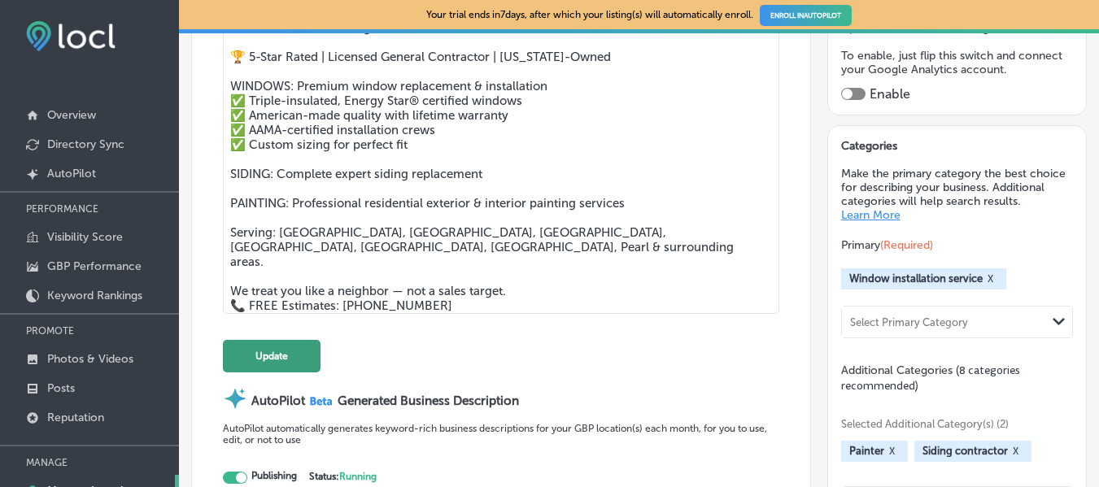
type textarea "Trusted Home Improvement - Mississippi's #1 Window Replacement, Siding Replacem…"
click at [274, 356] on button "Update" at bounding box center [272, 356] width 98 height 33
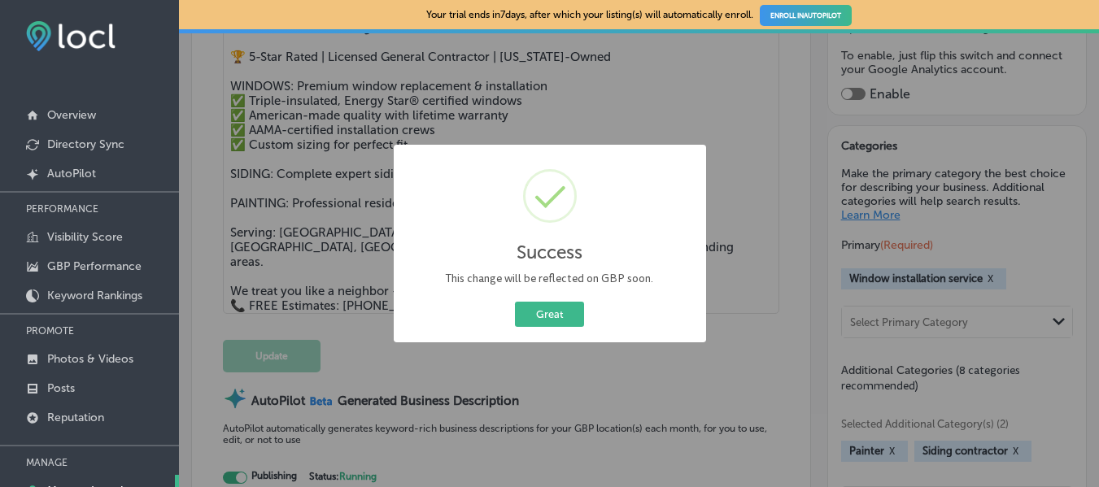
scroll to position [570, 0]
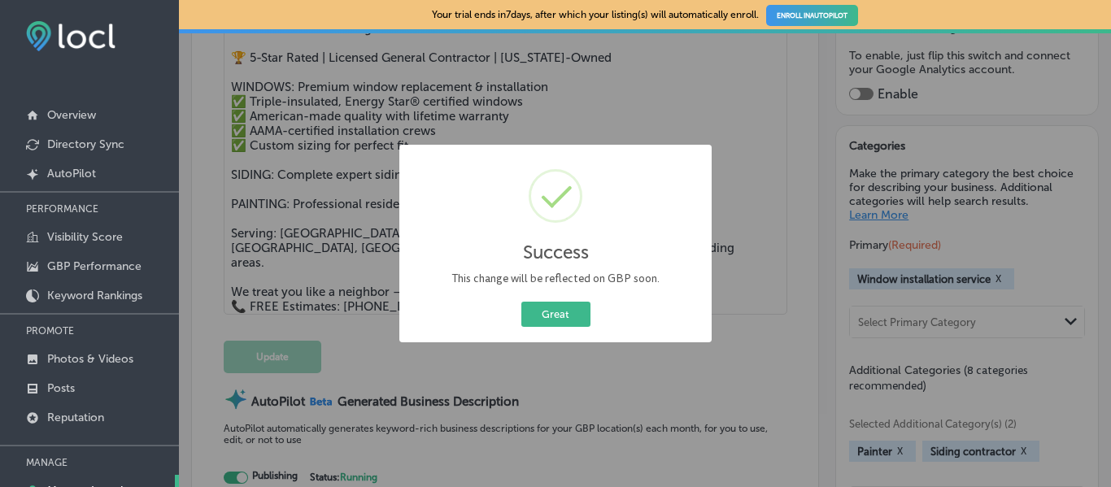
click at [522, 302] on button "Great" at bounding box center [556, 314] width 69 height 25
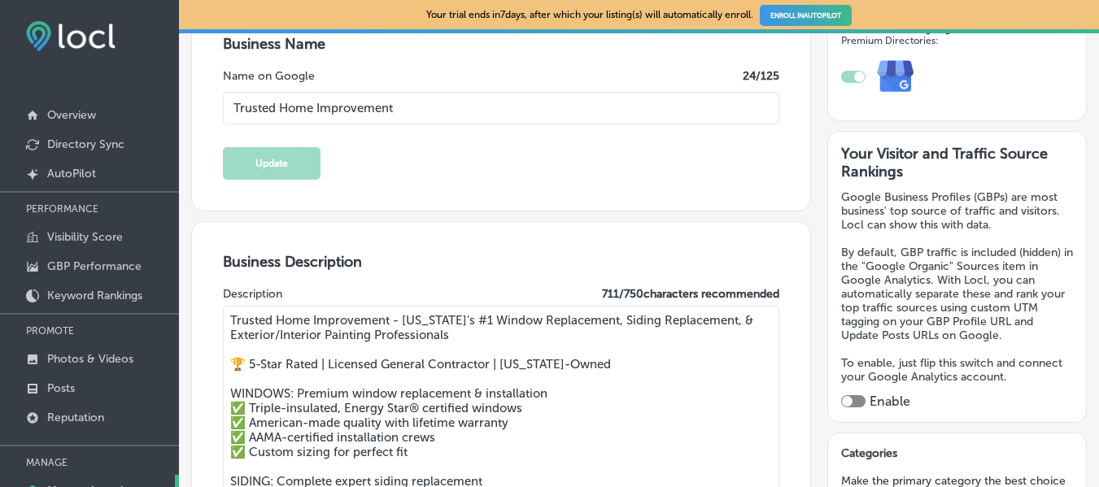
scroll to position [0, 0]
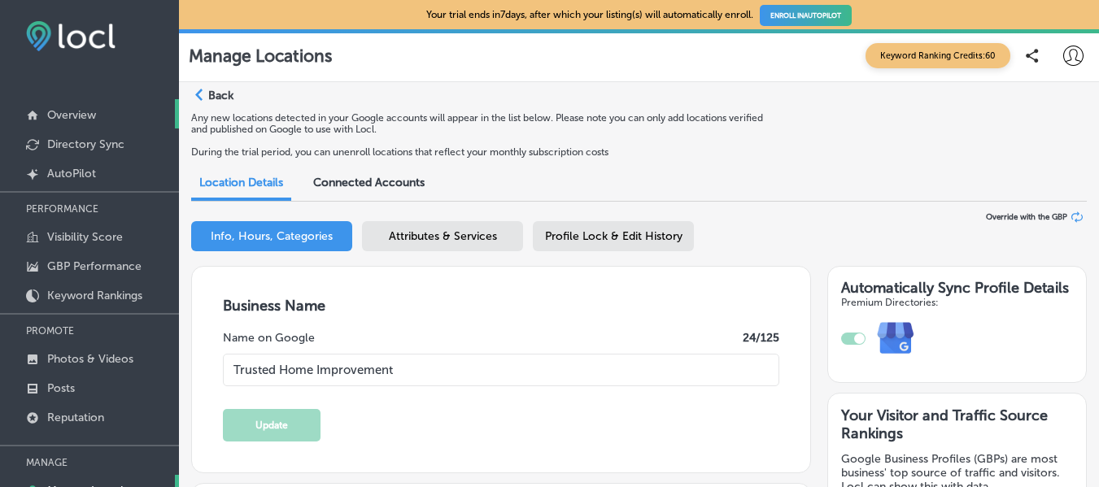
click at [76, 119] on p "Overview" at bounding box center [71, 115] width 49 height 14
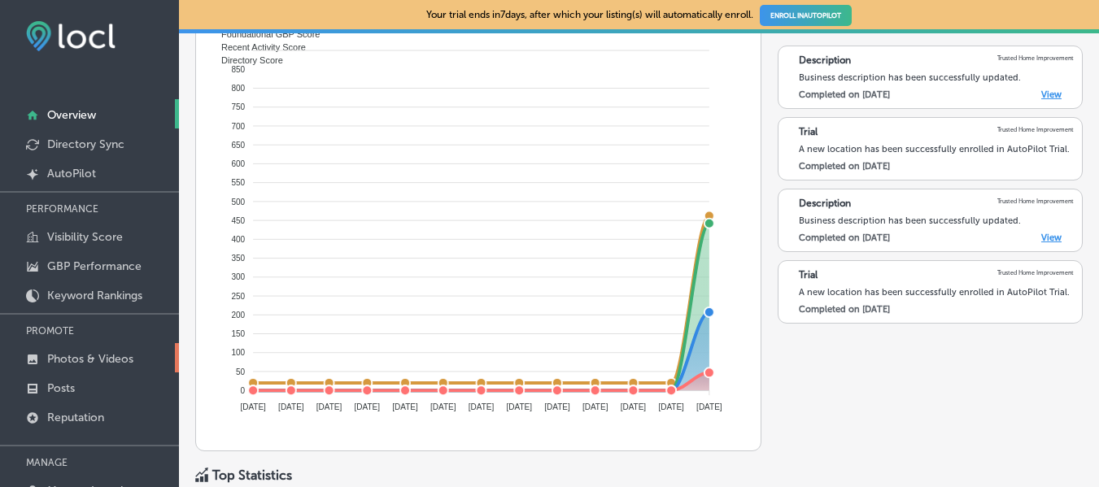
click at [69, 359] on p "Photos & Videos" at bounding box center [90, 359] width 86 height 14
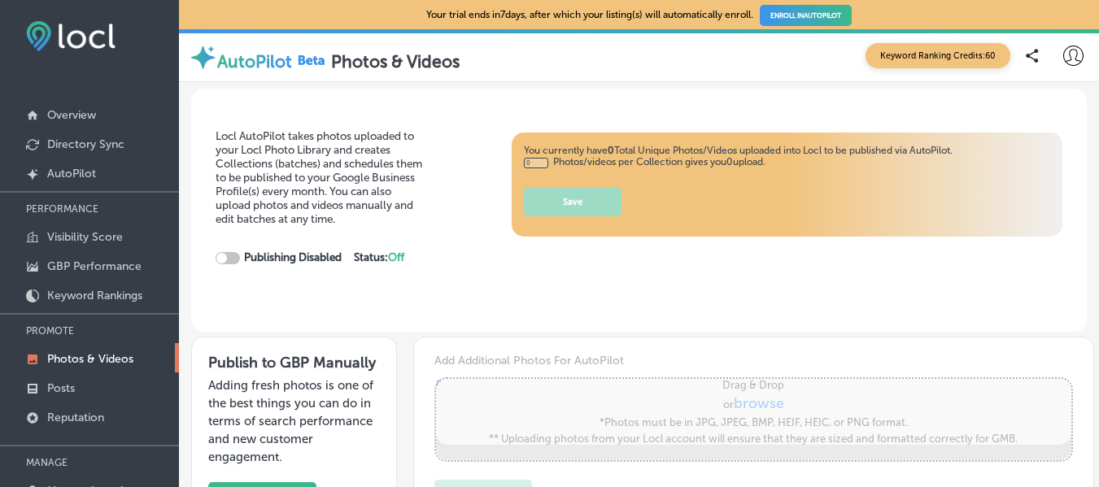
type input "5"
checkbox input "true"
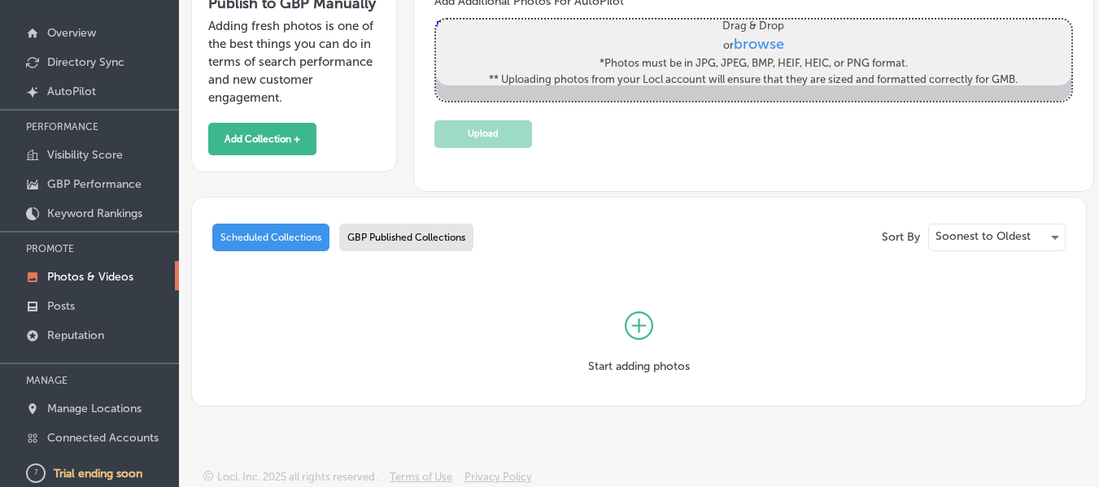
scroll to position [86, 0]
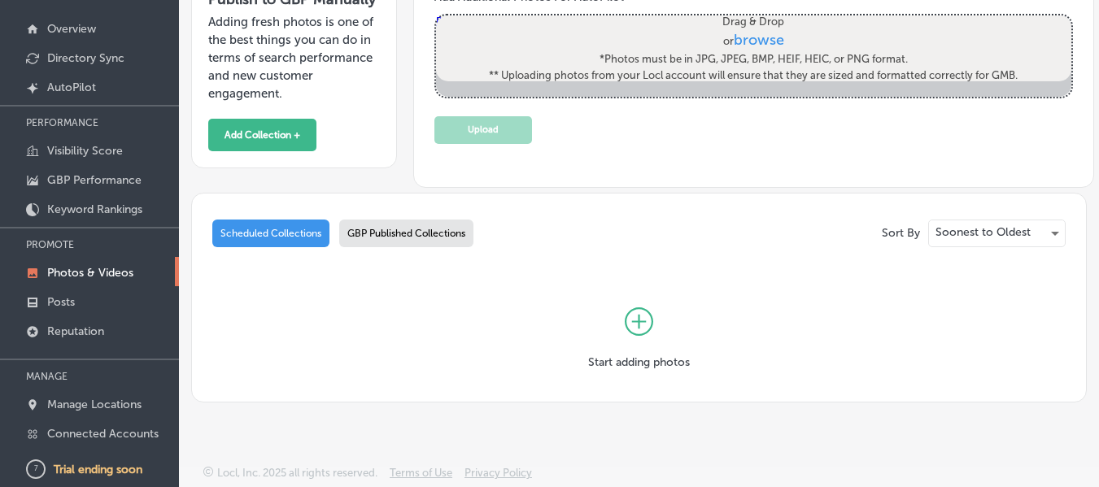
click at [399, 229] on div "GBP Published Collections" at bounding box center [406, 234] width 134 height 28
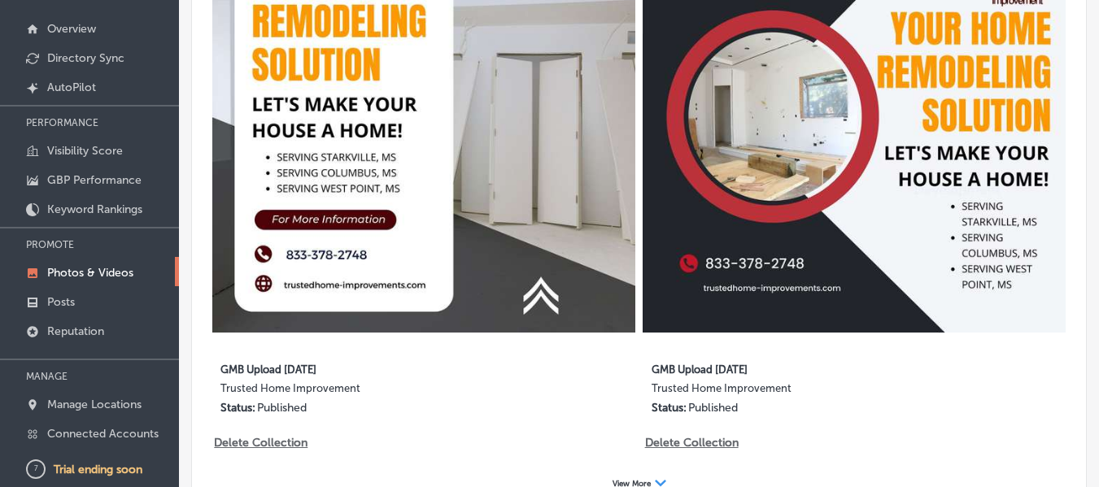
scroll to position [5681, 0]
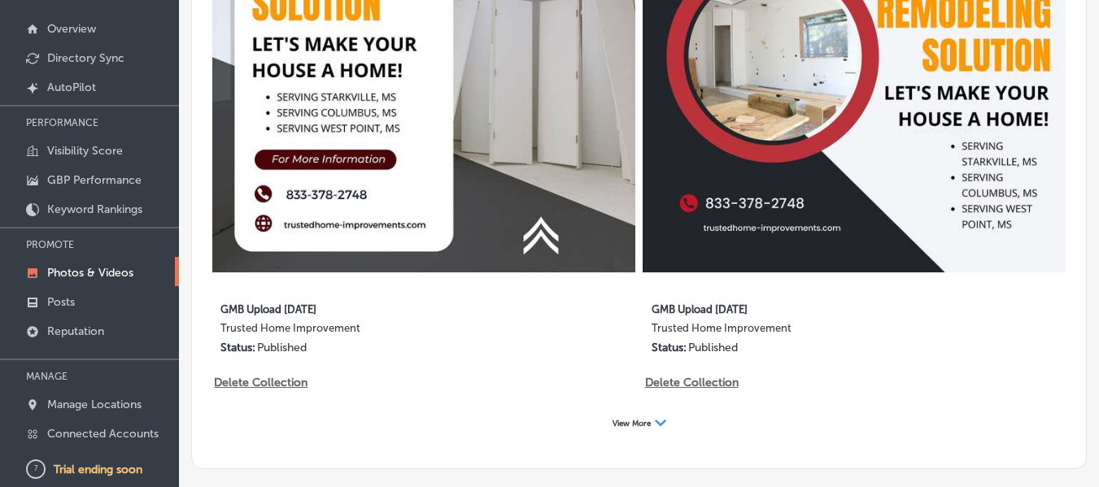
click at [637, 419] on span "View More" at bounding box center [632, 424] width 38 height 10
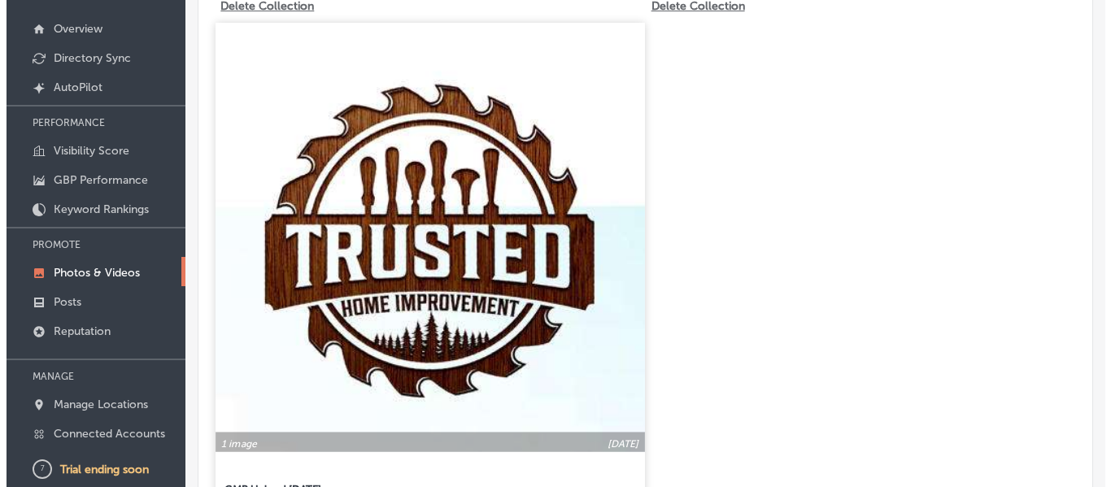
scroll to position [6750, 0]
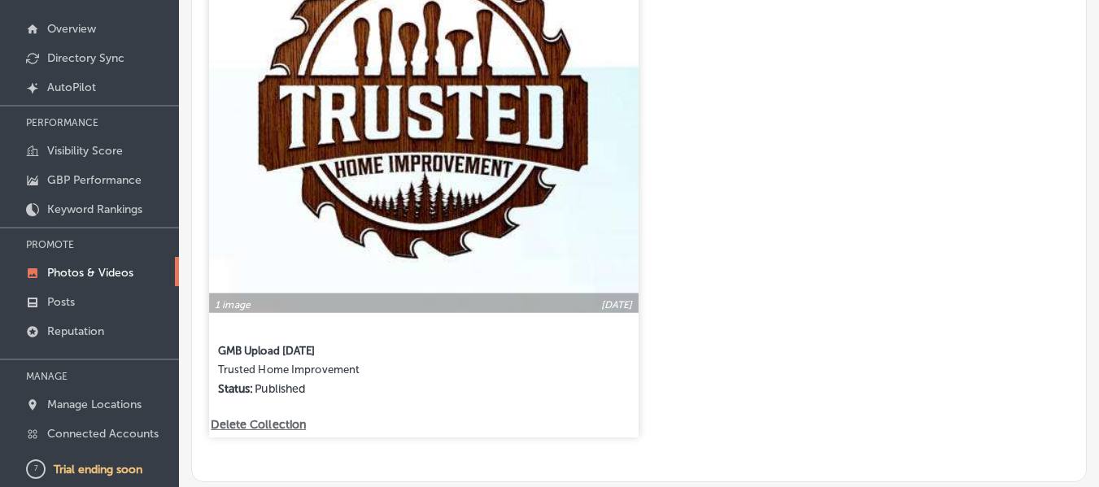
click at [250, 417] on p "Delete Collection" at bounding box center [257, 424] width 93 height 14
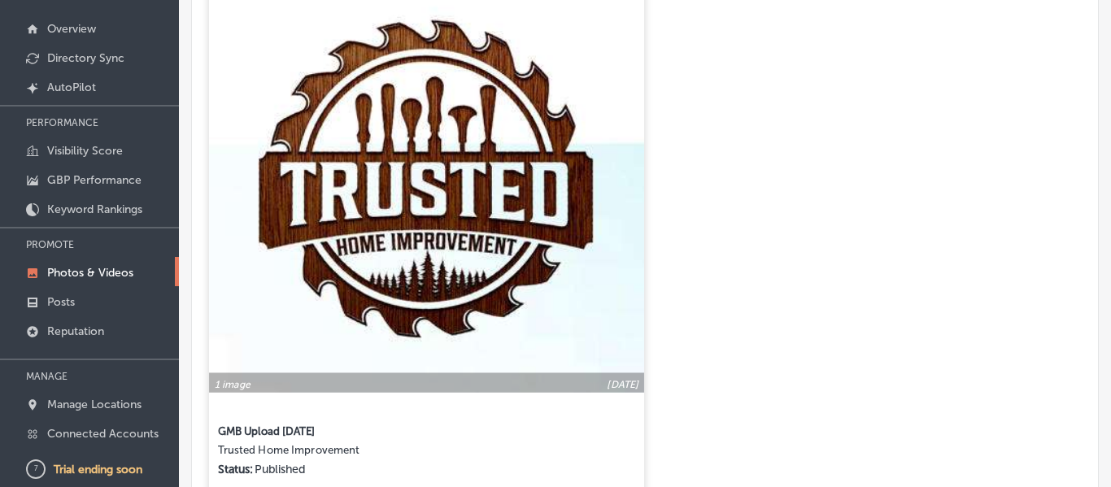
scroll to position [6824, 0]
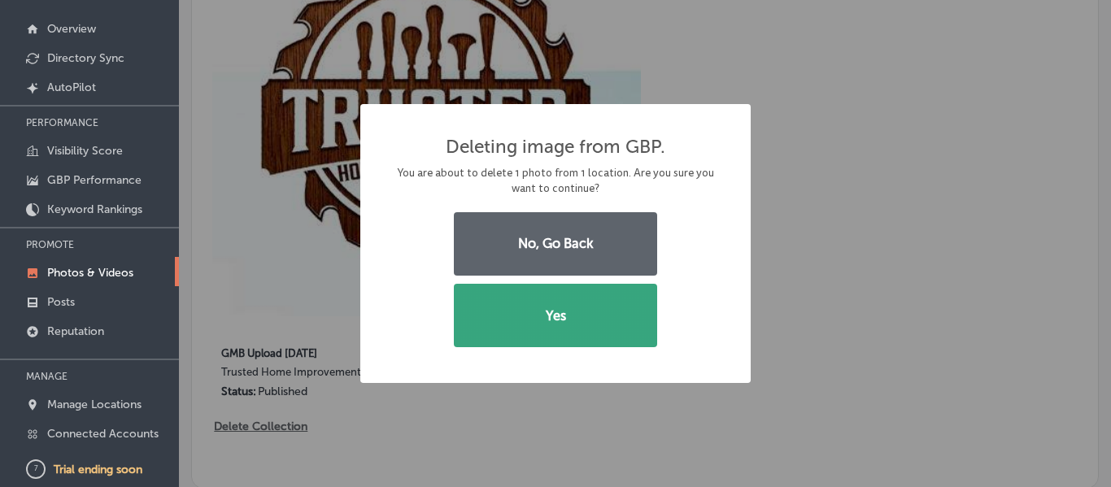
click at [566, 304] on button "Yes" at bounding box center [555, 315] width 203 height 63
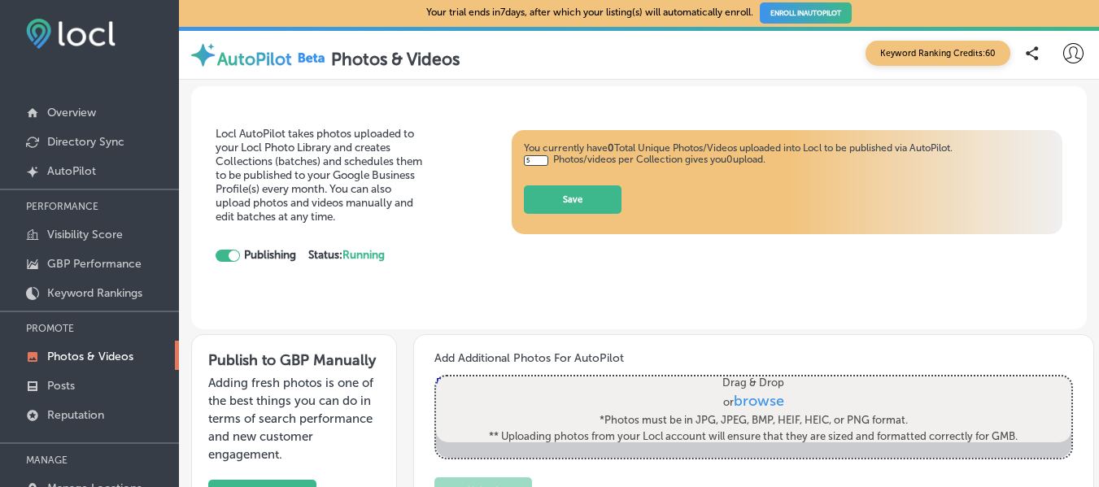
scroll to position [0, 0]
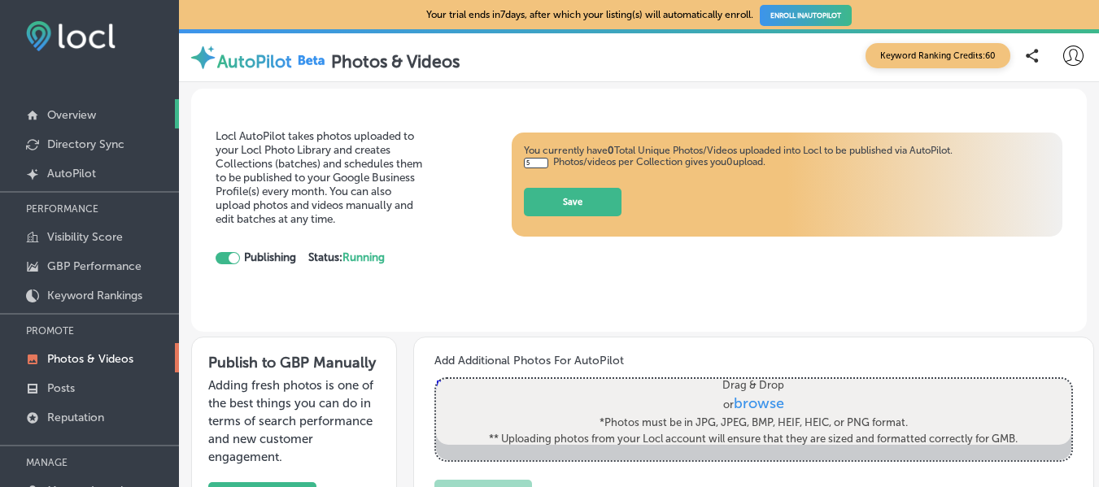
click at [71, 112] on p "Overview" at bounding box center [71, 115] width 49 height 14
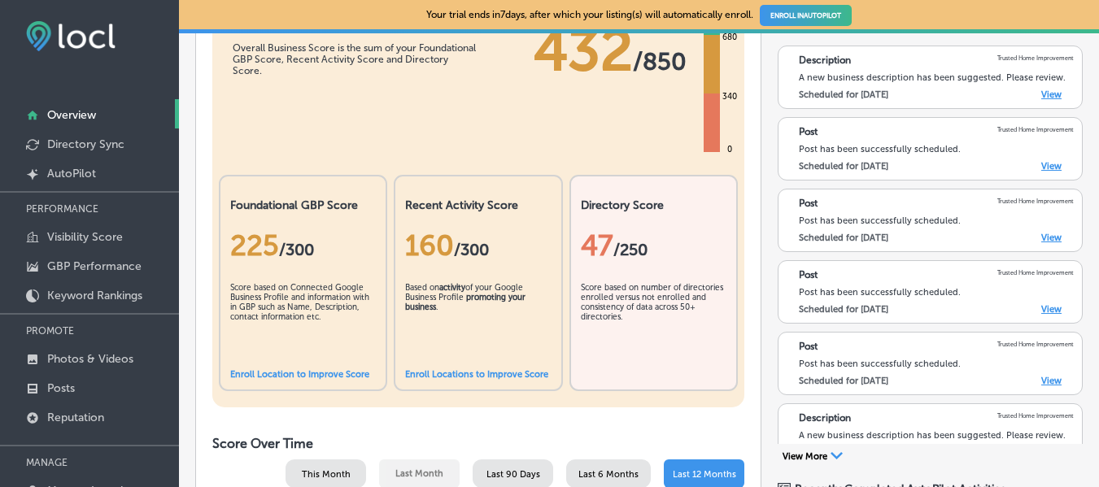
scroll to position [163, 0]
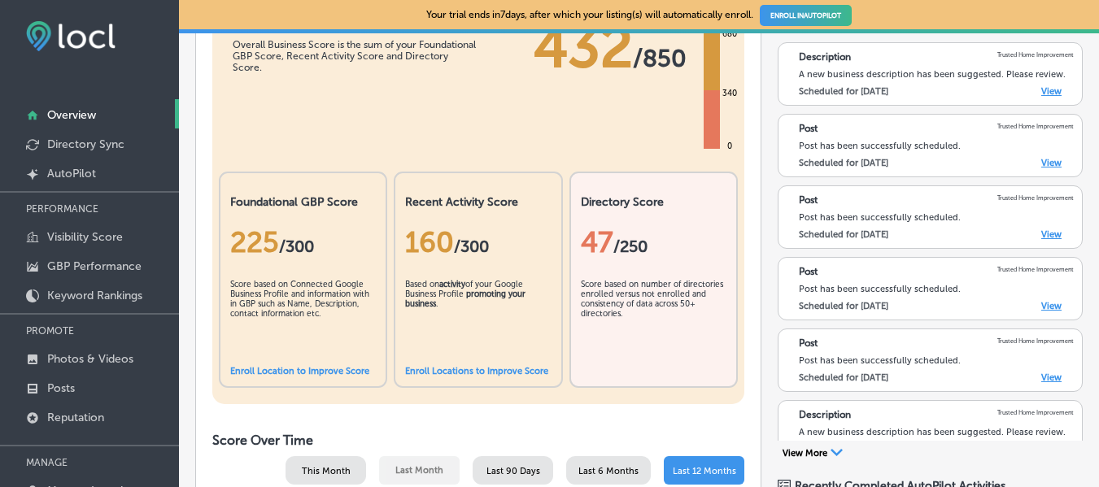
click at [334, 366] on link "Enroll Location to Improve Score" at bounding box center [299, 371] width 139 height 11
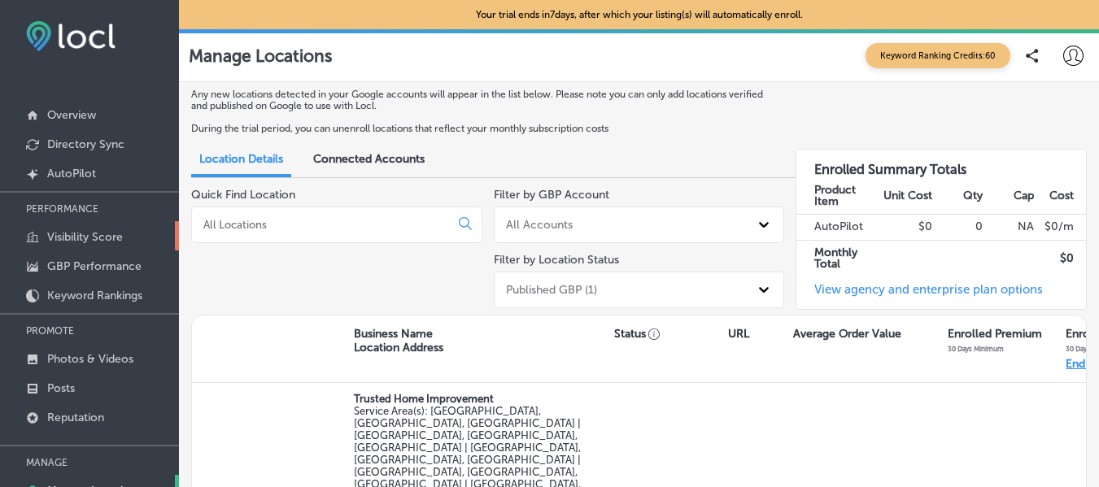
click at [67, 238] on p "Visibility Score" at bounding box center [85, 237] width 76 height 14
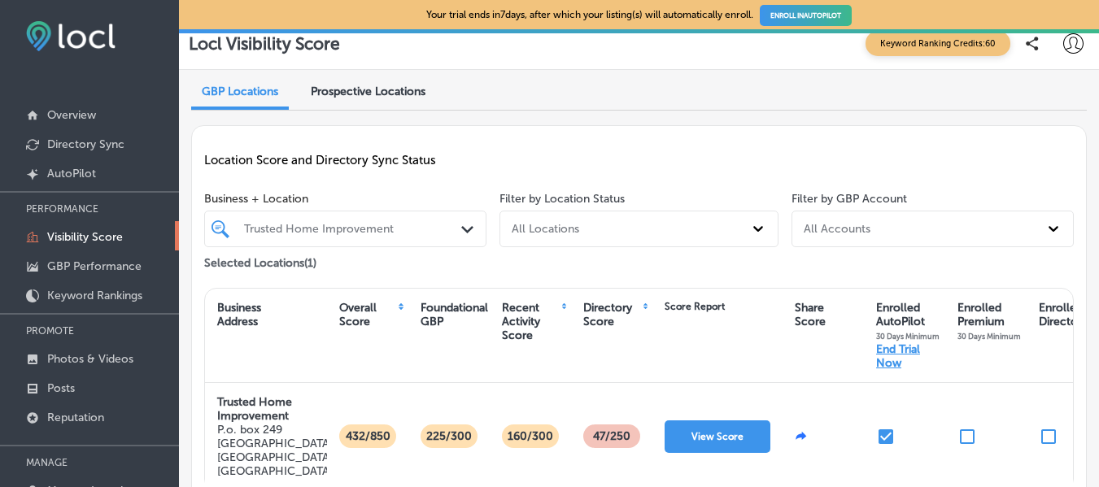
click at [86, 233] on p "Visibility Score" at bounding box center [85, 237] width 76 height 14
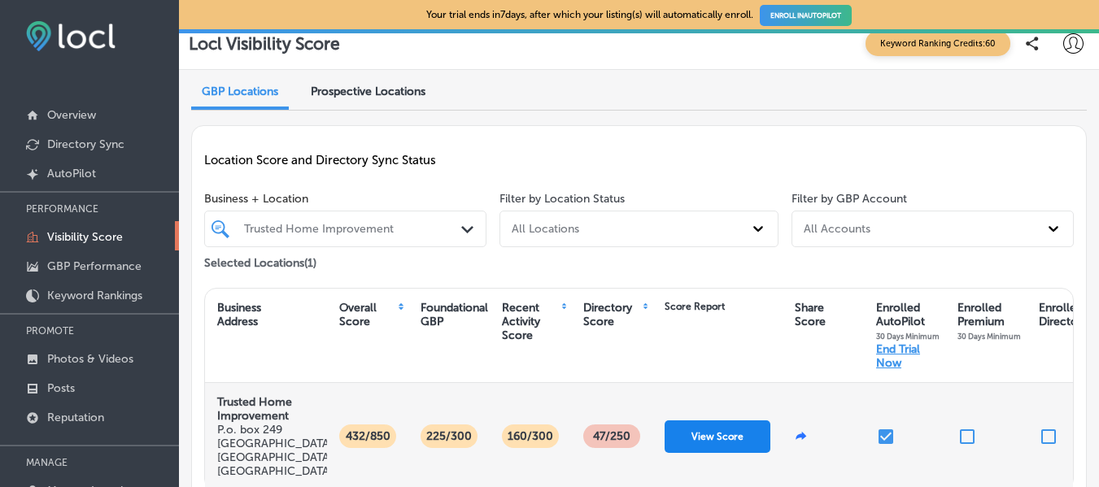
click at [713, 427] on button "View Score" at bounding box center [718, 437] width 106 height 33
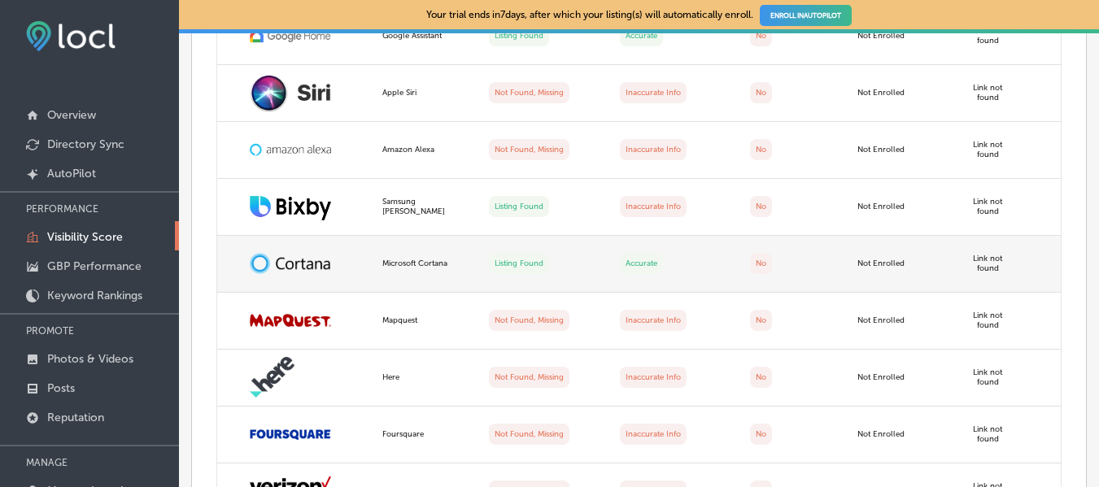
scroll to position [1790, 0]
